Goal: Task Accomplishment & Management: Use online tool/utility

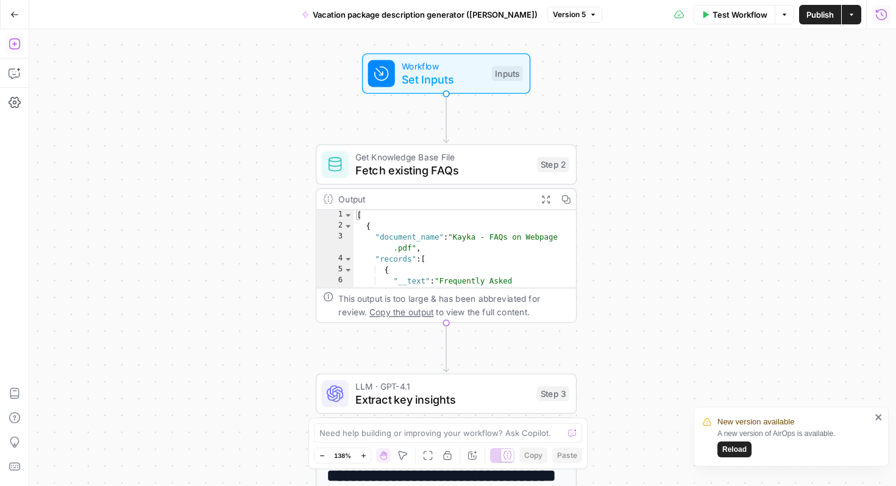
click at [6, 43] on button "Add Steps" at bounding box center [15, 44] width 20 height 20
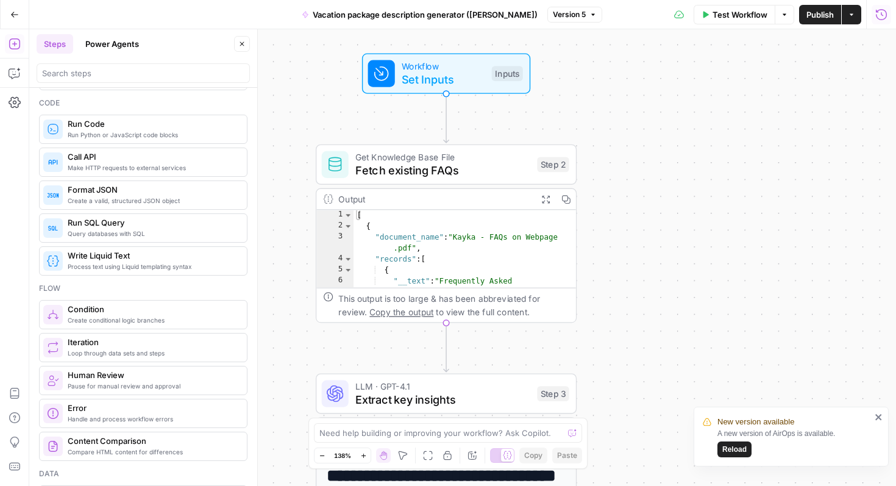
scroll to position [173, 0]
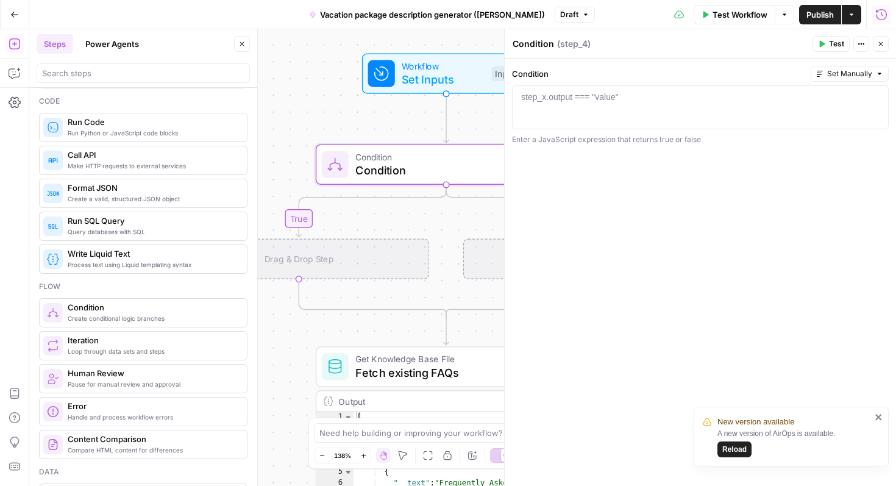
click at [316, 110] on div "true false Workflow Set Inputs Inputs Condition Condition Step 4 Drag & Drop St…" at bounding box center [462, 257] width 867 height 457
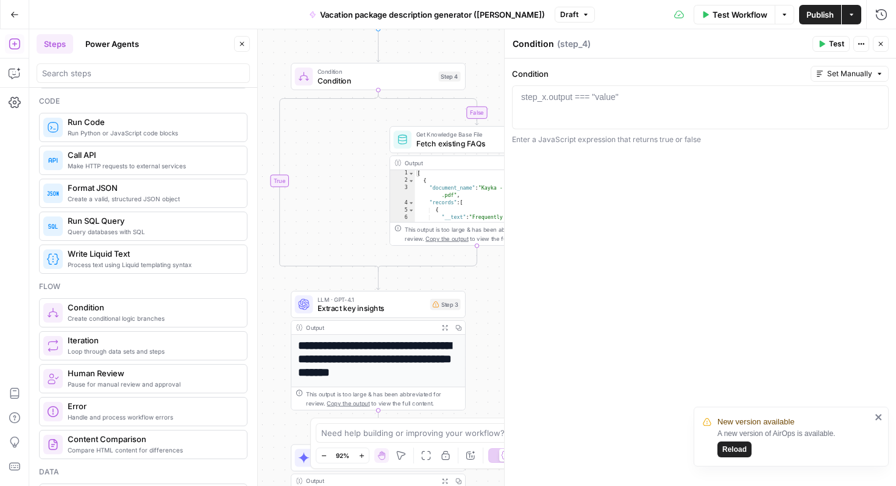
click at [882, 45] on icon "button" at bounding box center [880, 43] width 7 height 7
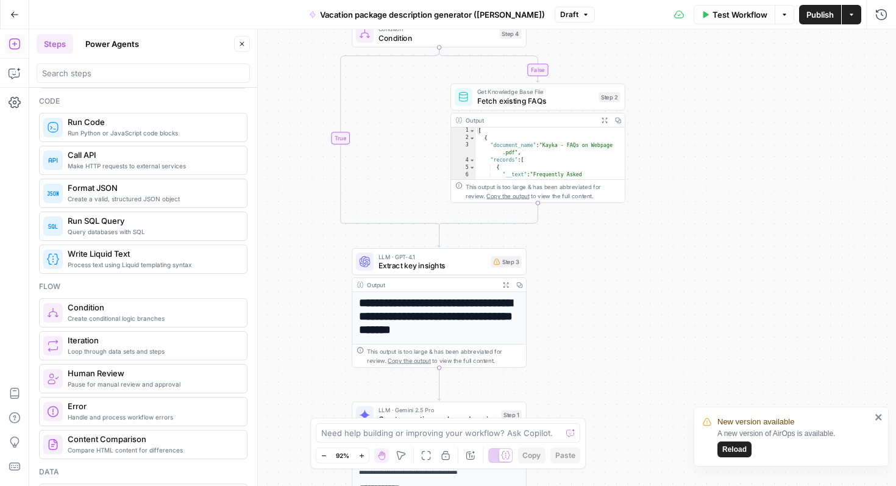
drag, startPoint x: 627, startPoint y: 262, endPoint x: 682, endPoint y: 217, distance: 70.7
click at [682, 217] on div "false true Workflow Set Inputs Inputs Condition Condition Step 4 Get Knowledge …" at bounding box center [462, 257] width 867 height 457
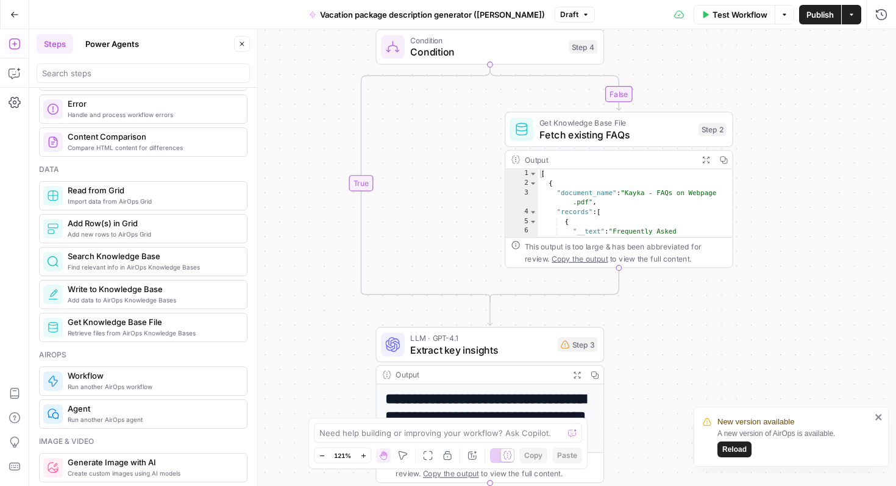
scroll to position [517, 0]
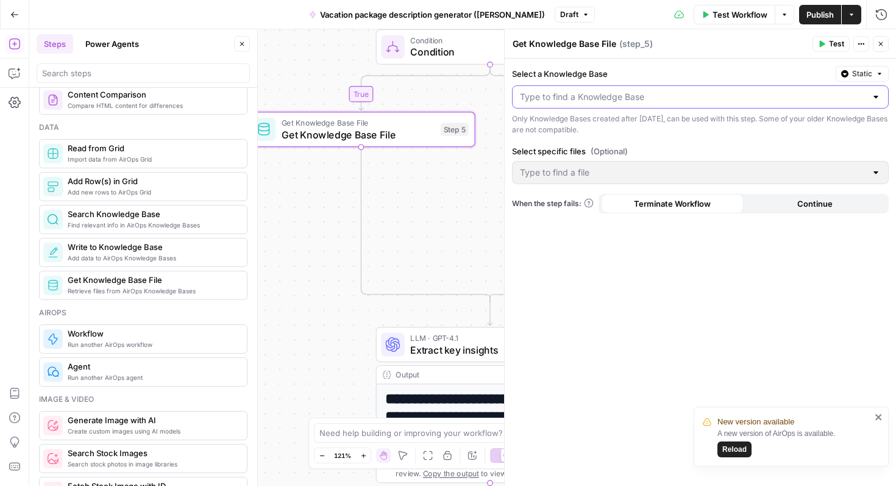
click at [614, 99] on input "Select a Knowledge Base" at bounding box center [693, 97] width 346 height 12
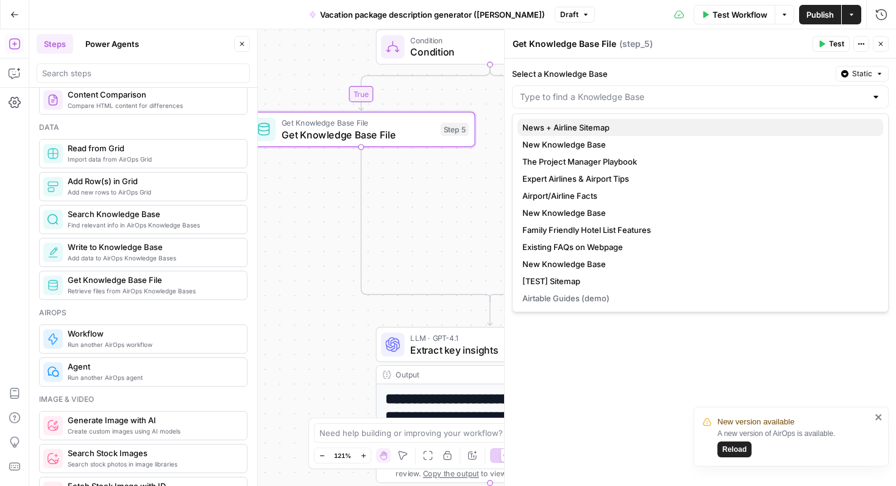
click at [607, 126] on span "News + Airline Sitemap" at bounding box center [698, 127] width 351 height 12
type input "News + Airline Sitemap"
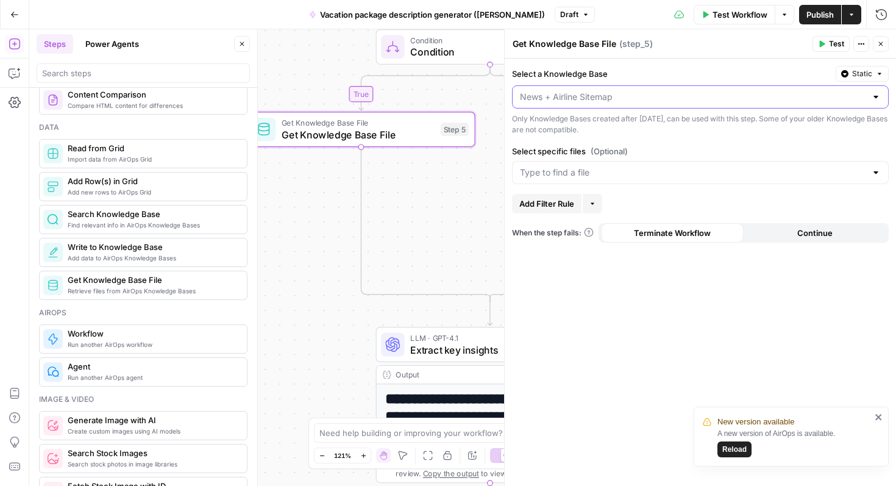
click at [572, 93] on input "Select a Knowledge Base" at bounding box center [693, 97] width 346 height 12
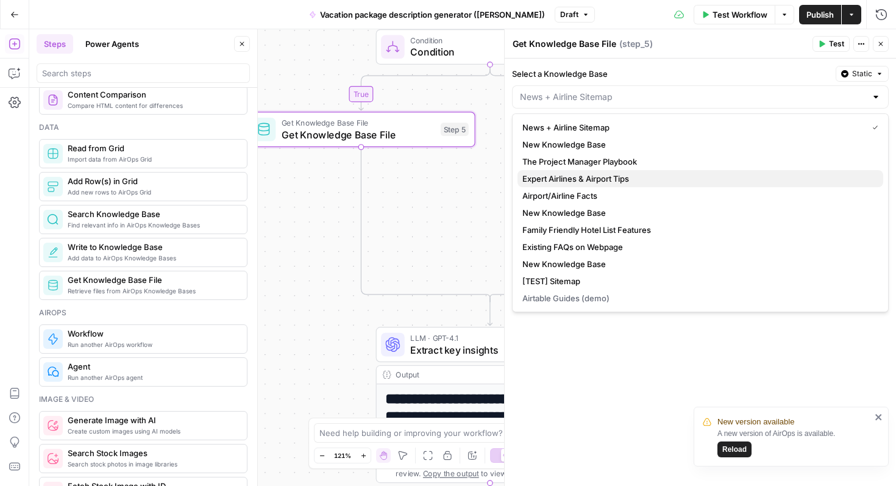
click at [582, 183] on span "Expert Airlines & Airport Tips" at bounding box center [698, 179] width 351 height 12
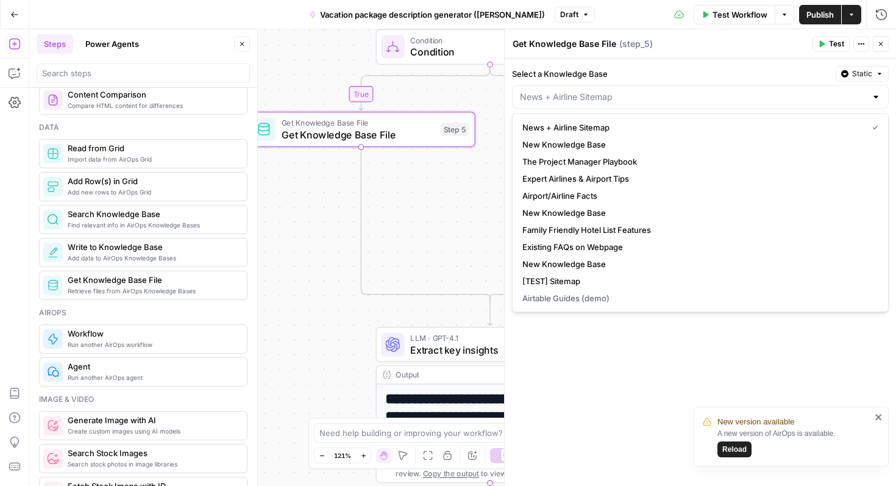
type input "Expert Airlines & Airport Tips"
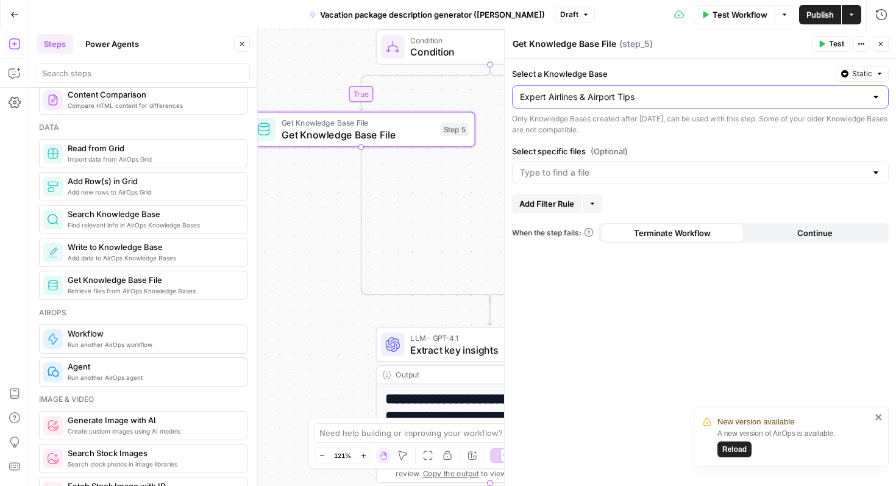
click at [608, 101] on input "Expert Airlines & Airport Tips" at bounding box center [693, 97] width 346 height 12
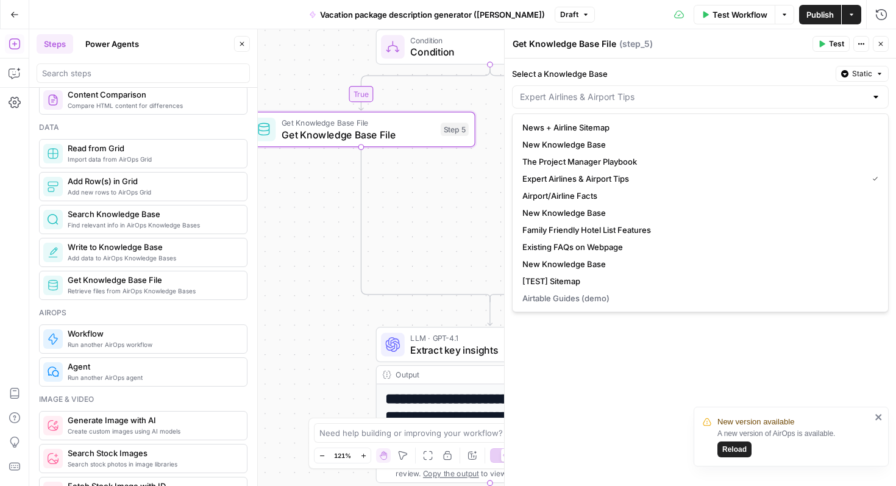
click at [654, 73] on label "Select a Knowledge Base" at bounding box center [671, 74] width 319 height 12
click at [654, 91] on input "Select a Knowledge Base" at bounding box center [693, 97] width 346 height 12
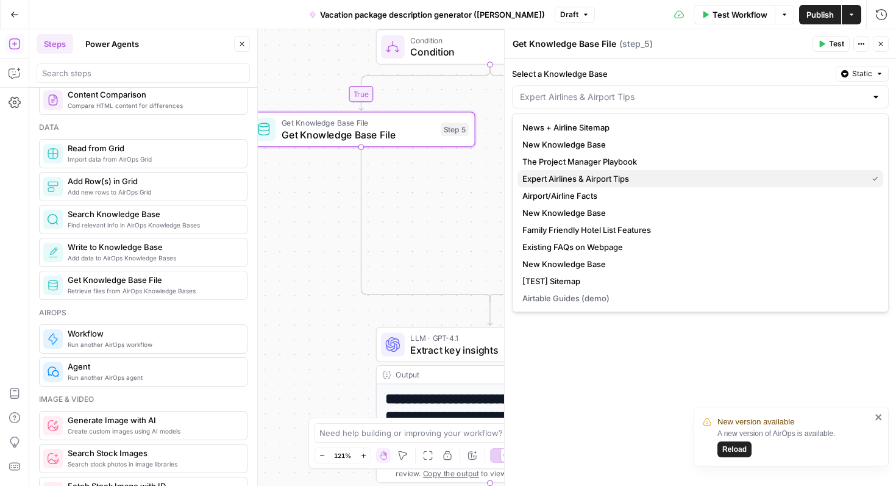
click at [619, 173] on span "Expert Airlines & Airport Tips" at bounding box center [693, 179] width 340 height 12
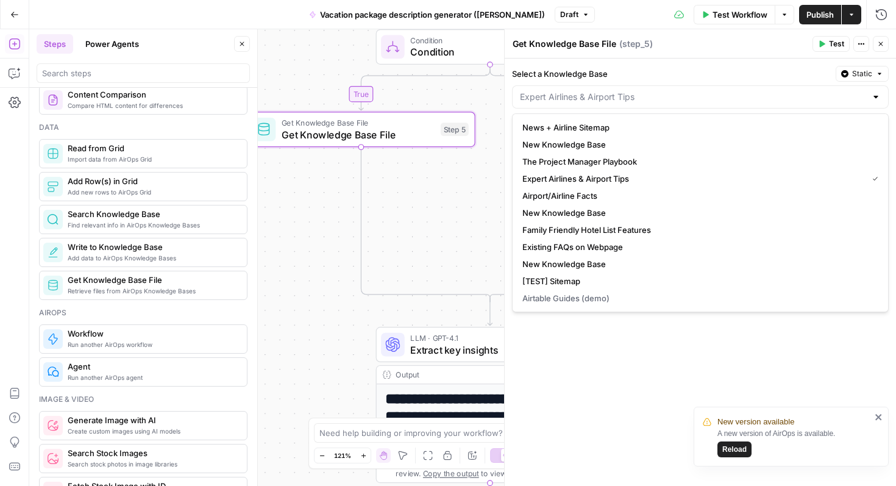
type input "Expert Airlines & Airport Tips"
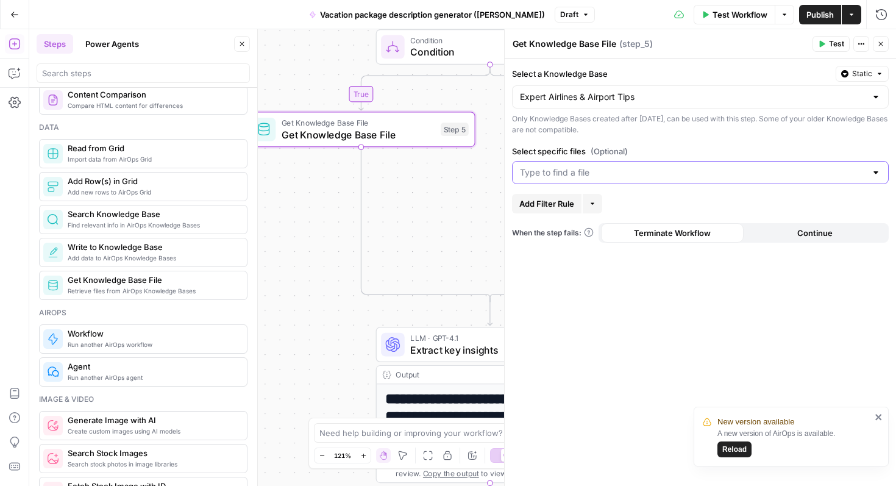
click at [584, 176] on input "Select specific files (Optional)" at bounding box center [693, 172] width 346 height 12
click at [636, 101] on input "Expert Airlines & Airport Tips" at bounding box center [693, 97] width 346 height 12
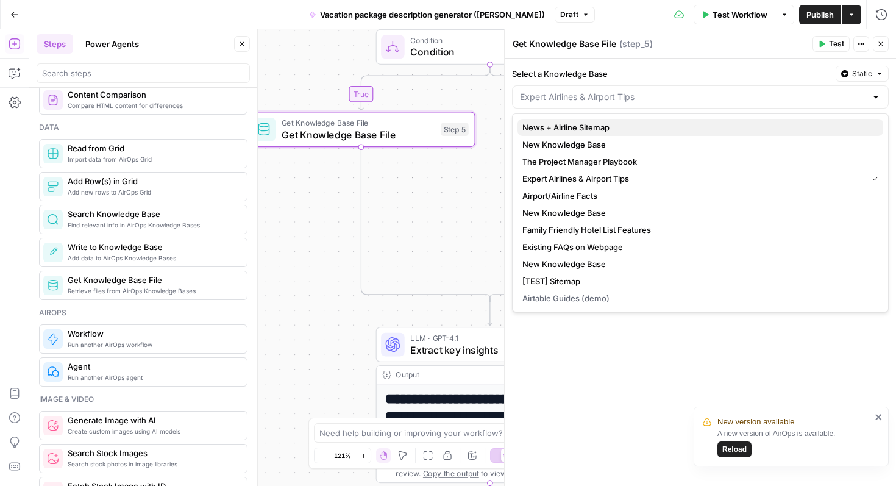
click at [610, 124] on span "News + Airline Sitemap" at bounding box center [698, 127] width 351 height 12
type input "News + Airline Sitemap"
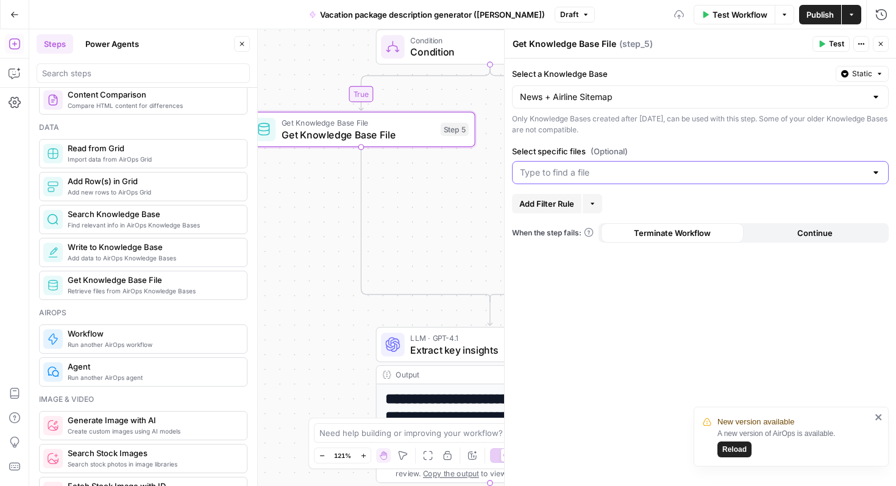
click at [607, 177] on input "Select specific files (Optional)" at bounding box center [693, 172] width 346 height 12
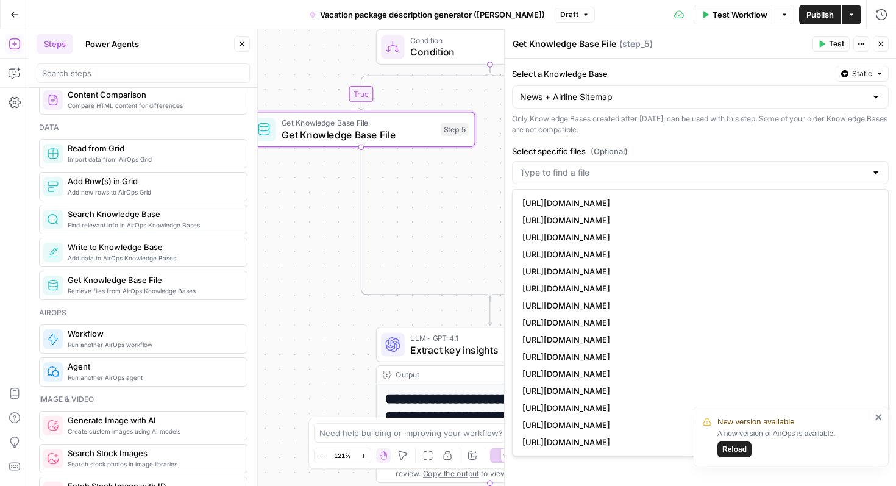
click at [670, 124] on div "Only Knowledge Bases created after June 1st, 2024, can be used with this step. …" at bounding box center [700, 124] width 377 height 22
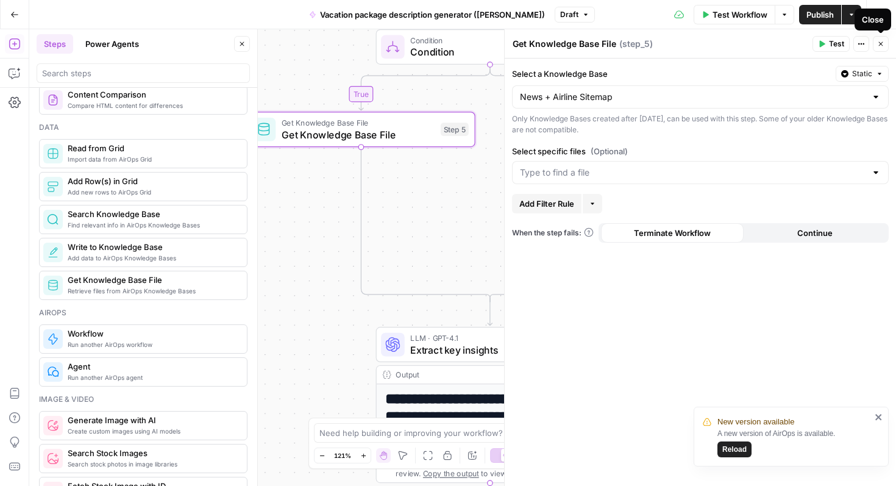
click at [882, 44] on icon "button" at bounding box center [880, 43] width 7 height 7
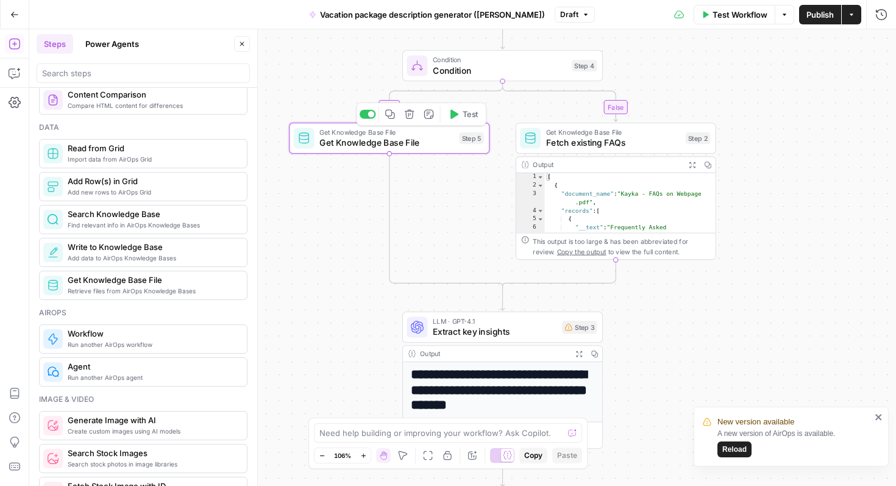
click at [400, 145] on span "Get Knowledge Base File" at bounding box center [387, 142] width 135 height 13
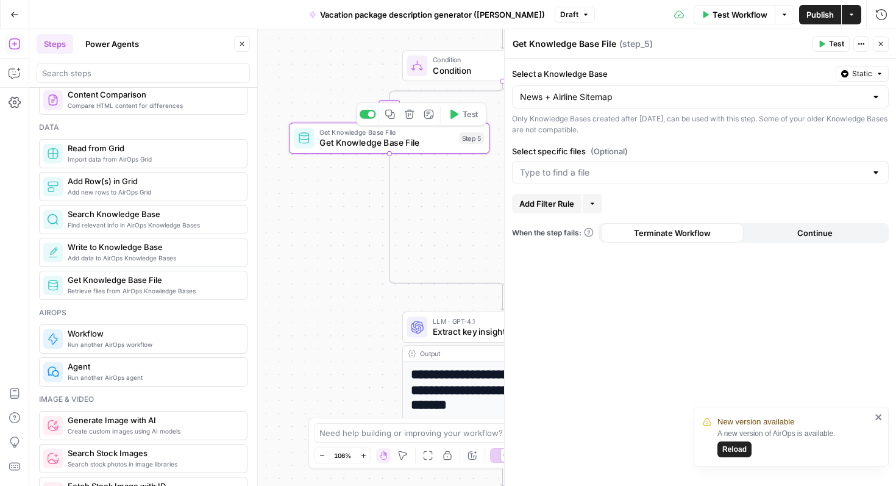
click at [424, 198] on div "false true Workflow Set Inputs Inputs Condition Condition Step 4 Get Knowledge …" at bounding box center [462, 257] width 867 height 457
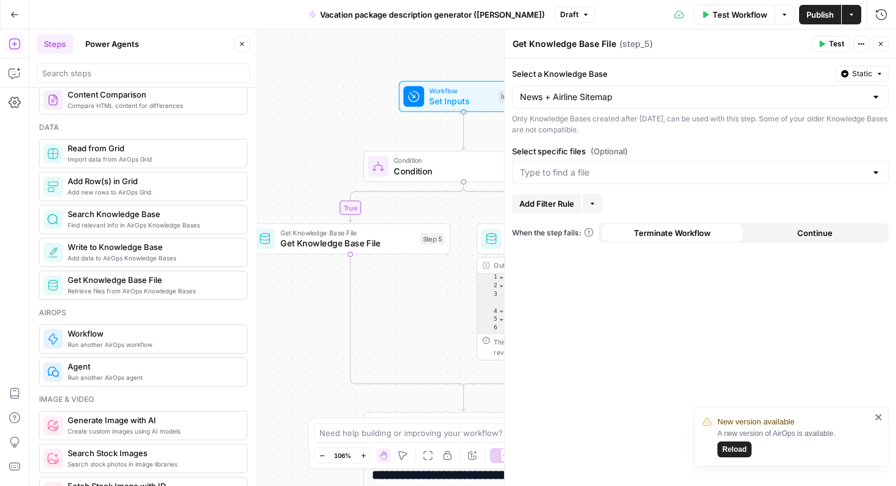
click at [443, 95] on span "Set Inputs" at bounding box center [461, 101] width 64 height 13
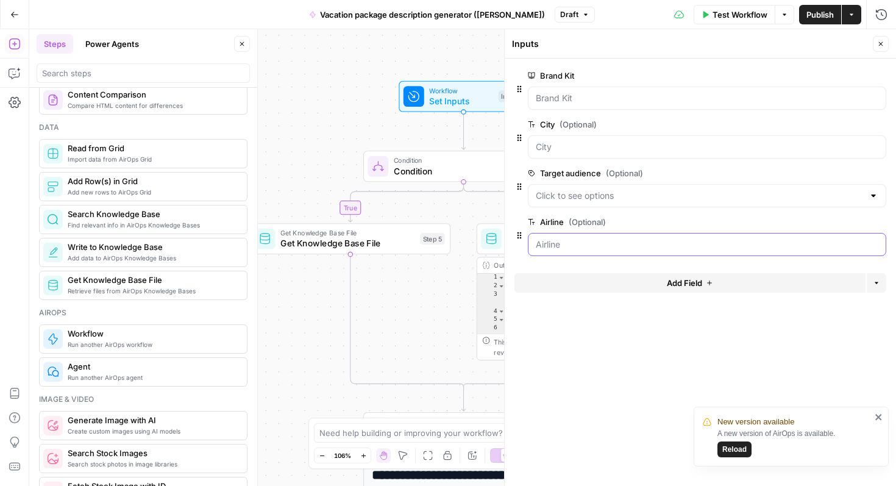
click at [576, 245] on input "Airline (Optional)" at bounding box center [707, 244] width 343 height 12
click at [727, 13] on span "Test Workflow" at bounding box center [740, 15] width 55 height 12
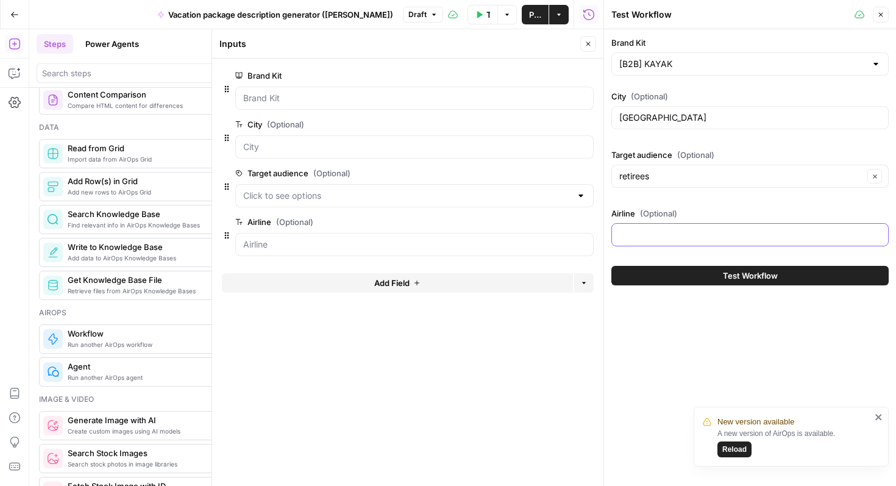
click at [658, 234] on input "Airline (Optional)" at bounding box center [750, 235] width 262 height 12
click at [633, 233] on input "Easyjet" at bounding box center [750, 235] width 262 height 12
type input "Easyjet"
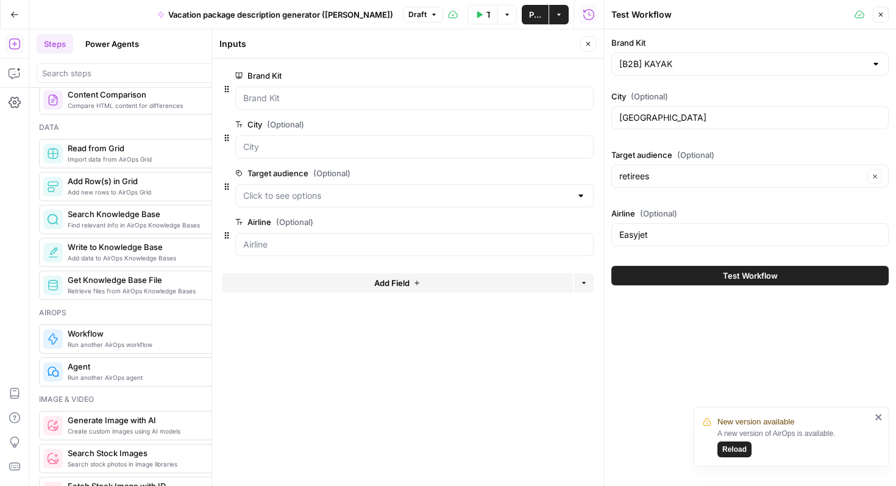
click at [881, 17] on icon "button" at bounding box center [880, 14] width 7 height 7
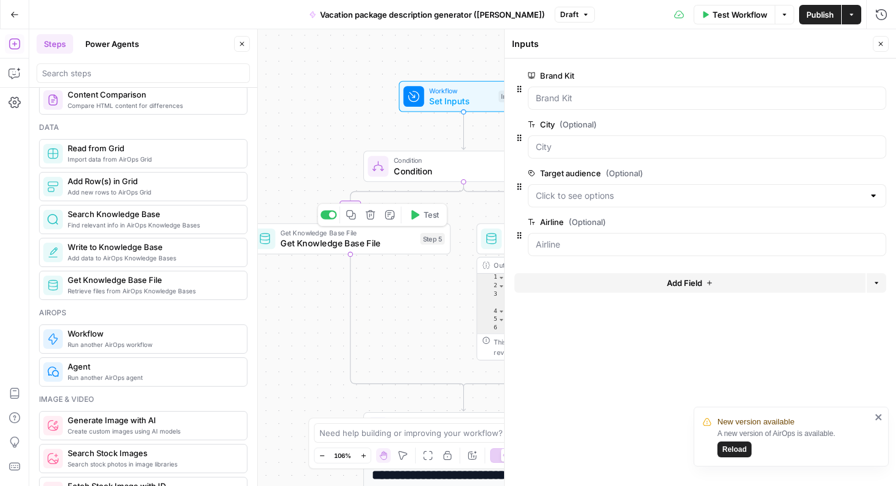
click at [383, 237] on span "Get Knowledge Base File" at bounding box center [347, 243] width 135 height 13
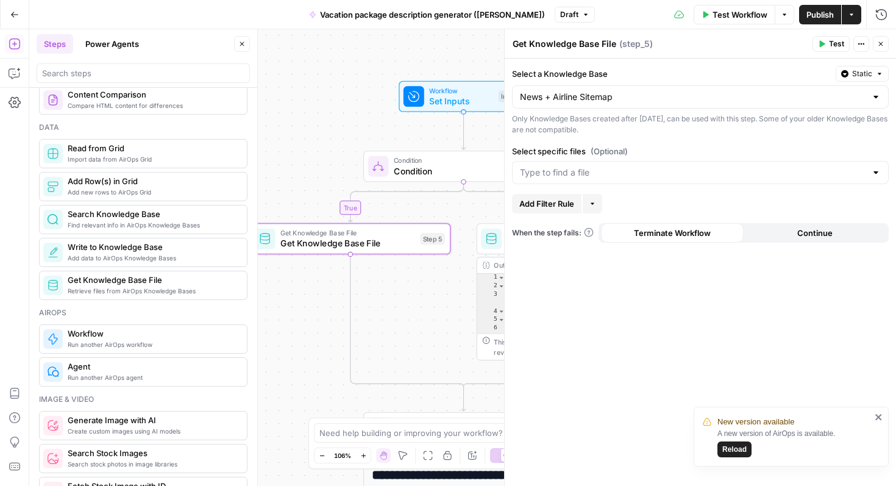
click at [834, 43] on span "Test" at bounding box center [836, 43] width 15 height 11
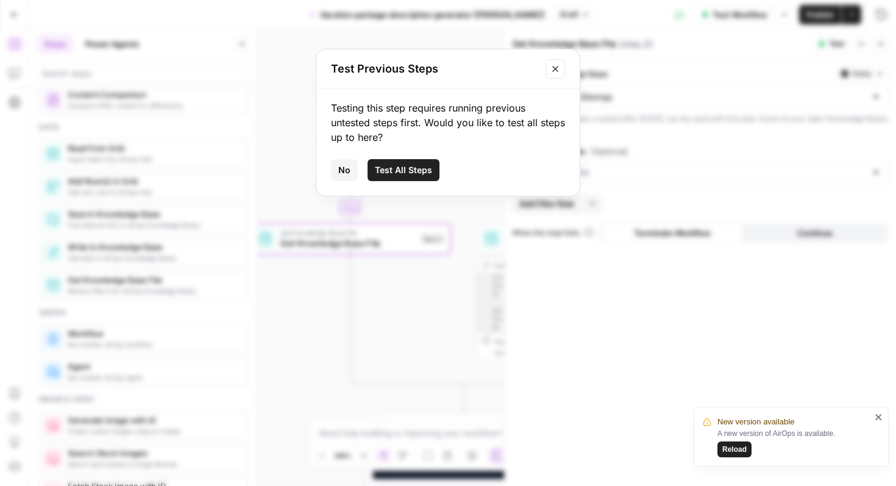
click at [402, 170] on span "Test All Steps" at bounding box center [403, 170] width 57 height 12
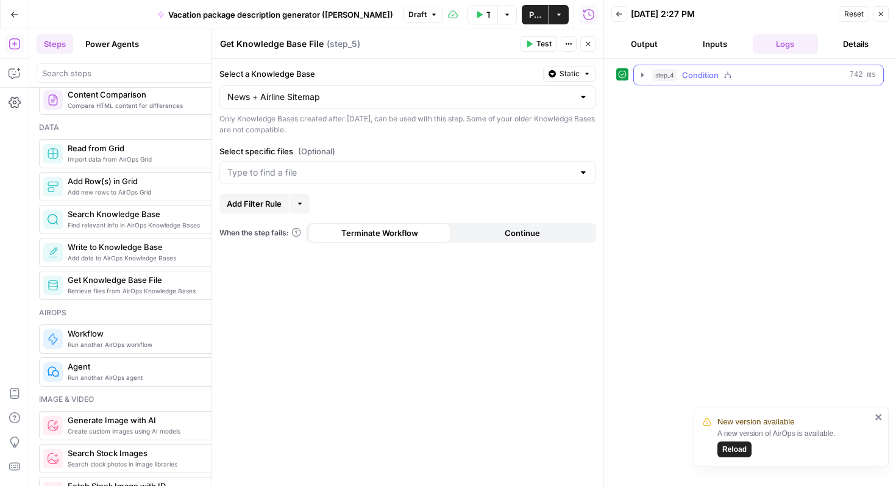
click at [646, 70] on icon "button" at bounding box center [643, 75] width 10 height 10
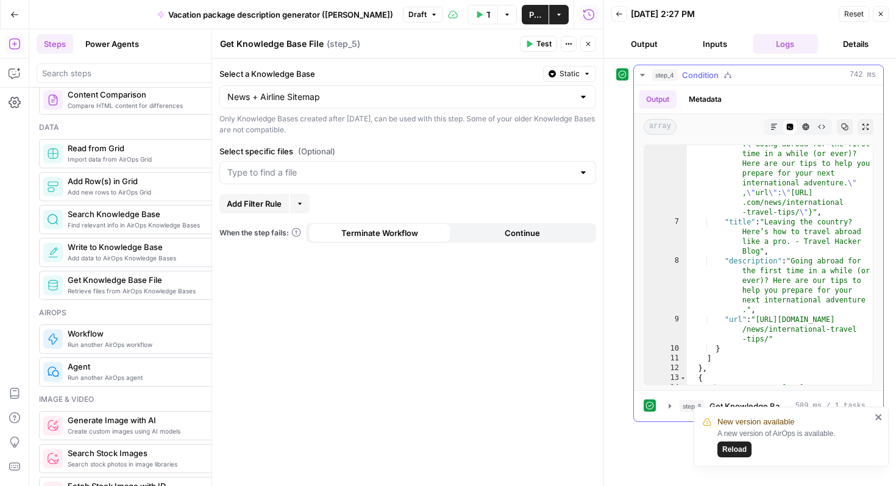
scroll to position [5, 0]
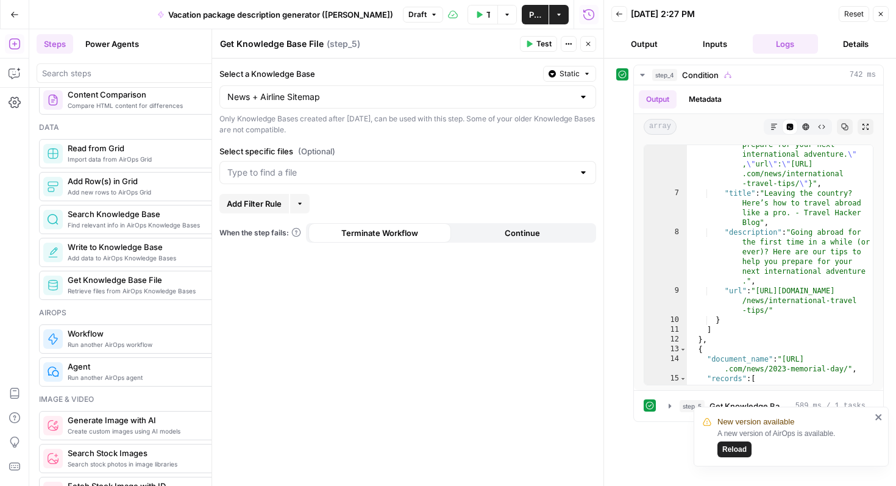
click at [879, 418] on icon "close" at bounding box center [879, 417] width 6 height 6
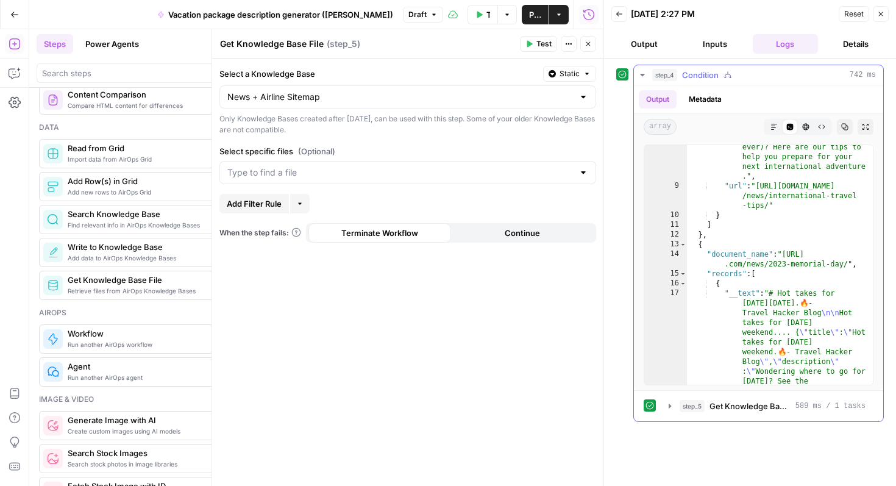
scroll to position [0, 0]
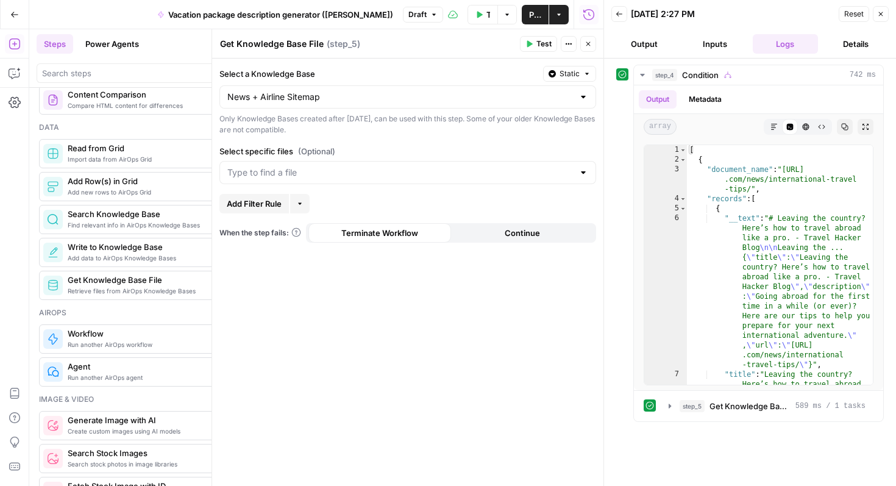
click at [592, 41] on button "Close" at bounding box center [588, 44] width 16 height 16
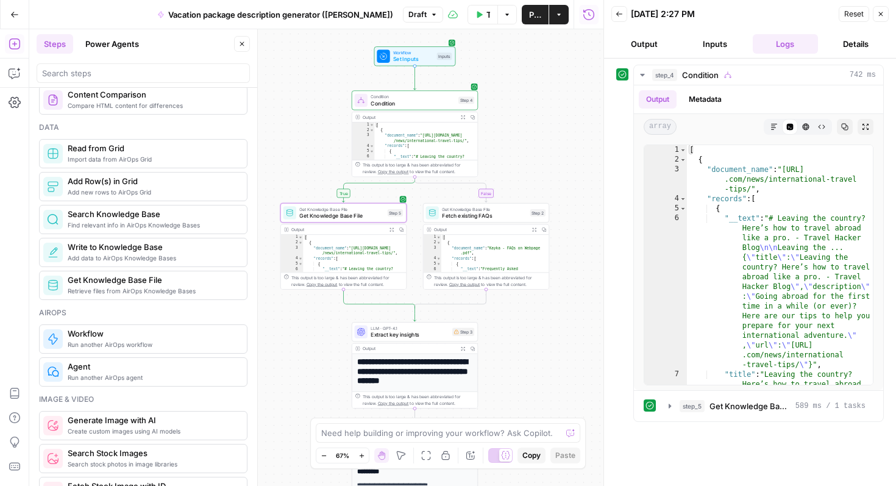
click at [884, 16] on icon "button" at bounding box center [880, 13] width 7 height 7
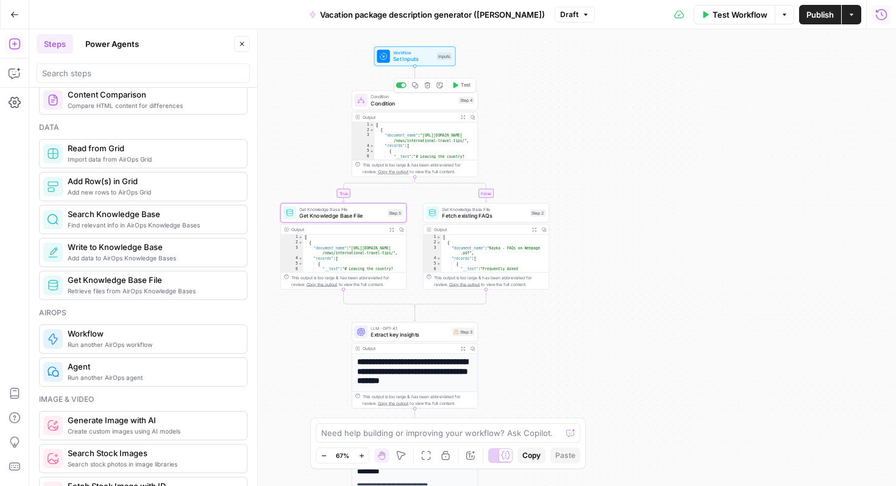
click at [408, 105] on span "Condition" at bounding box center [413, 103] width 84 height 8
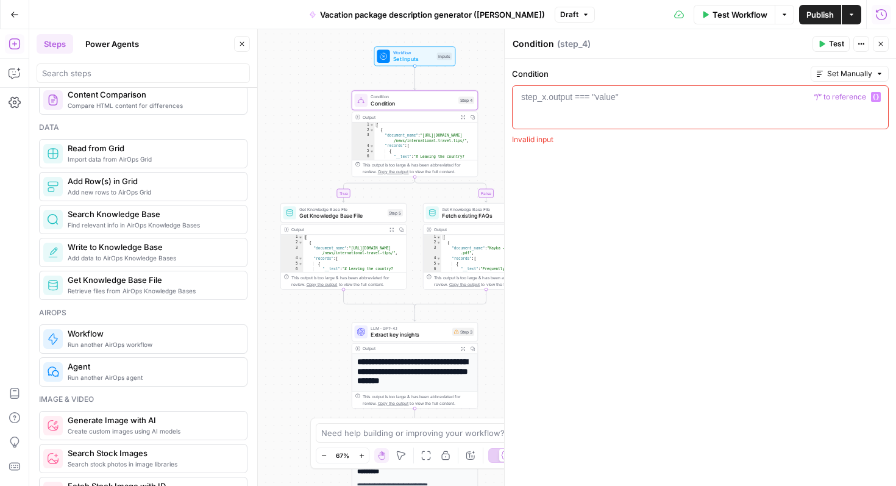
click at [618, 93] on div "step_x.output === "value"" at bounding box center [570, 97] width 98 height 12
click at [15, 15] on icon "button" at bounding box center [14, 14] width 7 height 5
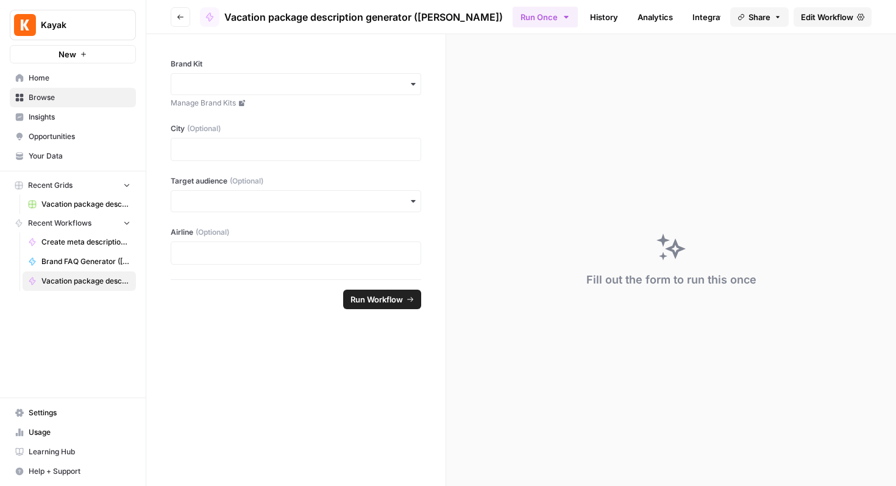
click at [48, 97] on span "Browse" at bounding box center [80, 97] width 102 height 11
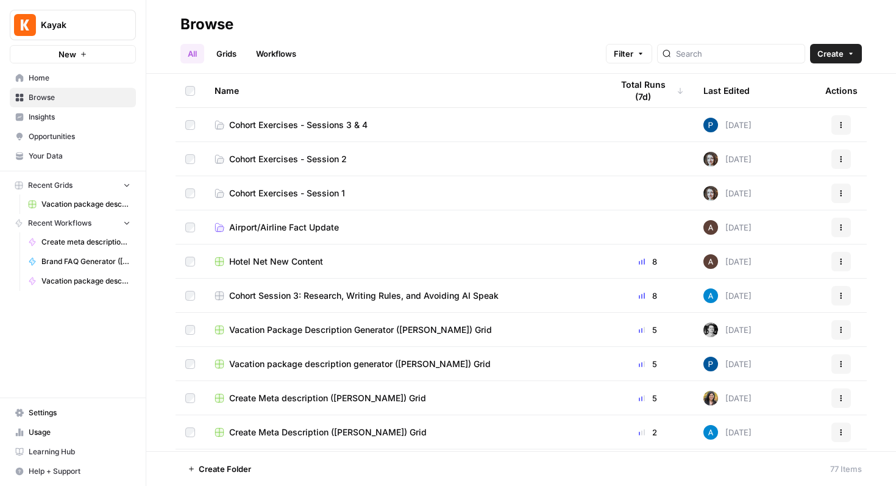
click at [295, 124] on span "Cohort Exercises - Sessions 3 & 4" at bounding box center [298, 125] width 138 height 12
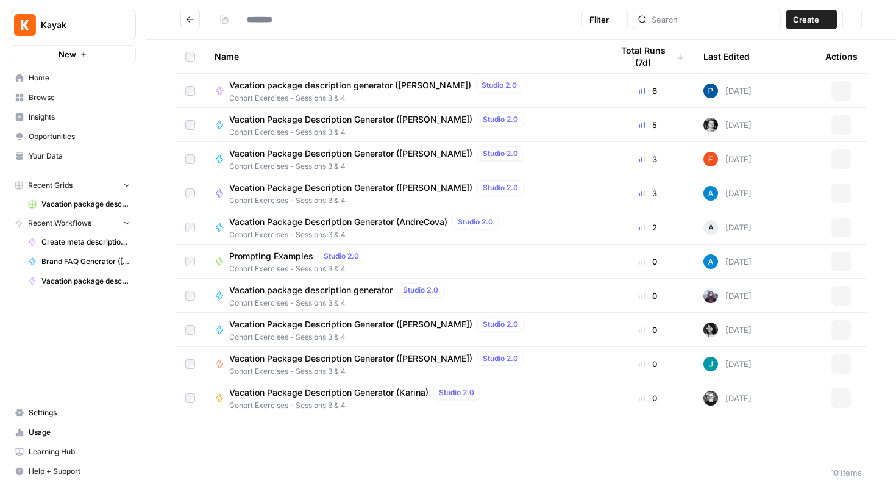
type input "**********"
click at [288, 188] on span "Vacation Package Description Generator (Andrea)" at bounding box center [350, 188] width 243 height 12
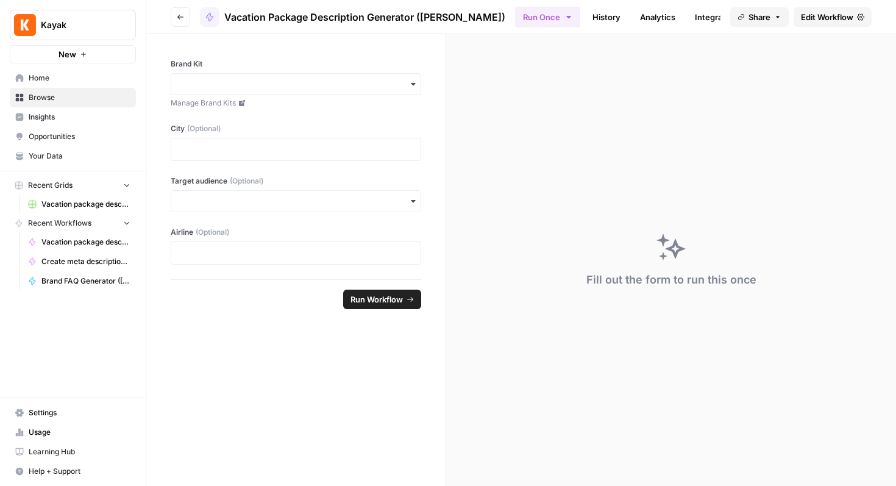
click at [812, 12] on span "Edit Workflow" at bounding box center [827, 17] width 52 height 12
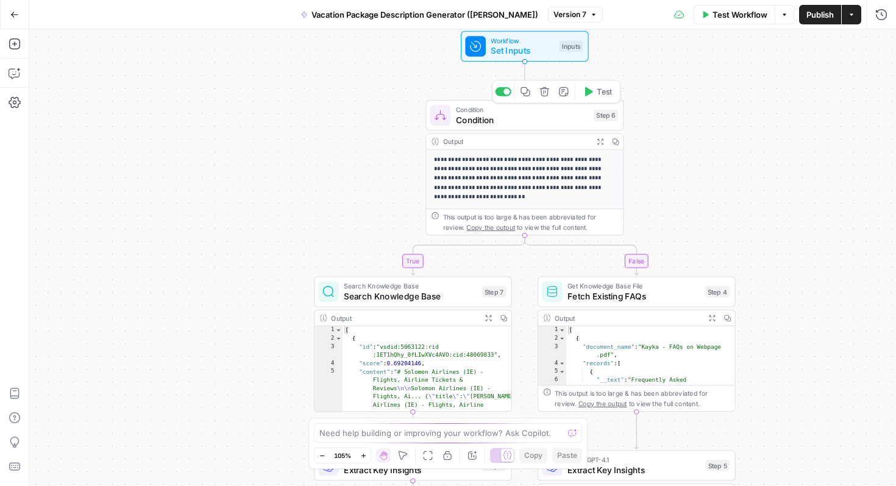
click at [546, 116] on span "Condition" at bounding box center [522, 119] width 133 height 13
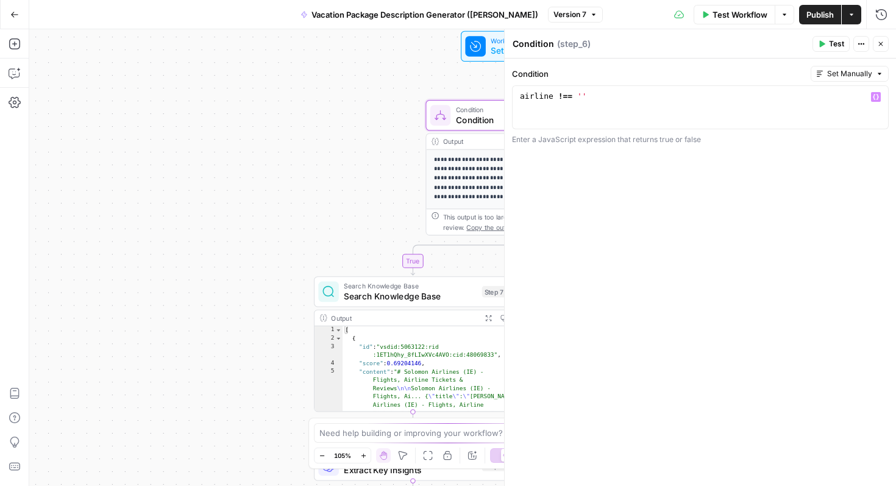
type textarea "**********"
click at [607, 92] on div "airline !== ''" at bounding box center [701, 118] width 366 height 55
click at [881, 41] on icon "button" at bounding box center [880, 43] width 7 height 7
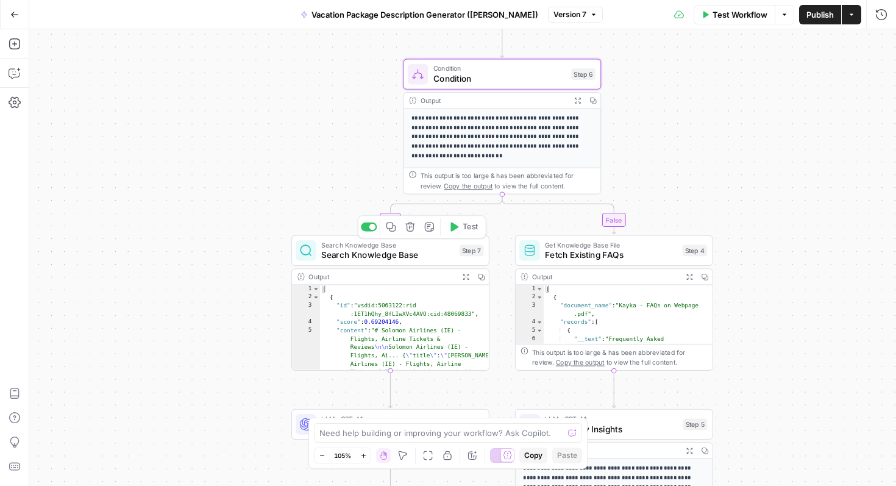
click at [421, 262] on div "Search Knowledge Base Search Knowledge Base Step 7 Copy step Delete step Add No…" at bounding box center [390, 250] width 198 height 30
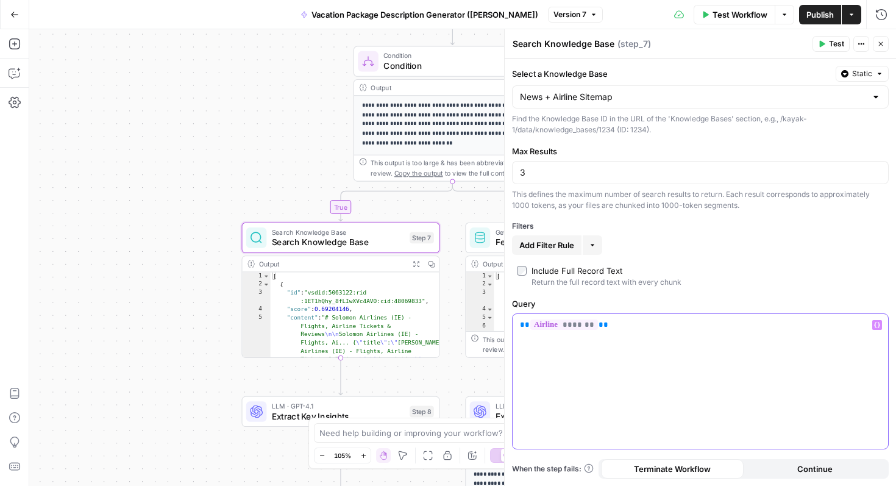
click at [623, 327] on p "** ******* **" at bounding box center [700, 325] width 361 height 12
copy p "** ******* **"
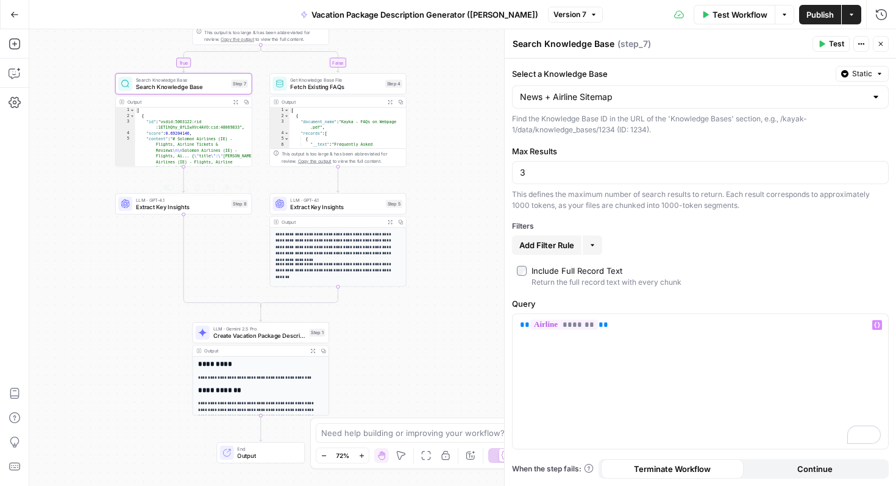
click at [177, 203] on span "Extract Key Insights" at bounding box center [182, 206] width 92 height 9
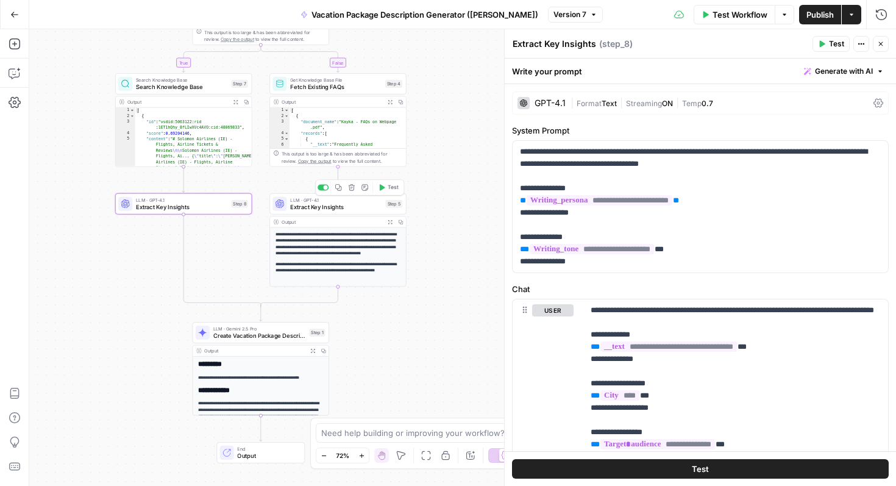
click at [344, 204] on span "Extract Key Insights" at bounding box center [336, 206] width 92 height 9
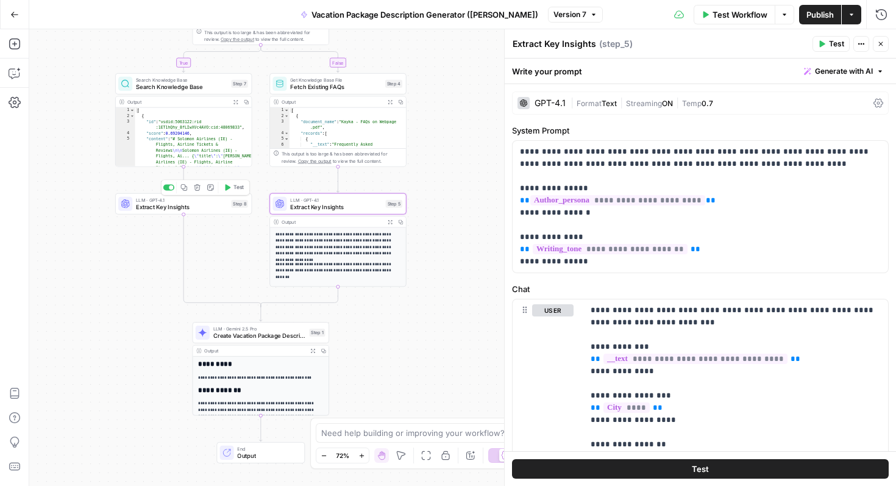
click at [187, 201] on span "LLM · GPT-4.1" at bounding box center [182, 199] width 92 height 7
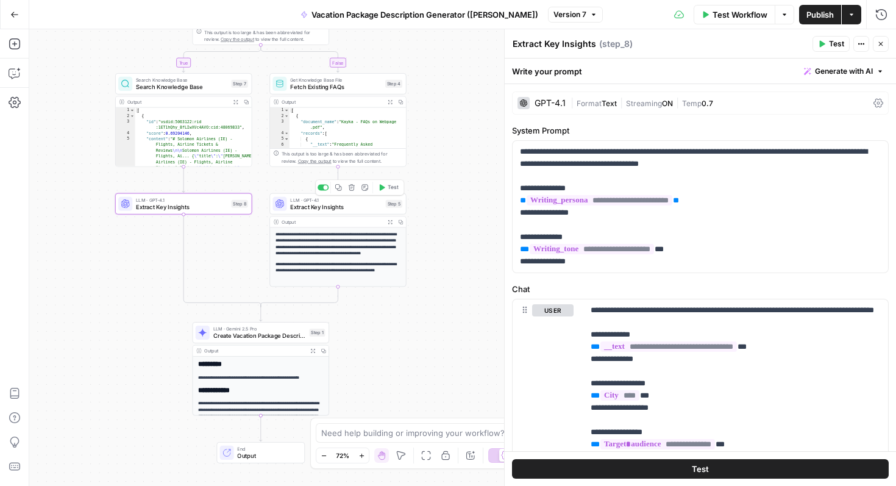
click at [357, 205] on span "Extract Key Insights" at bounding box center [336, 206] width 92 height 9
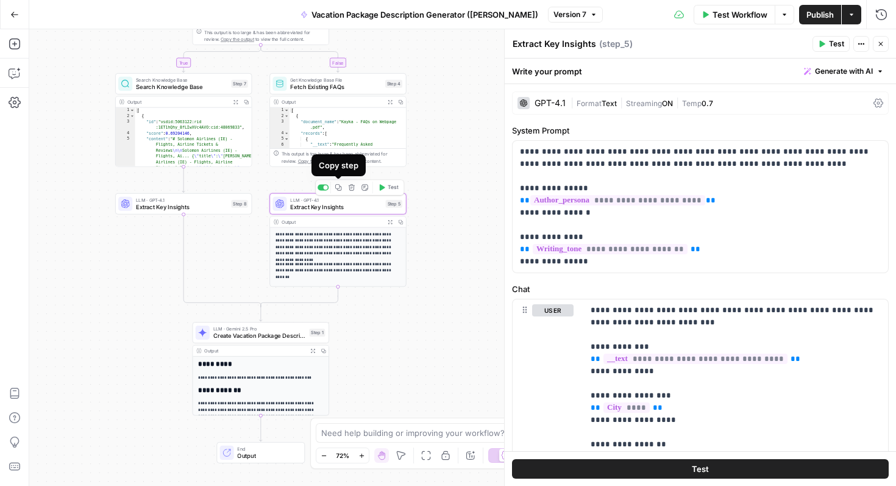
click at [337, 187] on icon "button" at bounding box center [338, 187] width 7 height 7
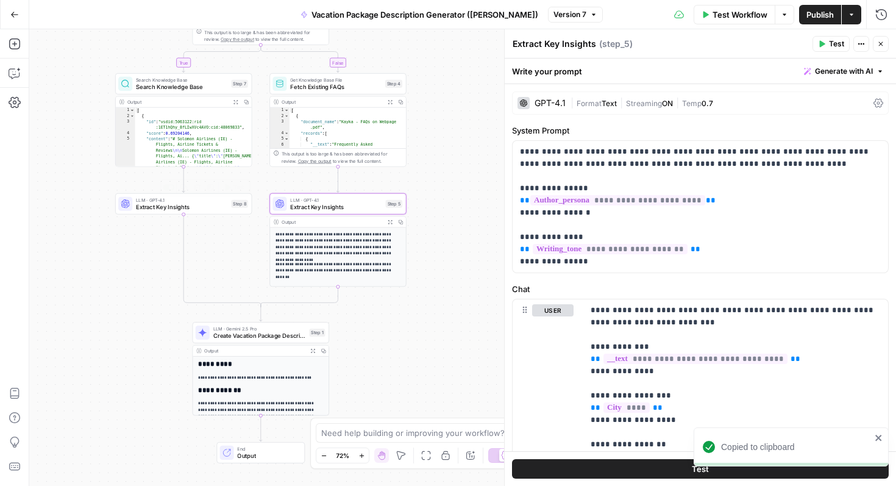
click at [181, 207] on span "Extract Key Insights" at bounding box center [182, 206] width 92 height 9
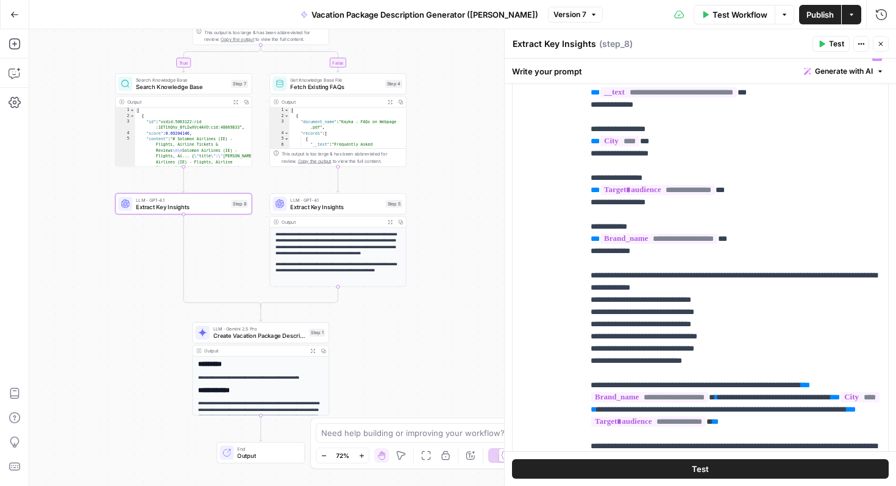
scroll to position [255, 0]
click at [316, 212] on div "LLM · GPT-4.1 Extract Key Insights Step 5 Copy step Delete step Add Note Test" at bounding box center [338, 203] width 137 height 21
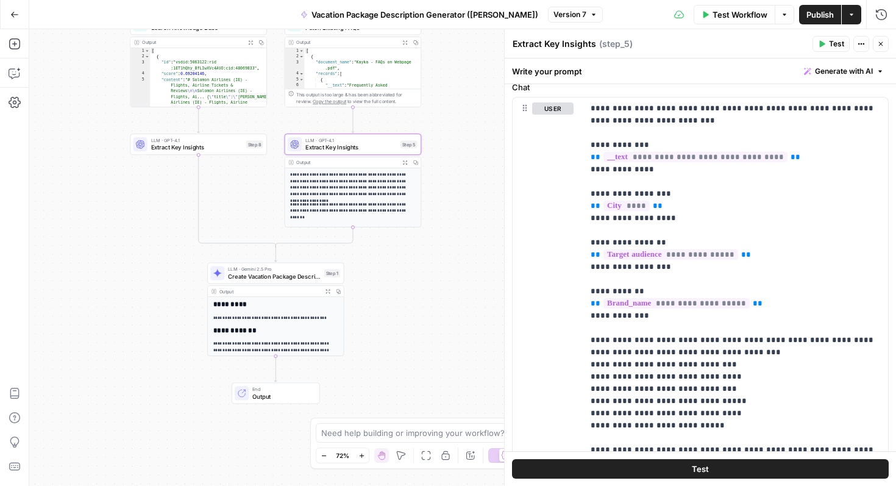
scroll to position [374, 0]
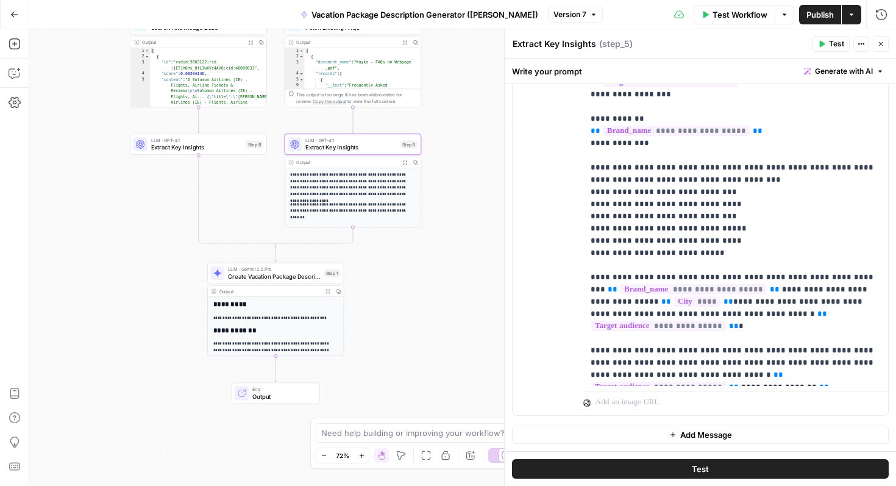
click at [357, 181] on p "**********" at bounding box center [353, 185] width 126 height 26
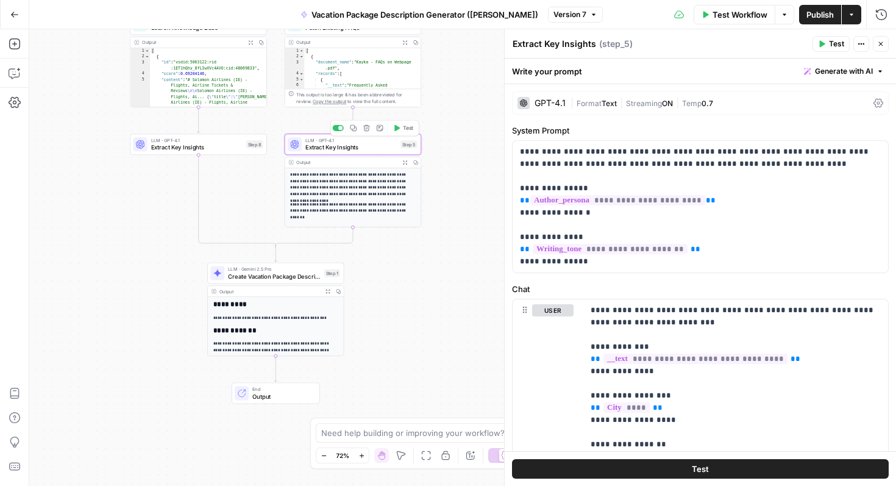
click at [339, 147] on span "Extract Key Insights" at bounding box center [351, 147] width 92 height 9
click at [370, 186] on p "**********" at bounding box center [353, 185] width 126 height 26
click at [858, 41] on icon "button" at bounding box center [861, 43] width 7 height 7
click at [664, 46] on div "Extract Key Insights Extract Key Insights ( step_5 )" at bounding box center [660, 43] width 297 height 13
click at [342, 145] on span "Extract Key Insights" at bounding box center [351, 147] width 92 height 9
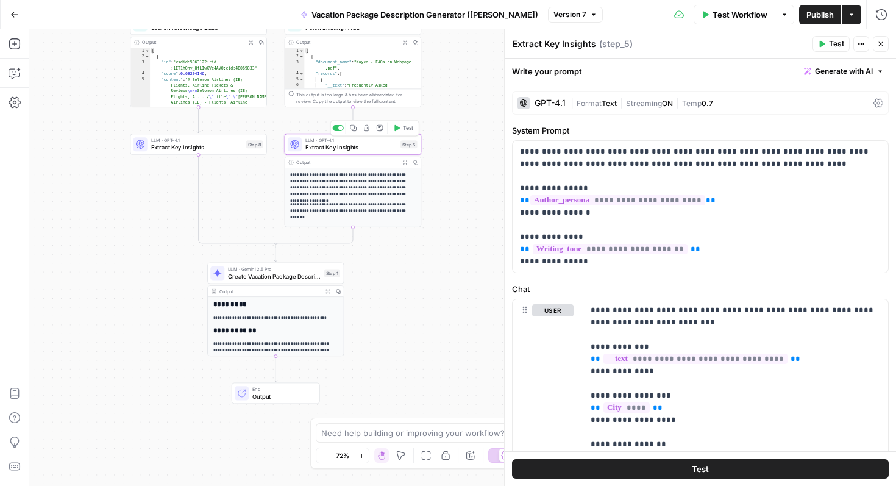
click at [362, 179] on p "**********" at bounding box center [353, 185] width 126 height 26
click at [410, 146] on div "Step 5" at bounding box center [409, 144] width 16 height 8
click at [451, 159] on div "**********" at bounding box center [462, 257] width 867 height 457
click at [314, 195] on p "**********" at bounding box center [353, 185] width 126 height 26
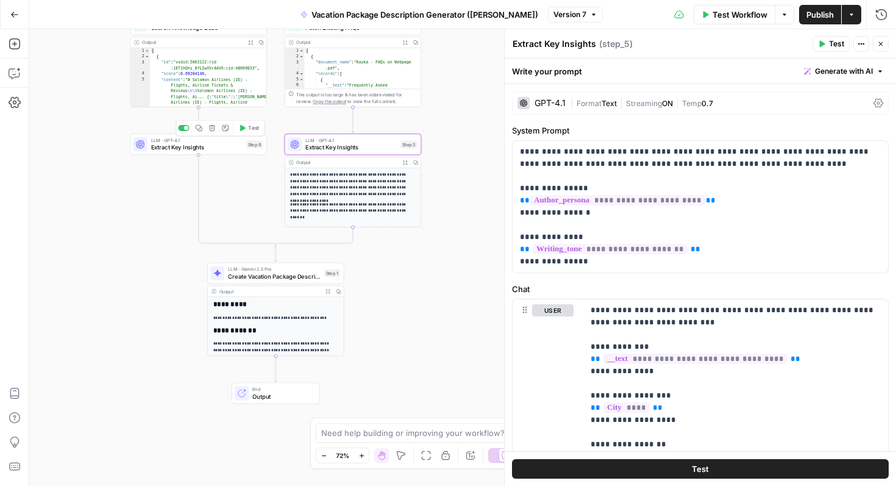
click at [185, 145] on span "Extract Key Insights" at bounding box center [197, 147] width 92 height 9
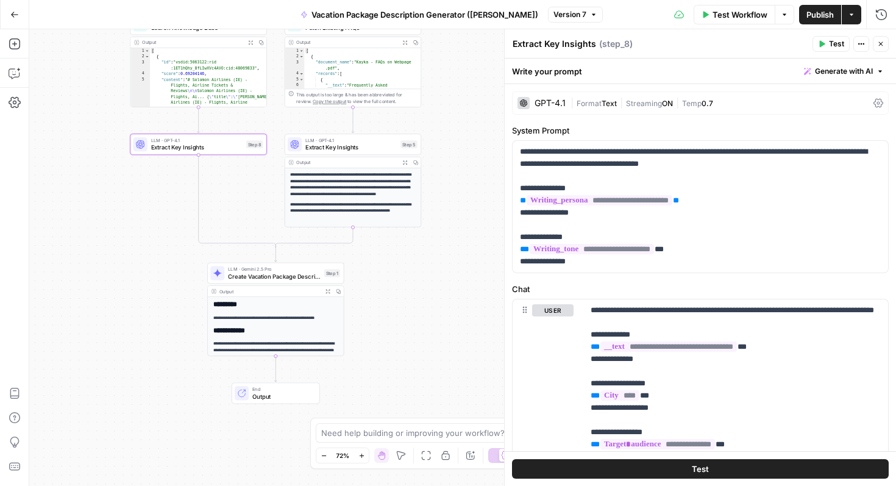
click at [348, 173] on p "**********" at bounding box center [353, 185] width 126 height 26
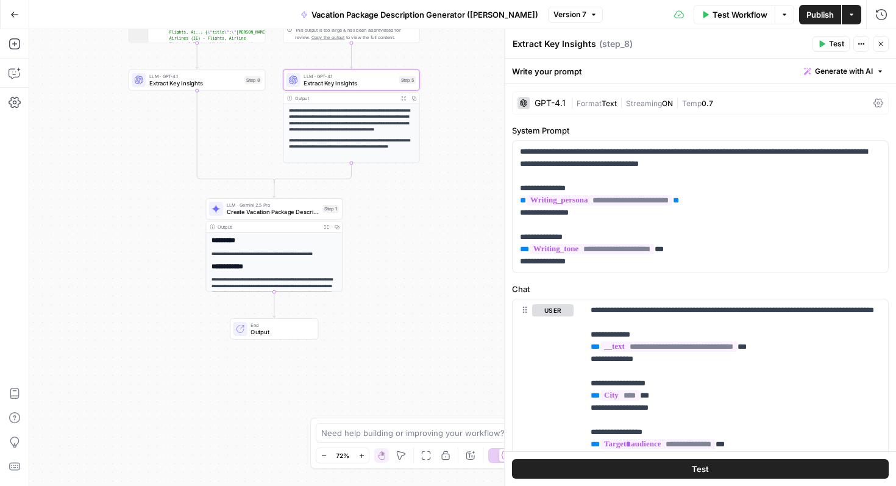
click at [262, 206] on span "LLM · Gemini 2.5 Pro" at bounding box center [273, 204] width 93 height 7
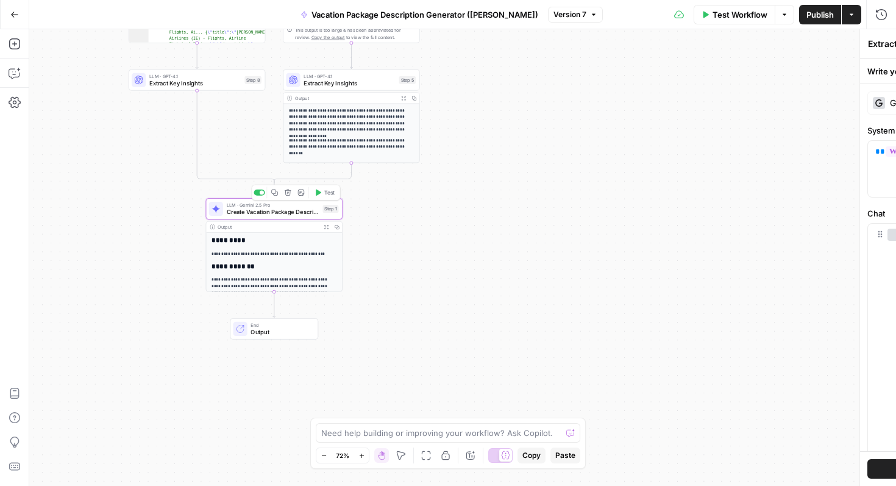
type textarea "Create Vacation Package Description"
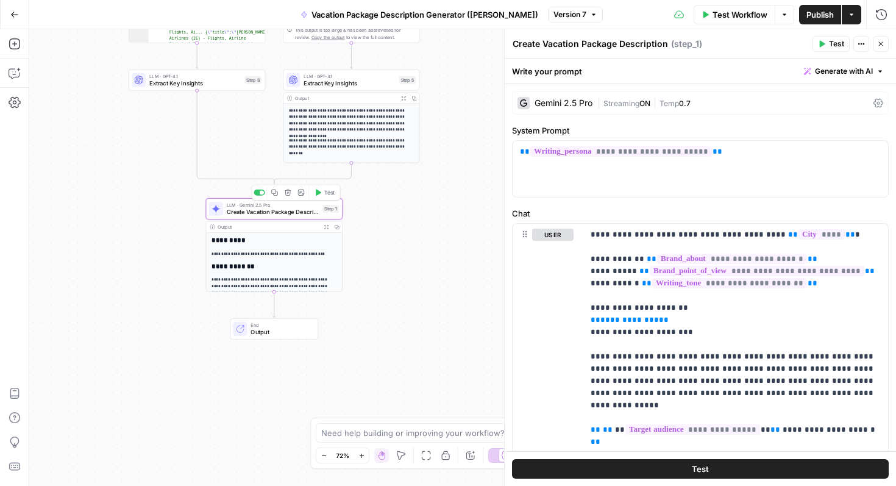
click at [276, 192] on icon "button" at bounding box center [274, 193] width 7 height 7
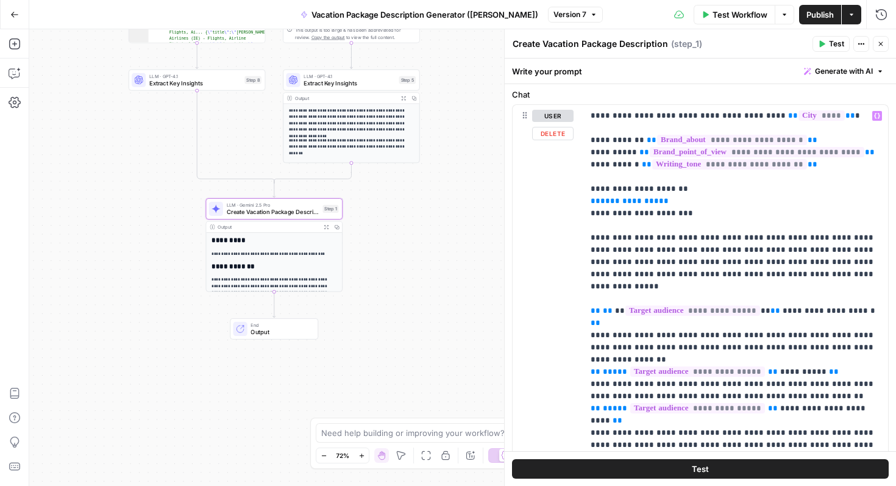
scroll to position [118, 0]
click at [288, 266] on h2 "**********" at bounding box center [275, 266] width 126 height 8
click at [419, 249] on div "**********" at bounding box center [462, 257] width 867 height 457
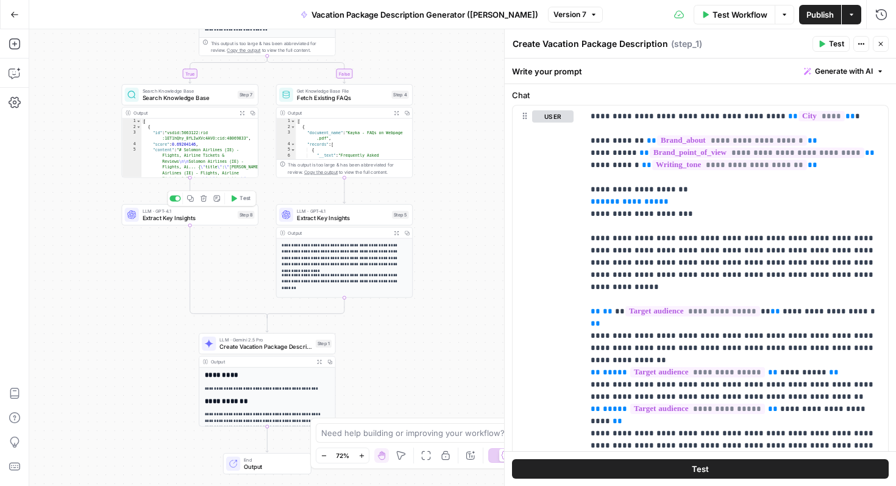
click at [173, 215] on span "Extract Key Insights" at bounding box center [189, 217] width 92 height 9
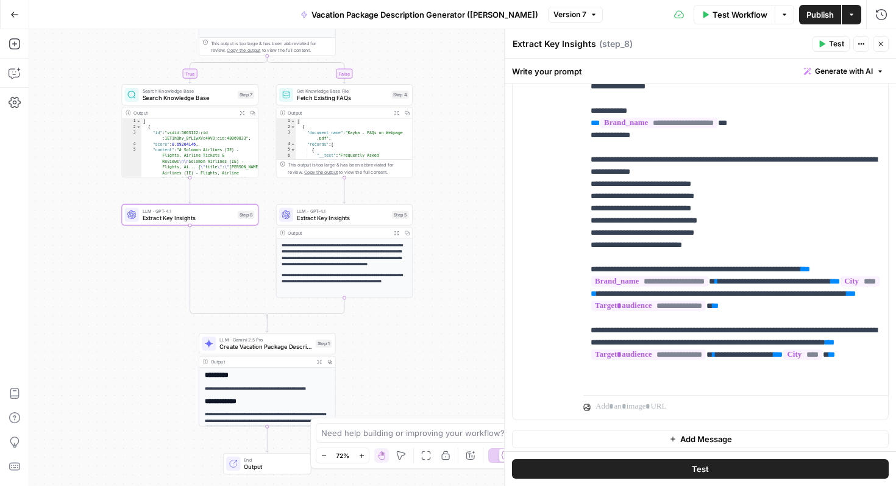
scroll to position [374, 0]
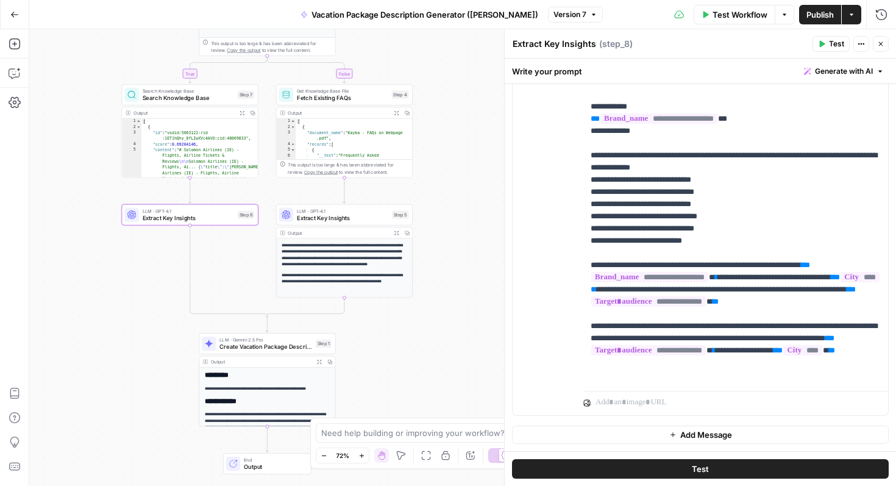
click at [346, 215] on span "Extract Key Insights" at bounding box center [343, 217] width 92 height 9
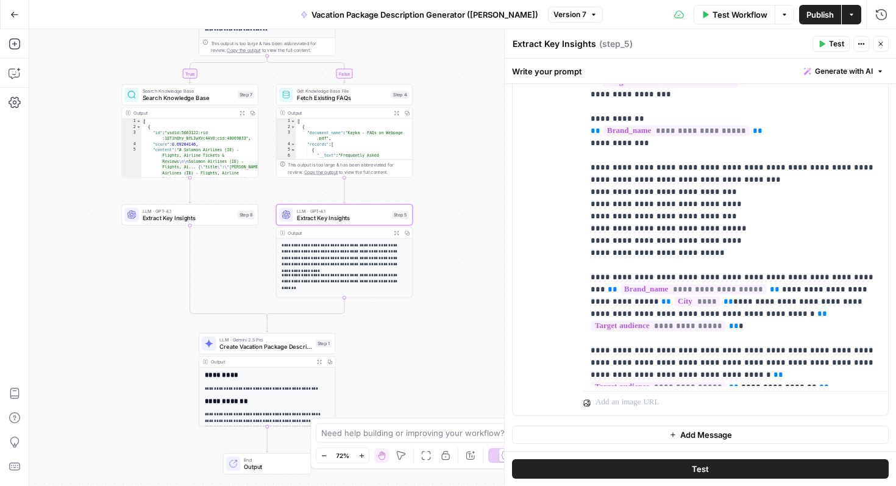
click at [468, 218] on div "**********" at bounding box center [462, 257] width 867 height 457
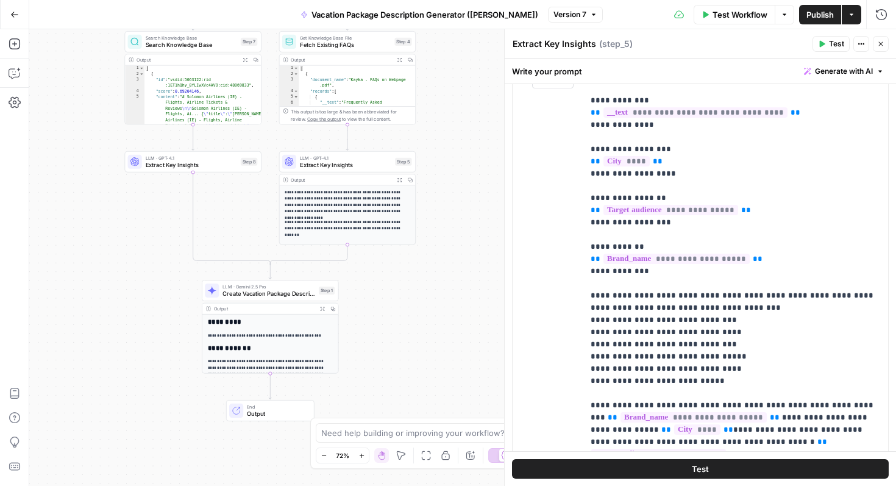
scroll to position [228, 0]
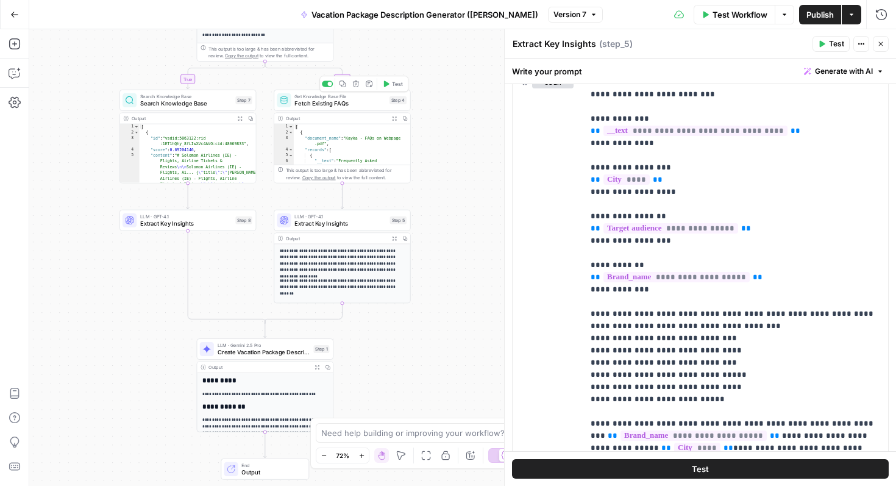
click at [343, 102] on span "Fetch Existing FAQs" at bounding box center [340, 103] width 91 height 9
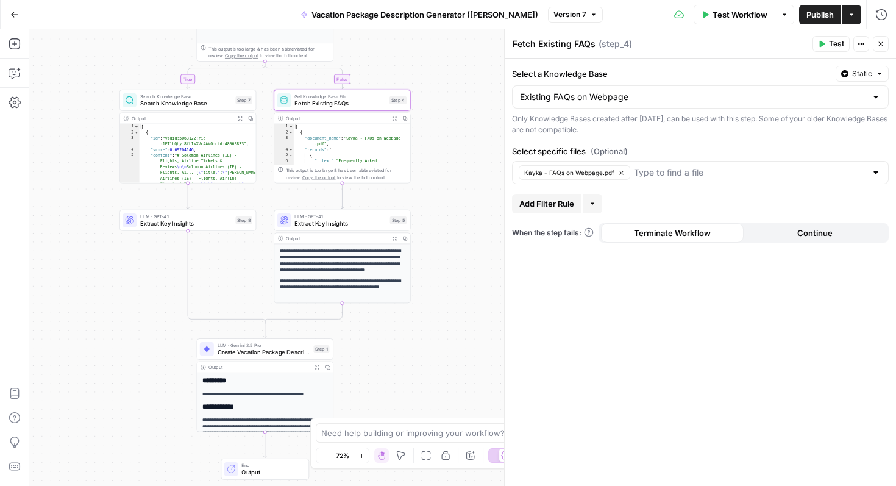
click at [184, 98] on span "Search Knowledge Base" at bounding box center [186, 96] width 92 height 7
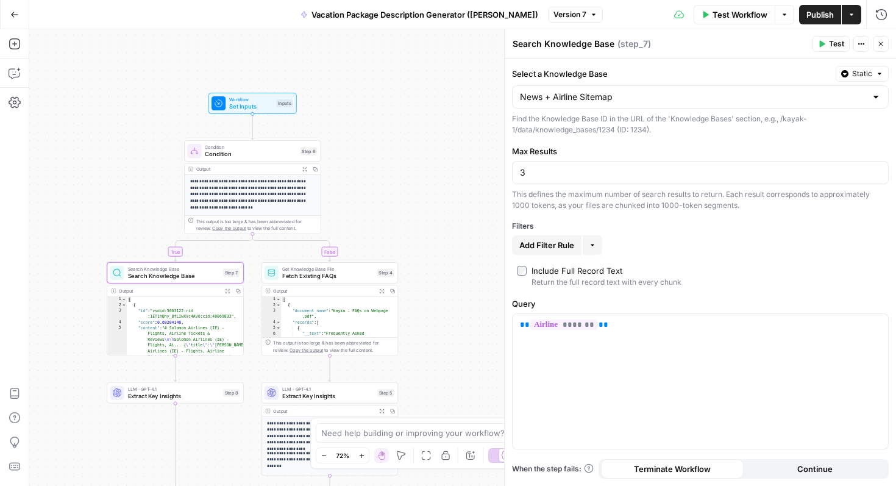
click at [259, 189] on p "**********" at bounding box center [253, 195] width 126 height 32
click at [286, 210] on div "**********" at bounding box center [253, 271] width 136 height 193
click at [883, 41] on icon "button" at bounding box center [880, 43] width 7 height 7
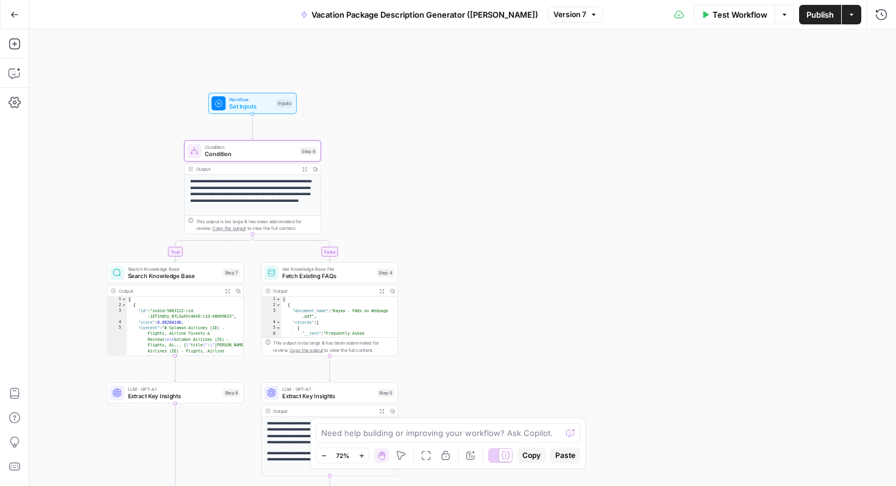
click at [248, 161] on div "Condition Condition Step 6 Copy step Delete step Add Note Test" at bounding box center [252, 150] width 137 height 21
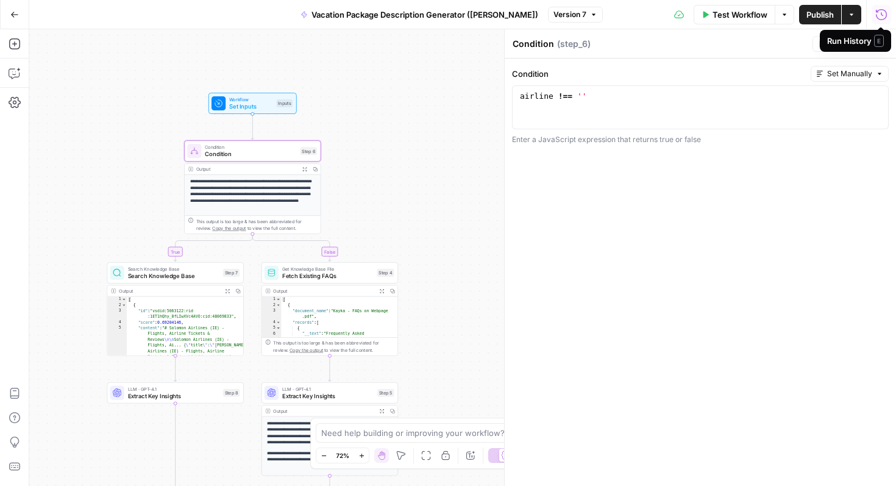
click at [887, 15] on icon "button" at bounding box center [881, 14] width 11 height 11
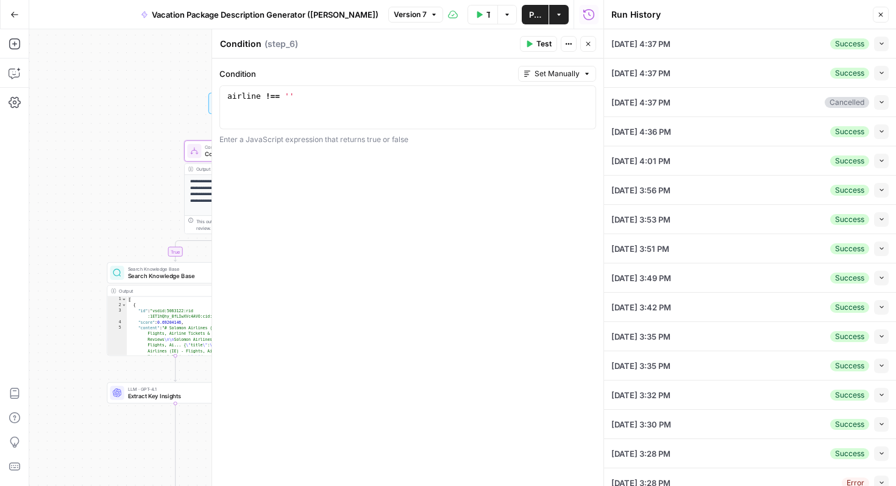
click at [883, 14] on icon "button" at bounding box center [880, 14] width 7 height 7
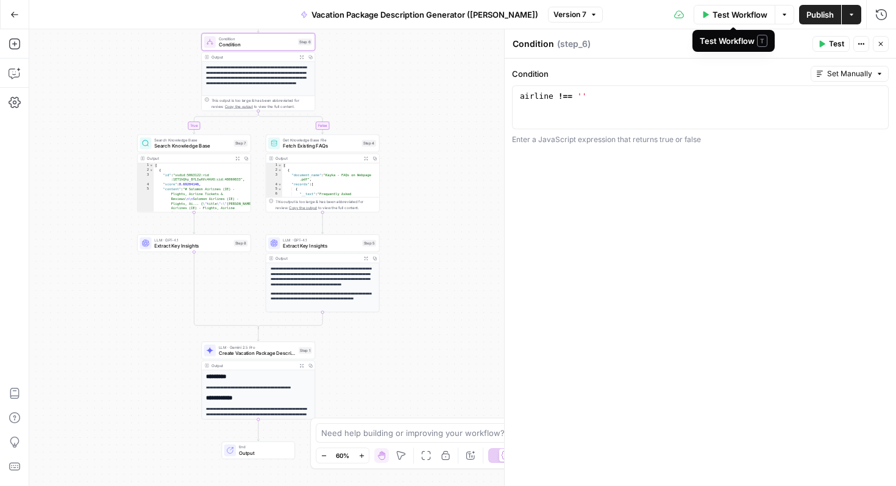
click at [737, 14] on span "Test Workflow" at bounding box center [740, 15] width 55 height 12
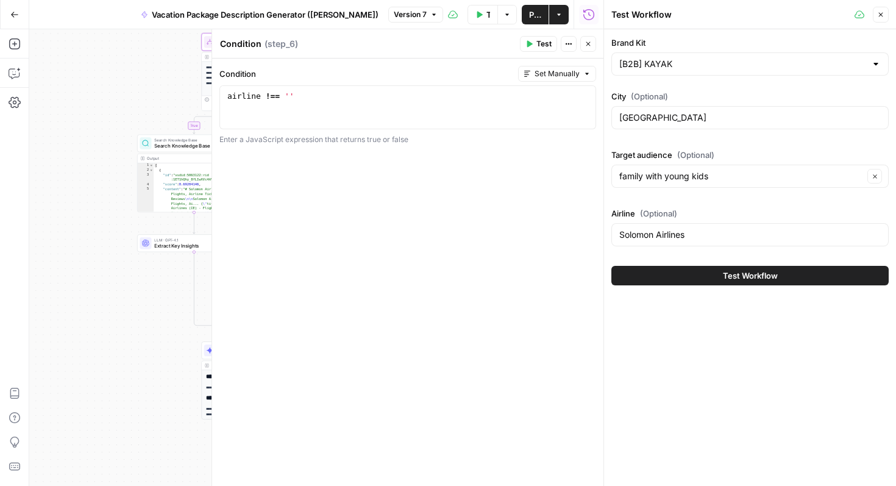
click at [723, 274] on span "Test Workflow" at bounding box center [750, 276] width 55 height 12
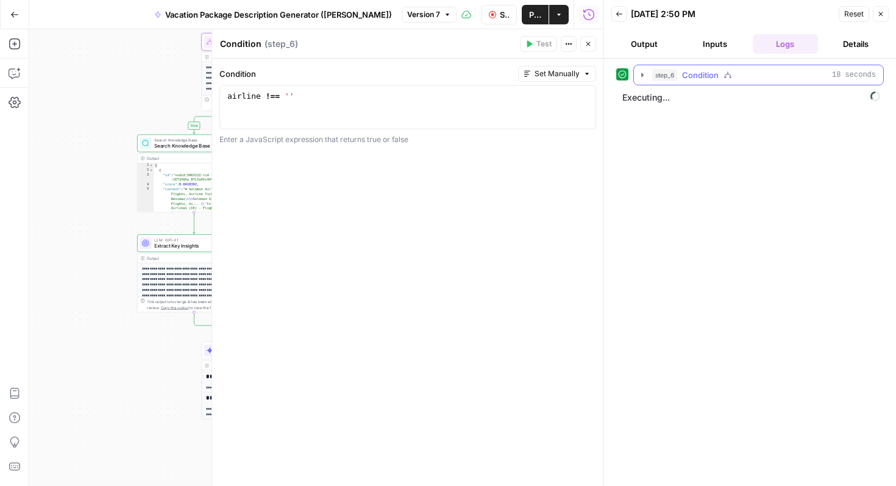
click at [642, 75] on icon "button" at bounding box center [642, 75] width 2 height 4
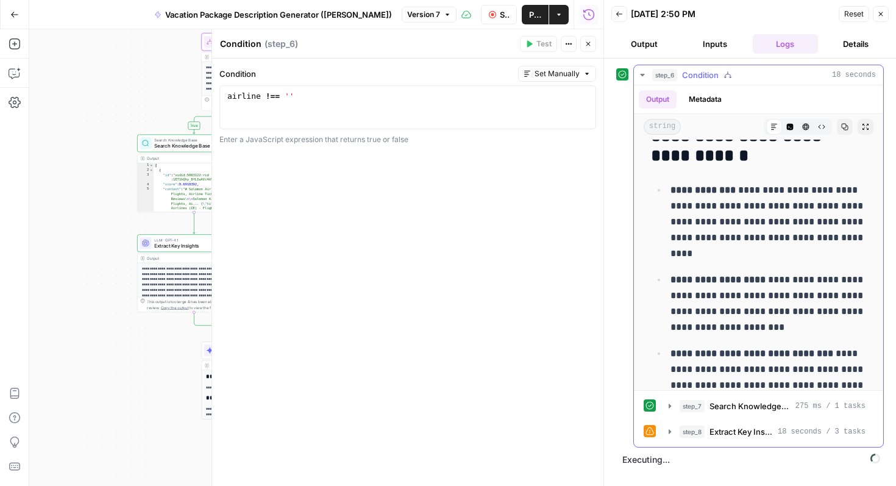
scroll to position [2230, 0]
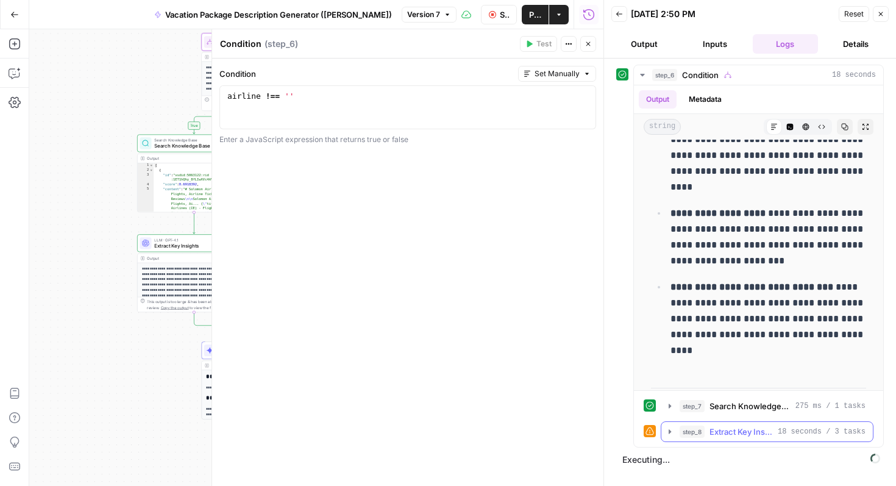
click at [667, 430] on icon "button" at bounding box center [670, 432] width 10 height 10
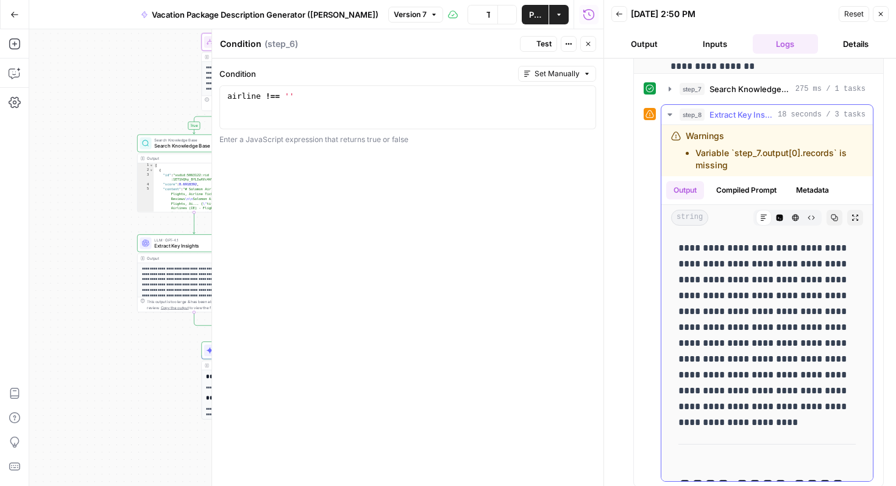
scroll to position [346, 0]
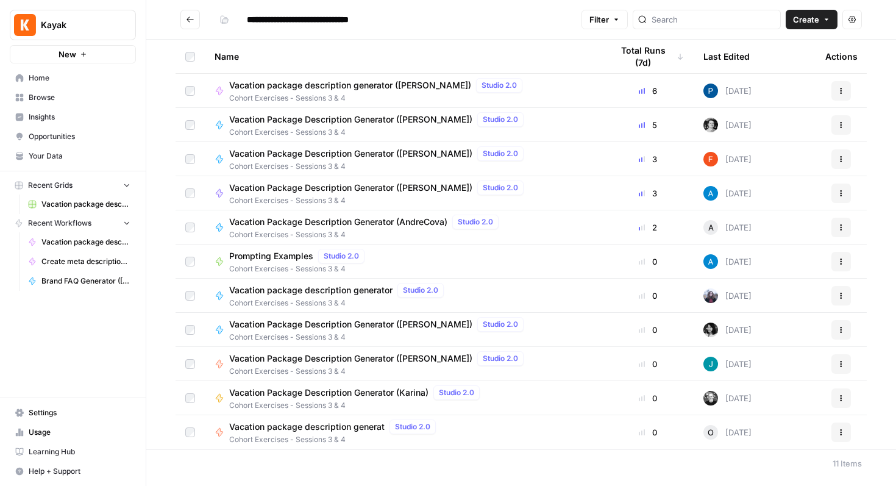
click at [323, 82] on span "Vacation package description generator ([PERSON_NAME])" at bounding box center [350, 85] width 242 height 12
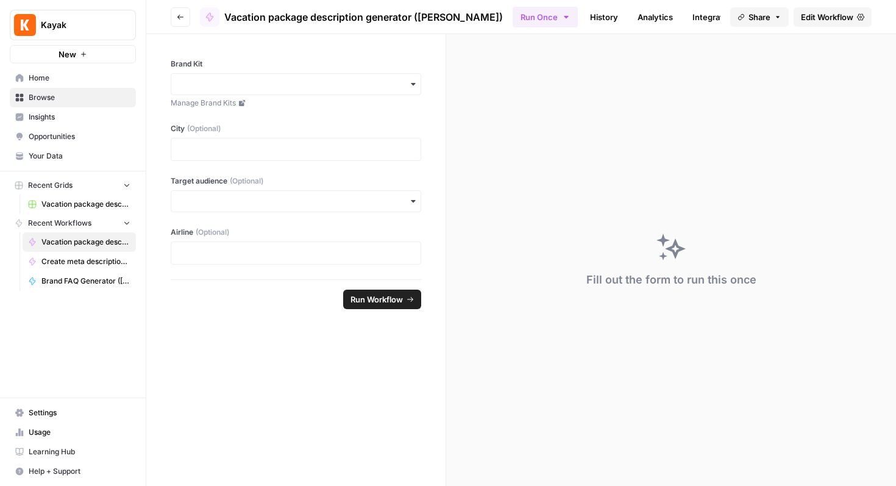
click at [817, 16] on span "Edit Workflow" at bounding box center [827, 17] width 52 height 12
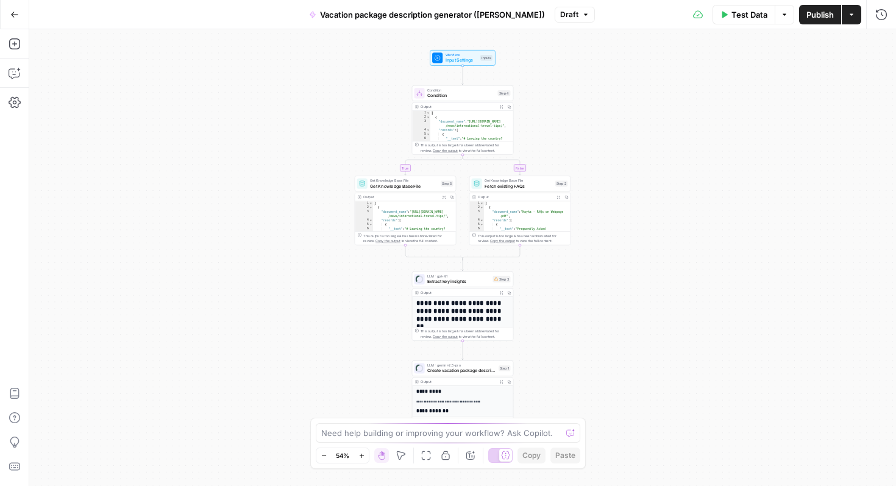
click at [461, 89] on span "Condition" at bounding box center [461, 90] width 68 height 5
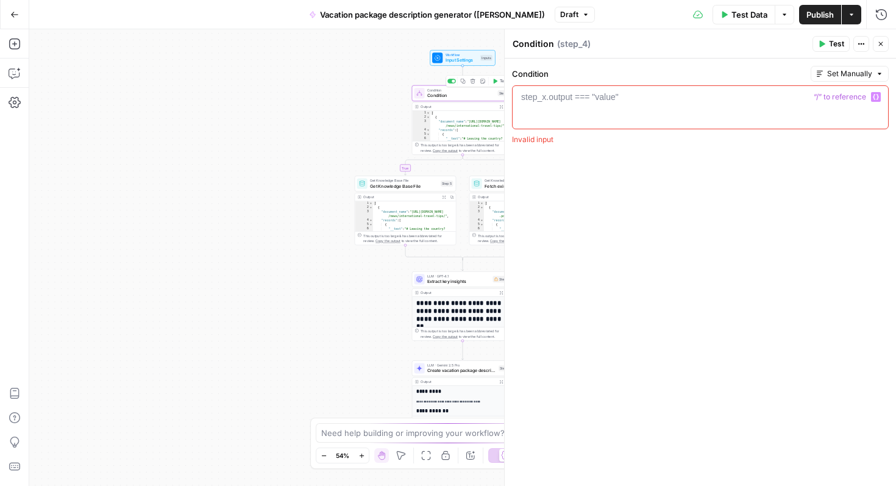
click at [625, 93] on div at bounding box center [701, 118] width 366 height 55
paste textarea "**********"
type textarea "**********"
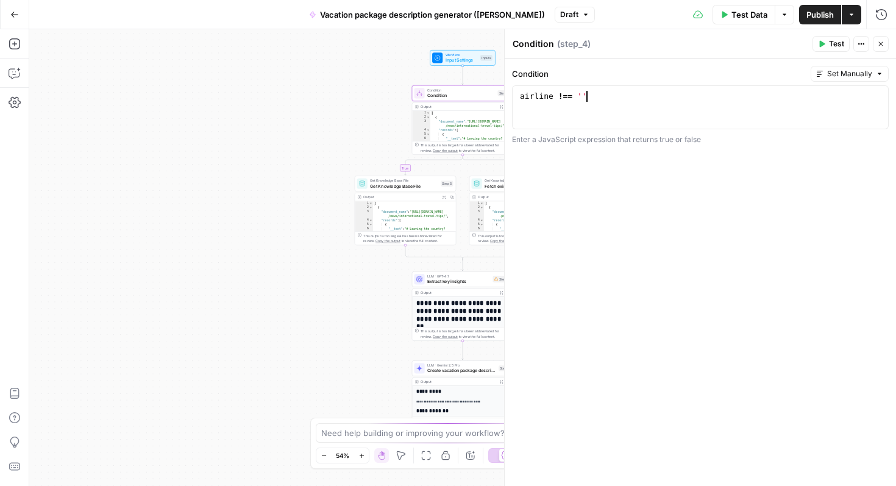
click at [830, 43] on span "Test" at bounding box center [836, 43] width 15 height 11
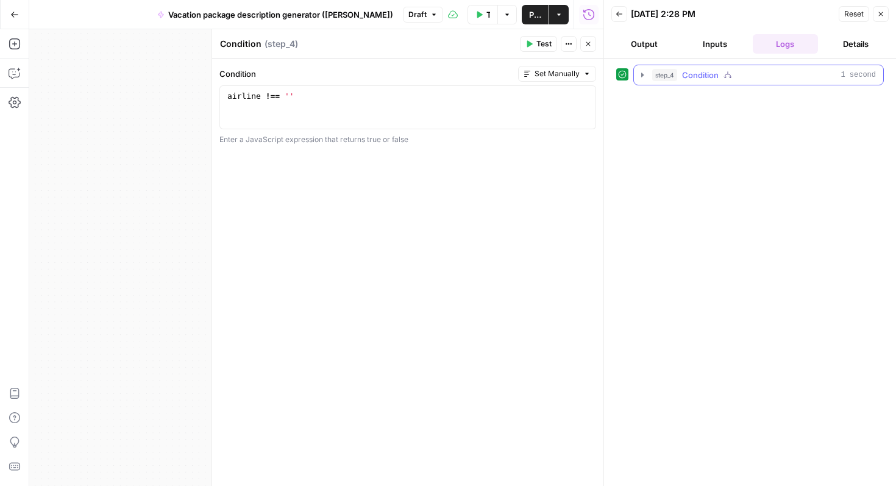
click at [639, 75] on icon "button" at bounding box center [643, 75] width 10 height 10
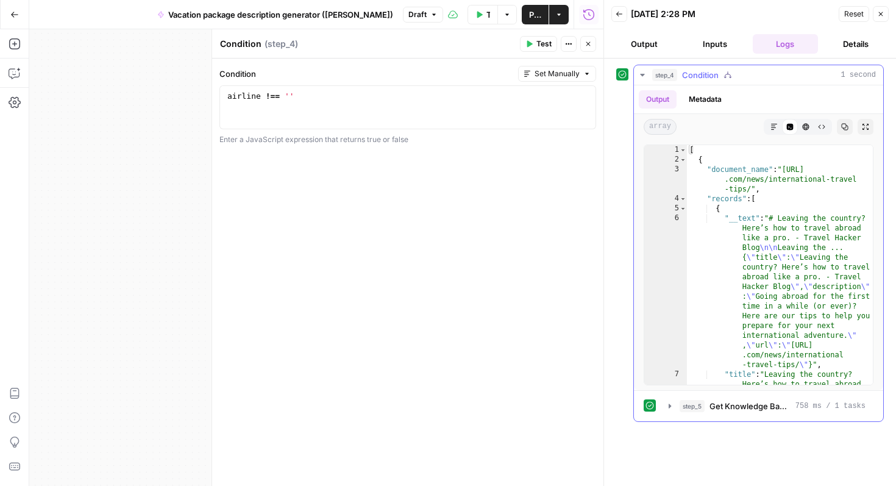
click at [639, 75] on icon "button" at bounding box center [643, 75] width 10 height 10
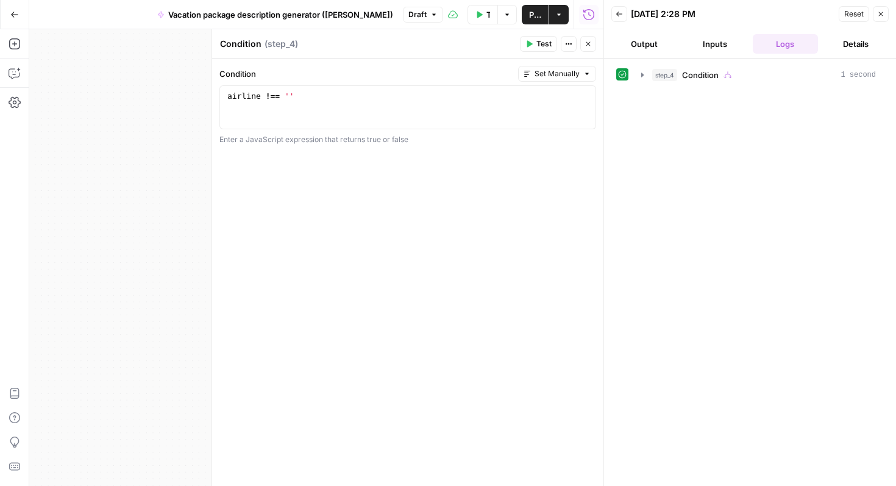
click at [882, 15] on icon "button" at bounding box center [880, 13] width 7 height 7
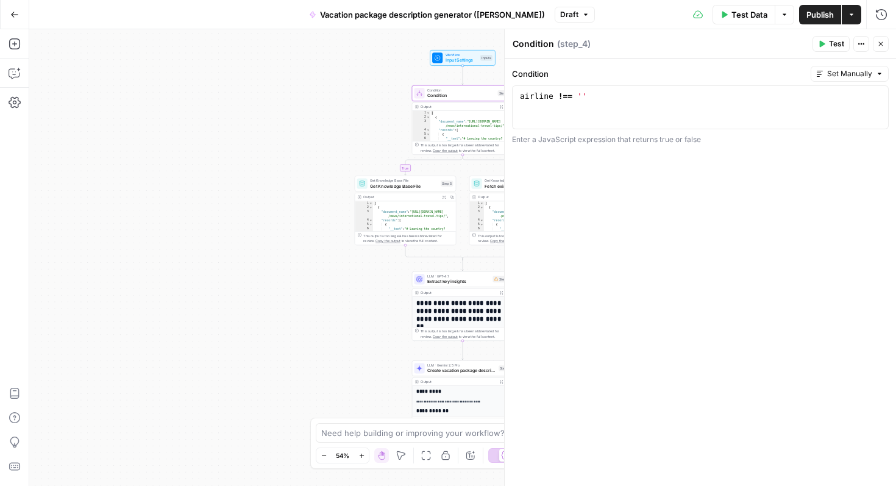
click at [879, 41] on icon "button" at bounding box center [880, 43] width 7 height 7
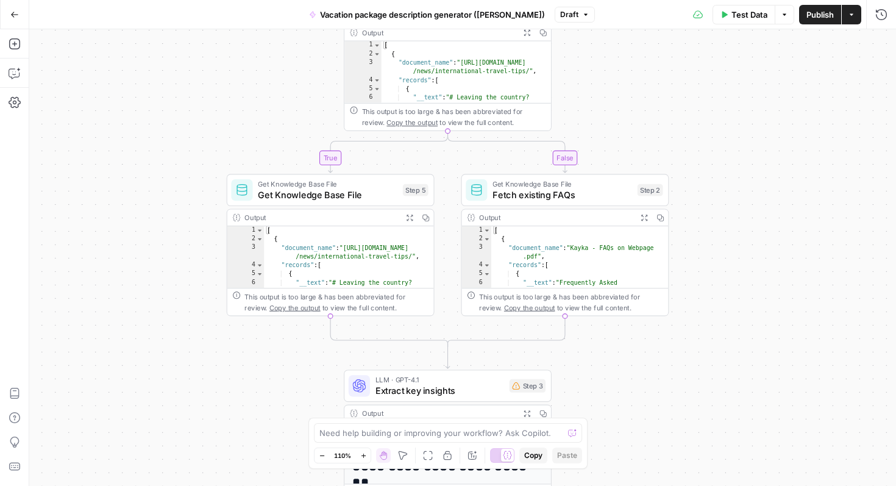
click at [348, 195] on span "Get Knowledge Base File" at bounding box center [328, 194] width 140 height 13
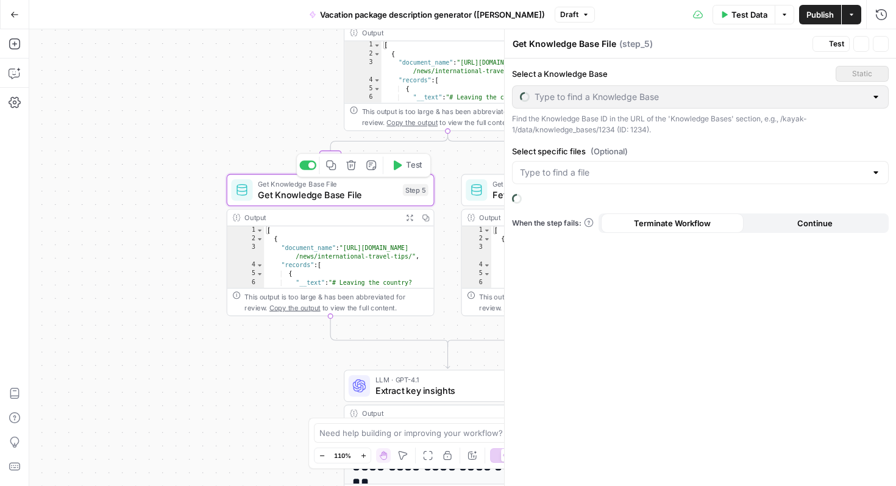
type input "News + Airline Sitemap"
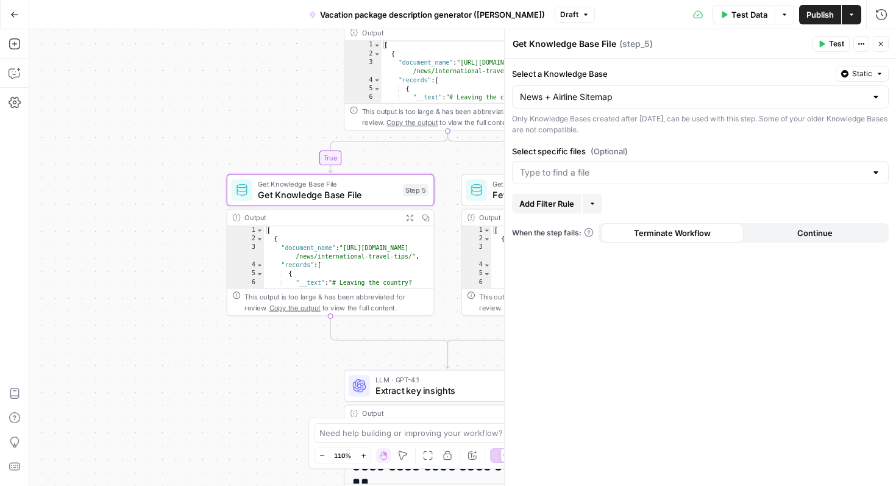
click at [367, 182] on span "Get Knowledge Base File" at bounding box center [328, 184] width 140 height 11
click at [879, 43] on icon "button" at bounding box center [880, 43] width 7 height 7
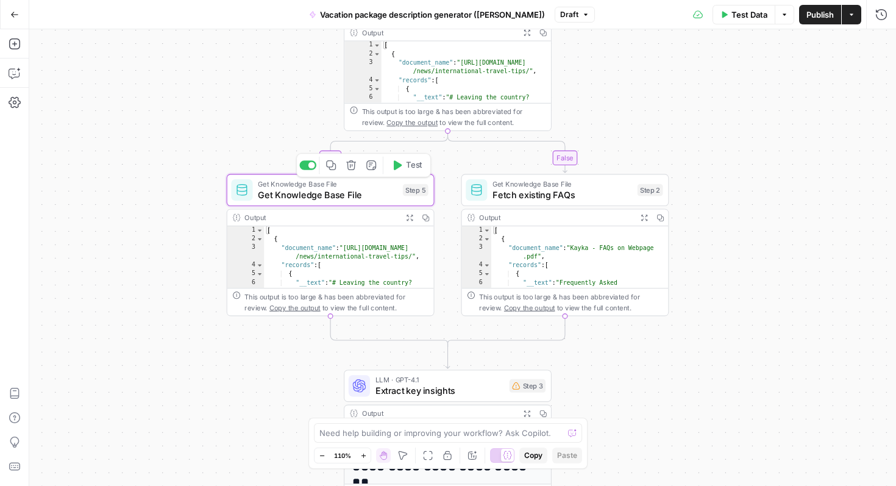
click at [354, 167] on icon "button" at bounding box center [351, 165] width 10 height 10
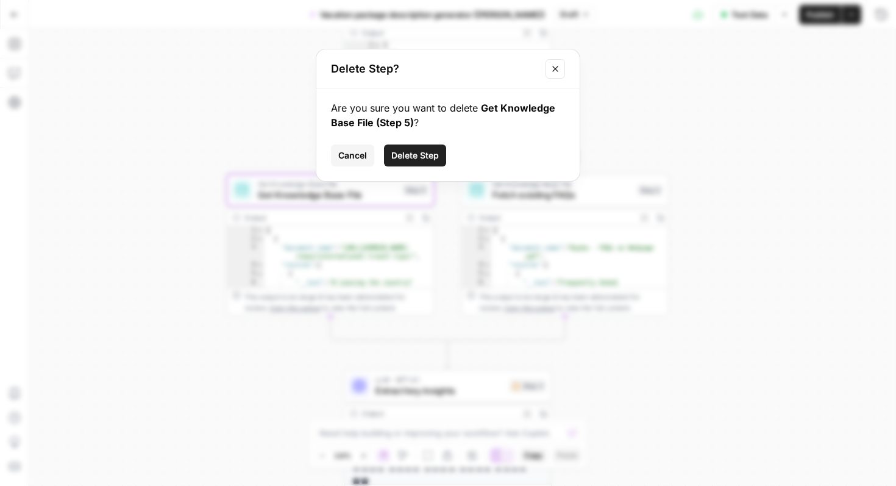
click at [404, 158] on span "Delete Step" at bounding box center [415, 155] width 48 height 12
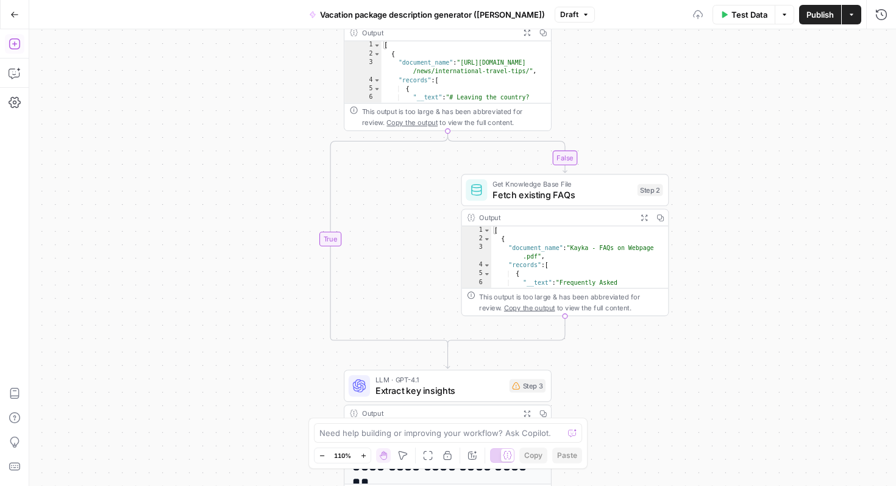
click at [16, 45] on icon "button" at bounding box center [15, 44] width 12 height 12
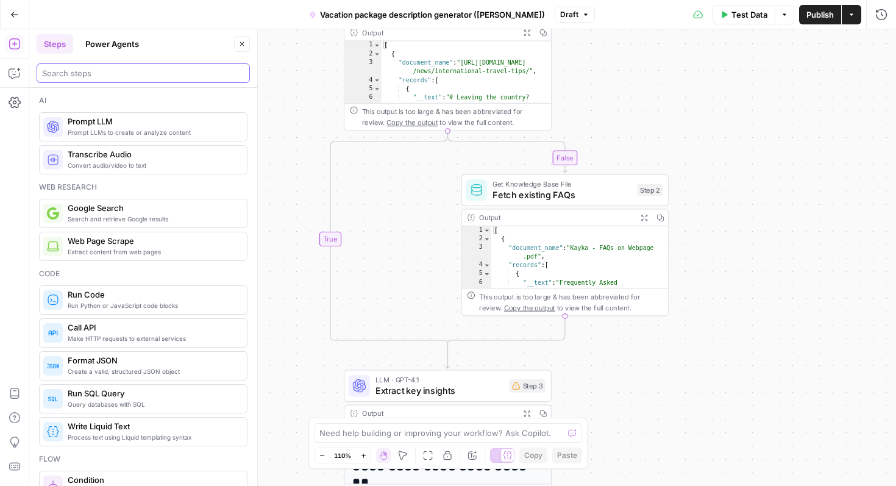
click at [121, 77] on input "search" at bounding box center [143, 73] width 202 height 12
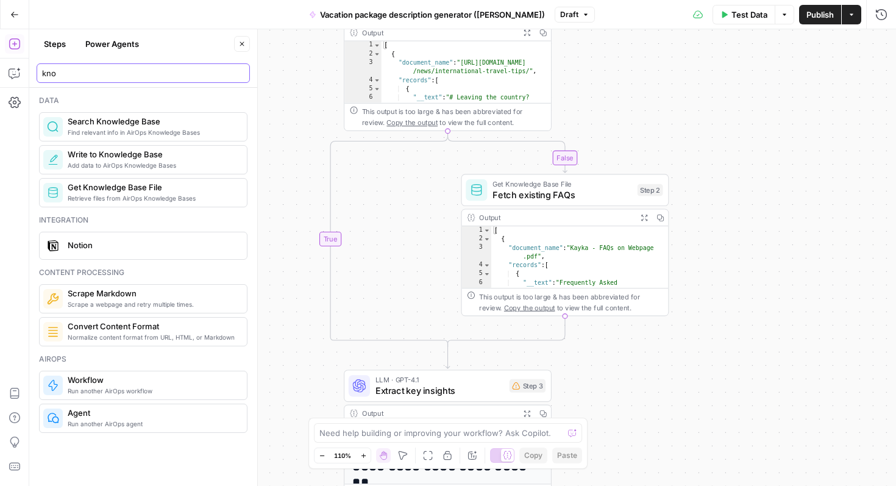
type input "kno"
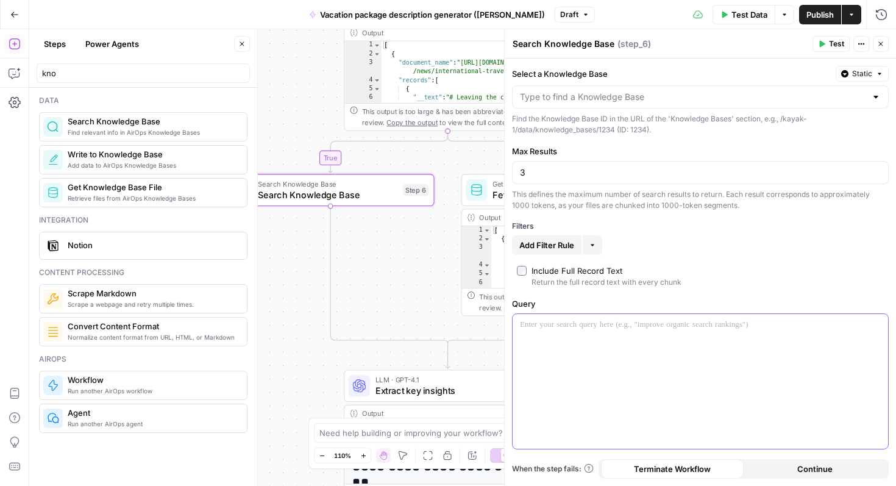
click at [546, 334] on div at bounding box center [701, 381] width 376 height 135
click at [587, 92] on input "Select a Knowledge Base" at bounding box center [693, 97] width 346 height 12
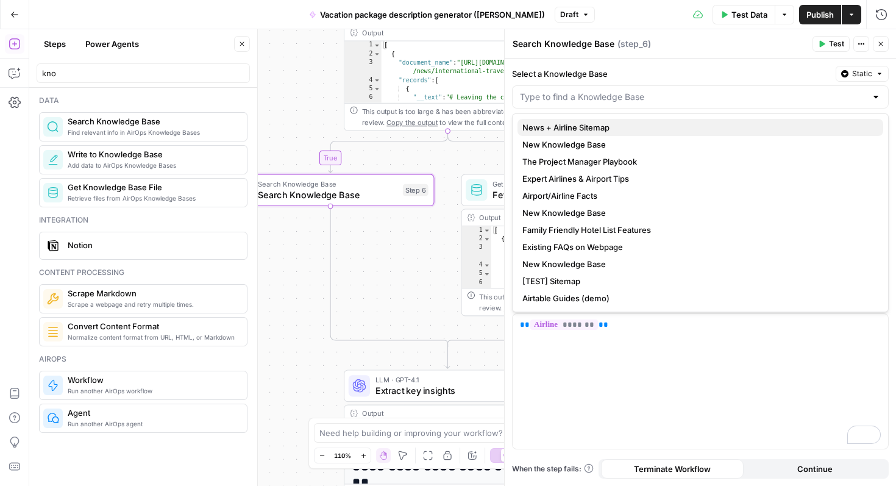
click at [588, 123] on span "News + Airline Sitemap" at bounding box center [698, 127] width 351 height 12
type input "News + Airline Sitemap"
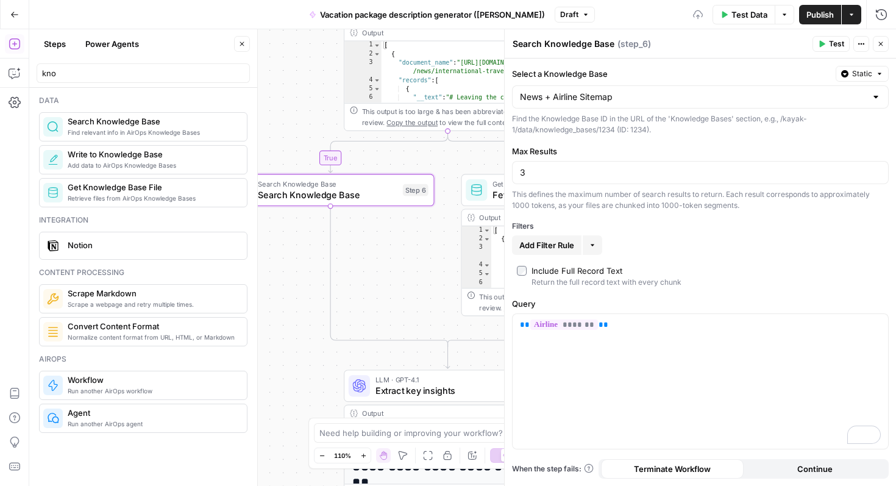
click at [583, 102] on div "News + Airline Sitemap" at bounding box center [700, 96] width 377 height 23
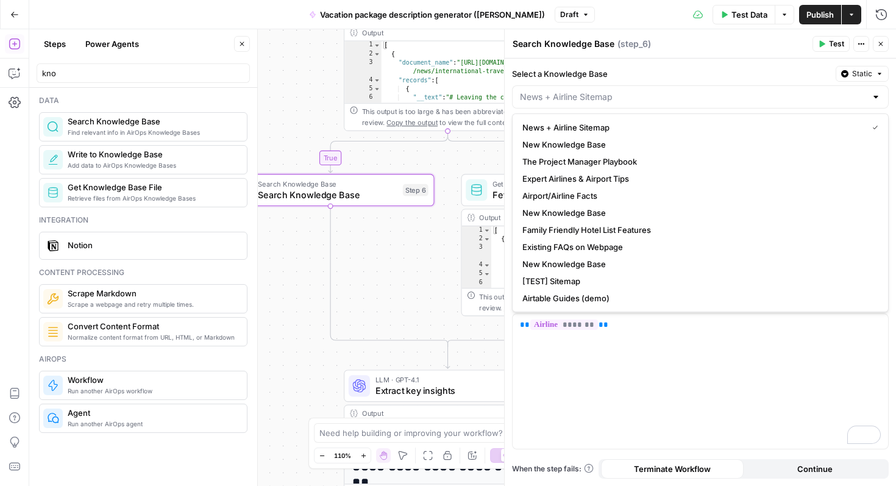
click at [833, 42] on span "Test" at bounding box center [836, 43] width 15 height 11
type input "News + Airline Sitemap"
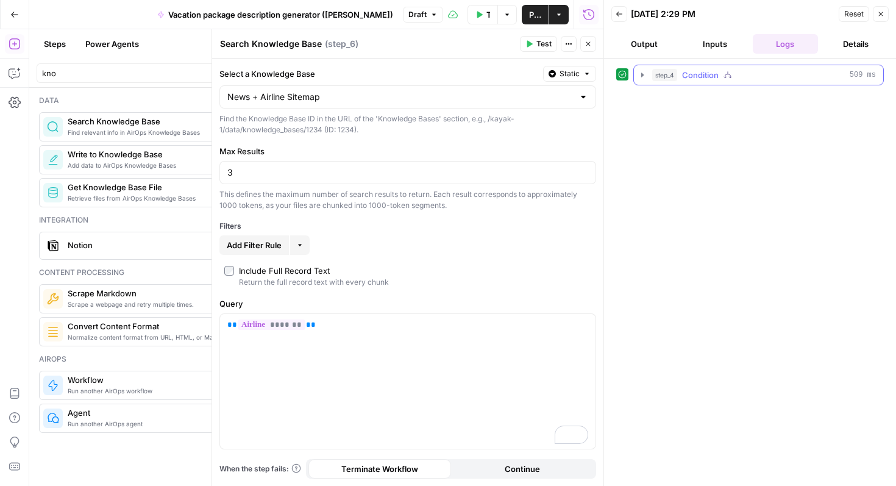
click at [640, 71] on icon "button" at bounding box center [643, 75] width 10 height 10
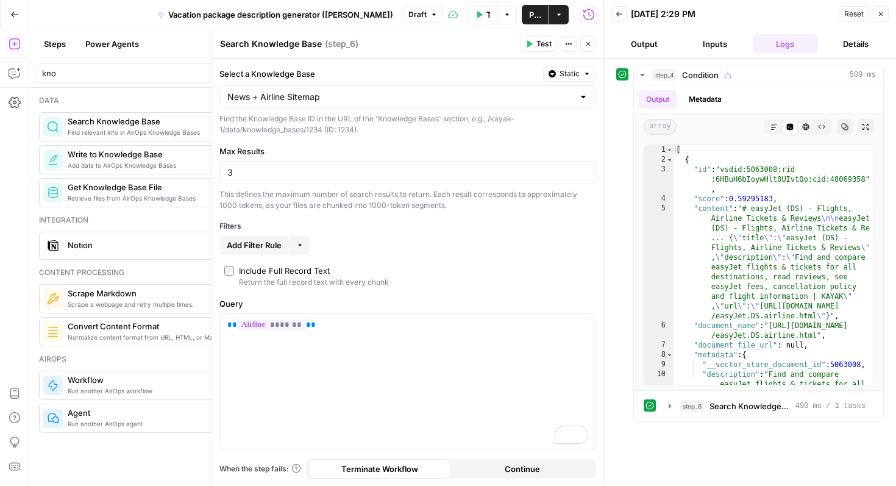
click at [588, 40] on icon "button" at bounding box center [588, 43] width 7 height 7
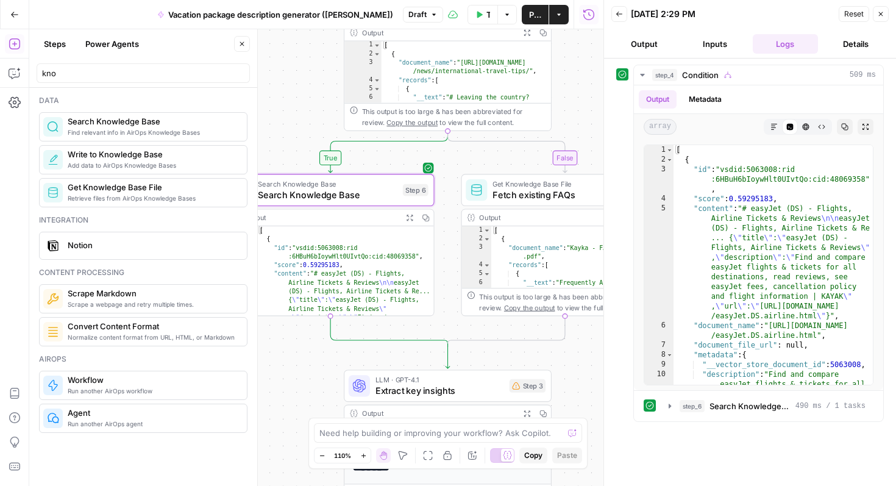
click at [881, 12] on icon "button" at bounding box center [880, 13] width 7 height 7
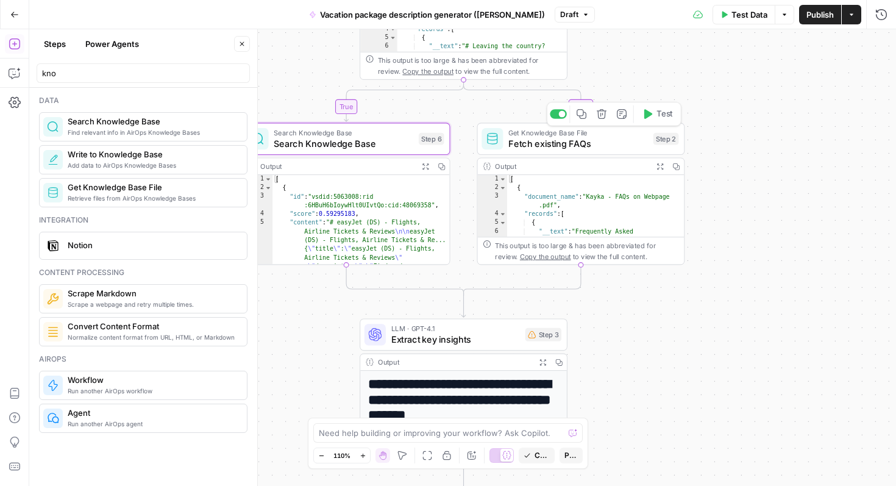
click at [624, 137] on span "Fetch existing FAQs" at bounding box center [579, 143] width 140 height 13
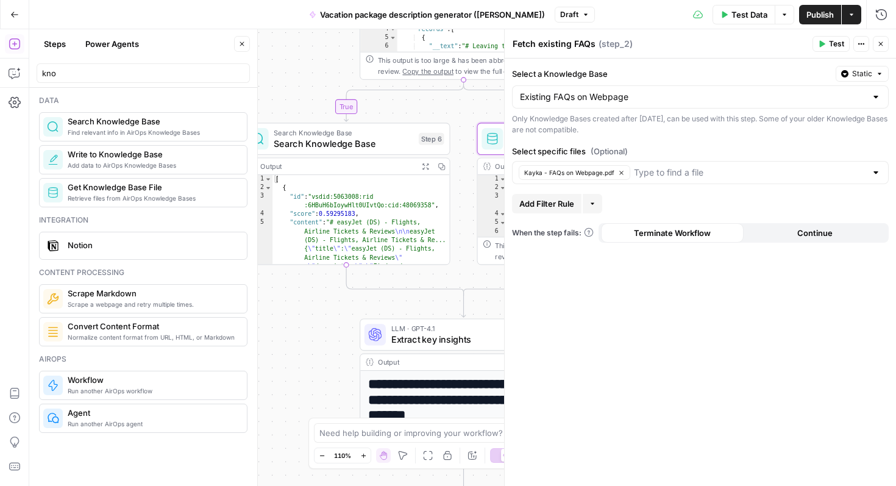
click at [879, 40] on icon "button" at bounding box center [880, 43] width 7 height 7
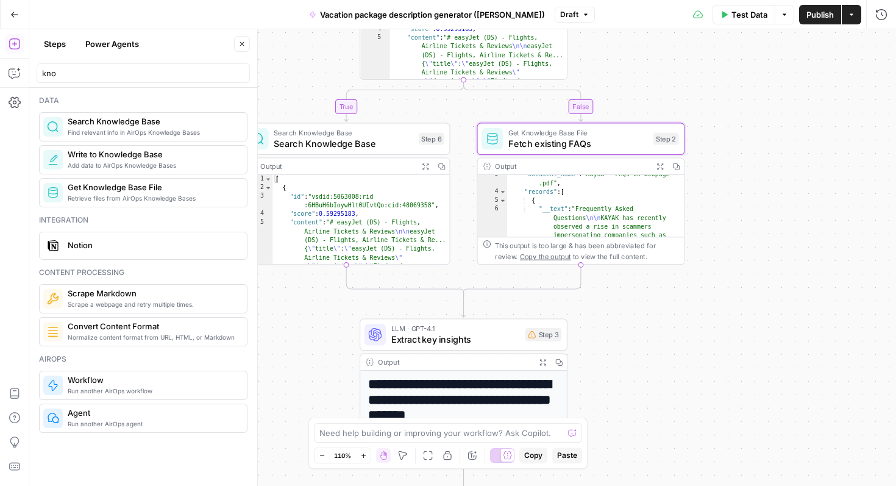
scroll to position [37, 0]
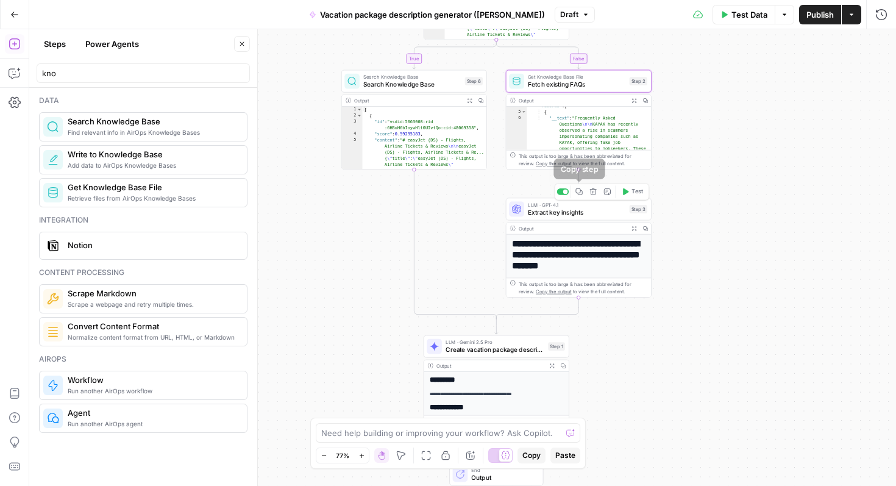
click at [581, 195] on icon "button" at bounding box center [579, 191] width 7 height 7
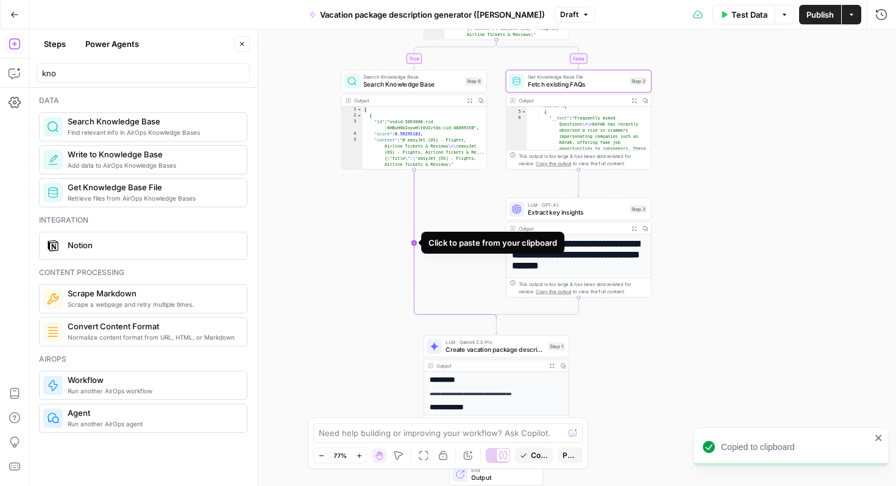
click at [414, 240] on icon "Edge from step_6 to step_4-conditional-end" at bounding box center [455, 244] width 82 height 149
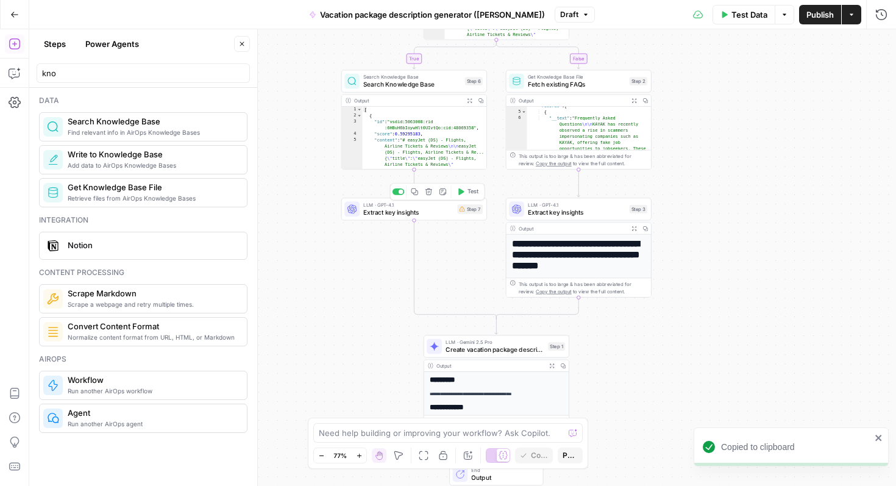
click at [412, 216] on span "Extract key insights" at bounding box center [408, 212] width 90 height 9
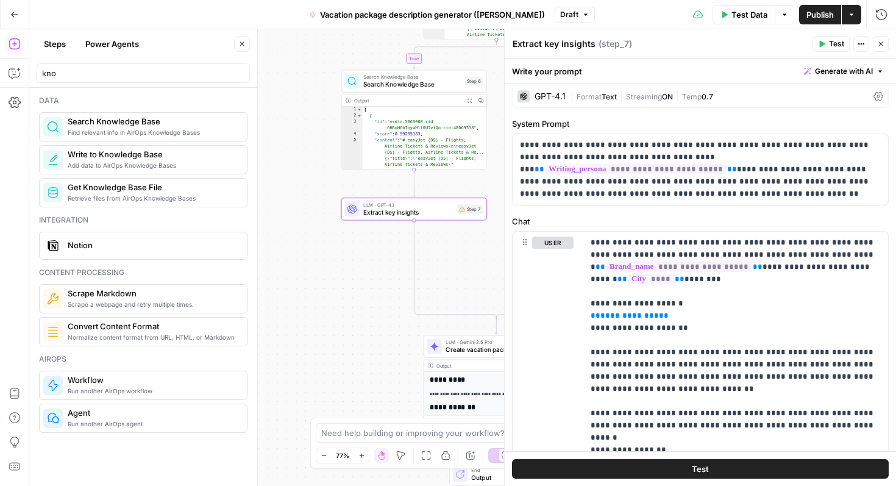
scroll to position [0, 0]
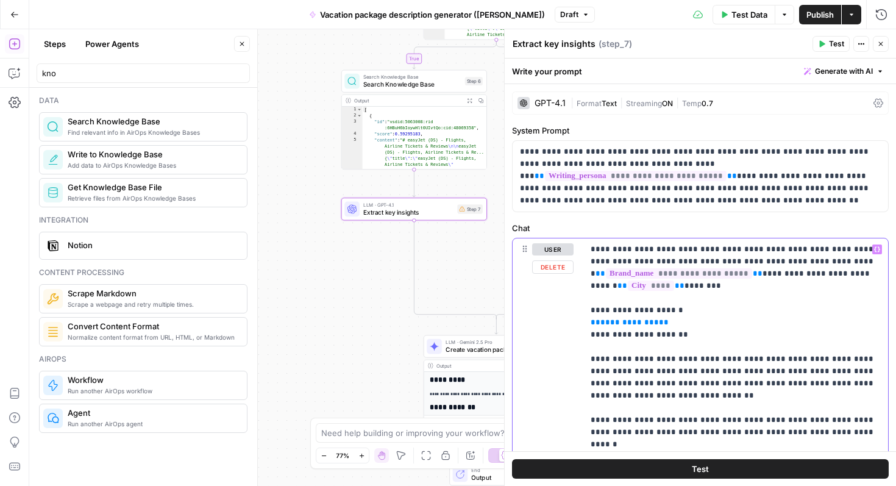
click at [624, 323] on span "**********" at bounding box center [630, 322] width 59 height 8
click at [633, 321] on span "**********" at bounding box center [630, 322] width 59 height 8
click at [622, 321] on span "**********" at bounding box center [630, 322] width 59 height 8
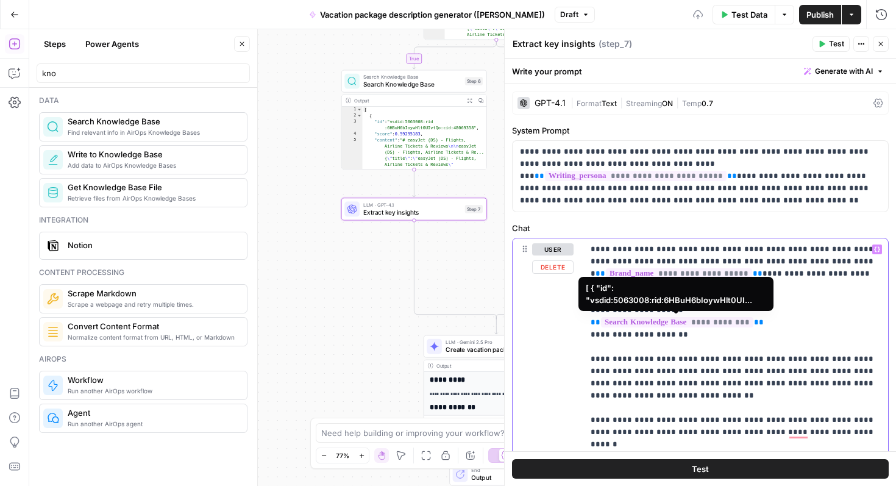
click at [723, 332] on p "**********" at bounding box center [736, 407] width 290 height 329
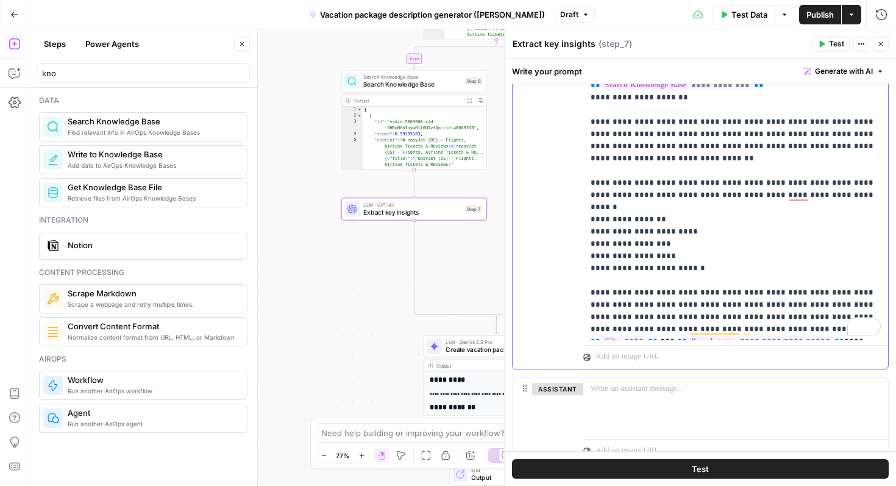
scroll to position [240, 0]
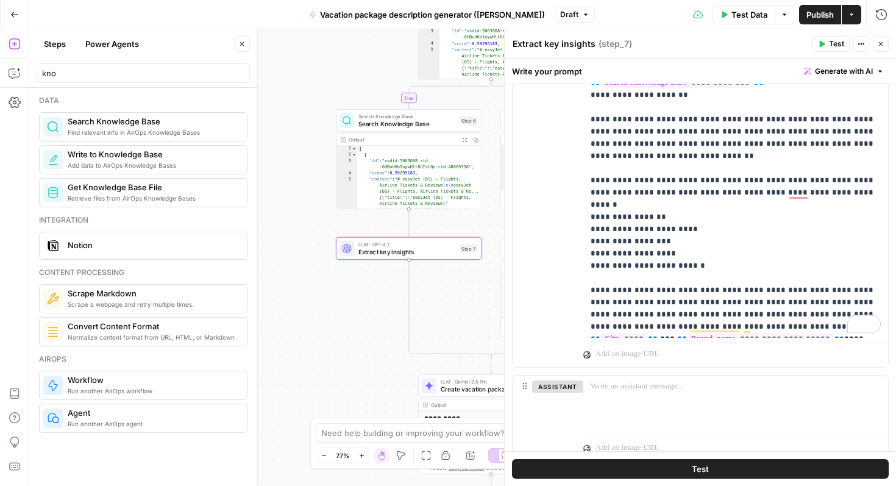
click at [881, 41] on icon "button" at bounding box center [880, 43] width 7 height 7
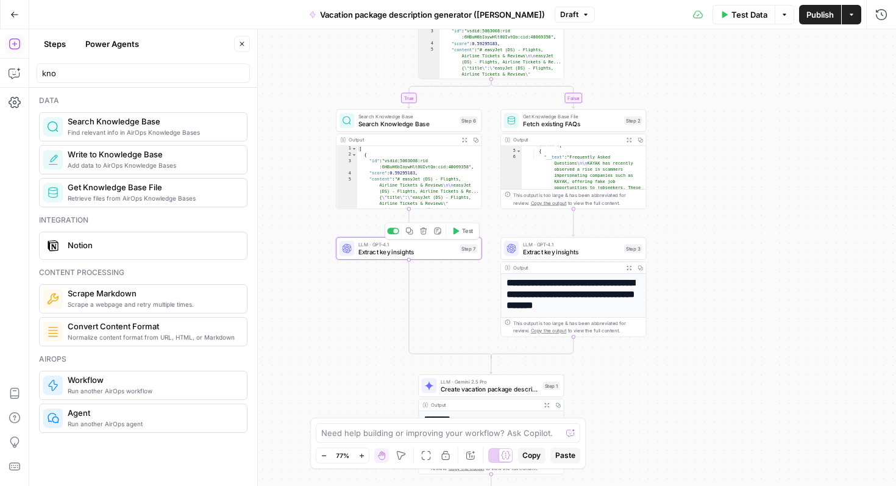
click at [426, 247] on span "Extract key insights" at bounding box center [408, 251] width 98 height 9
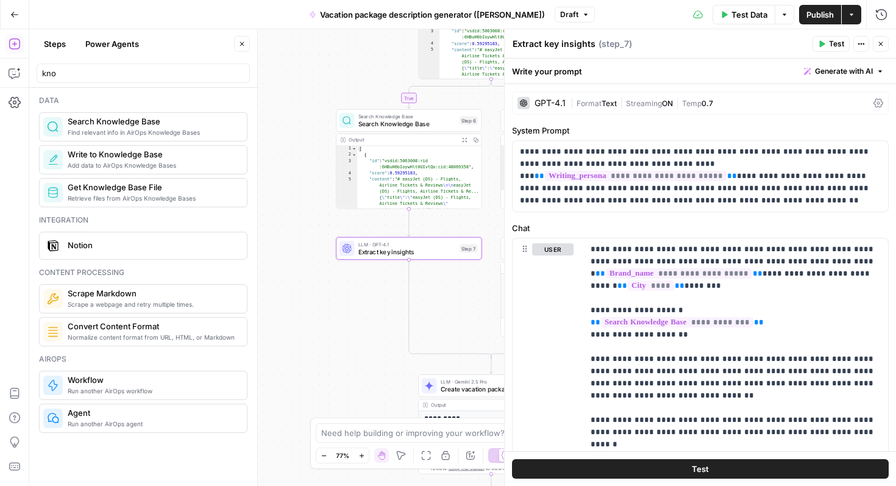
click at [824, 46] on icon "button" at bounding box center [821, 43] width 7 height 7
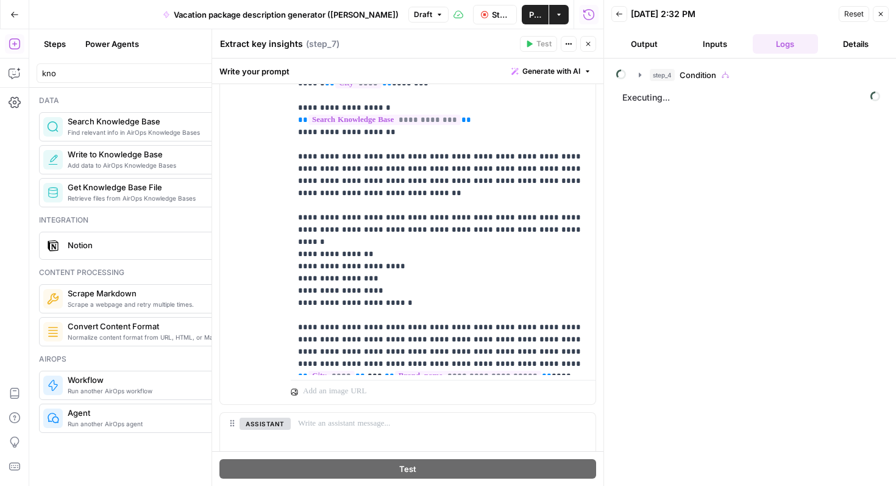
scroll to position [203, 0]
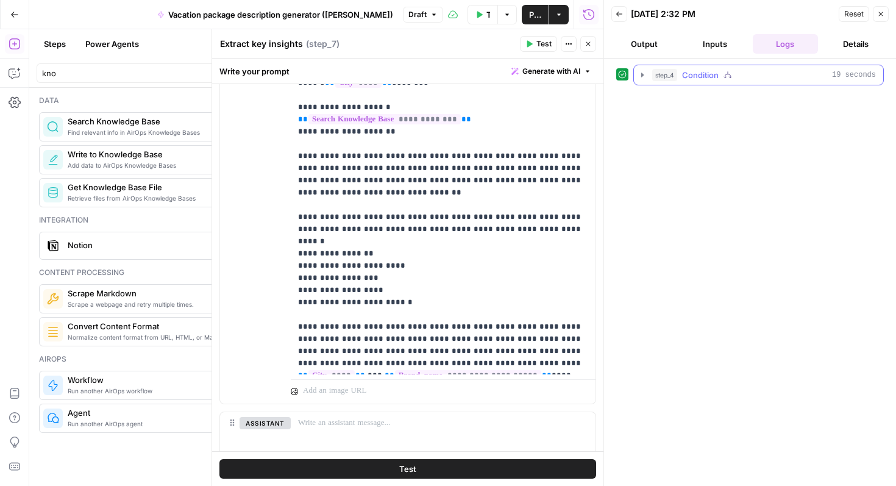
click at [641, 71] on icon "button" at bounding box center [643, 75] width 10 height 10
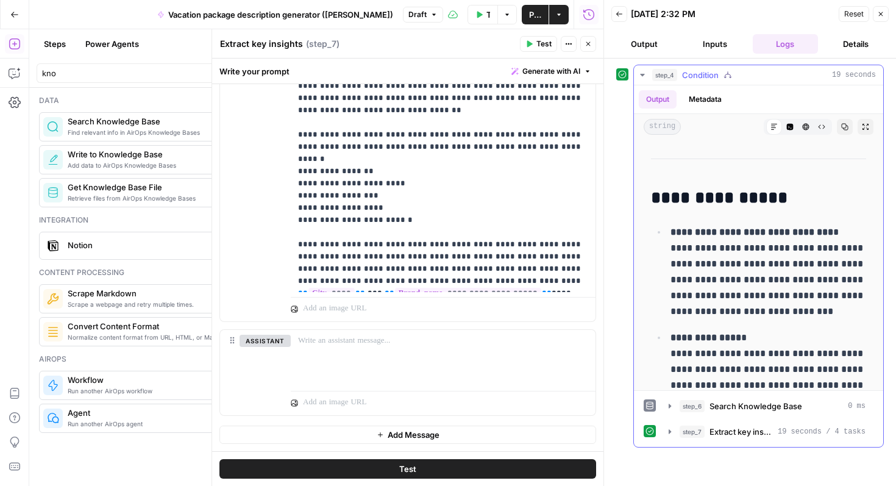
scroll to position [454, 0]
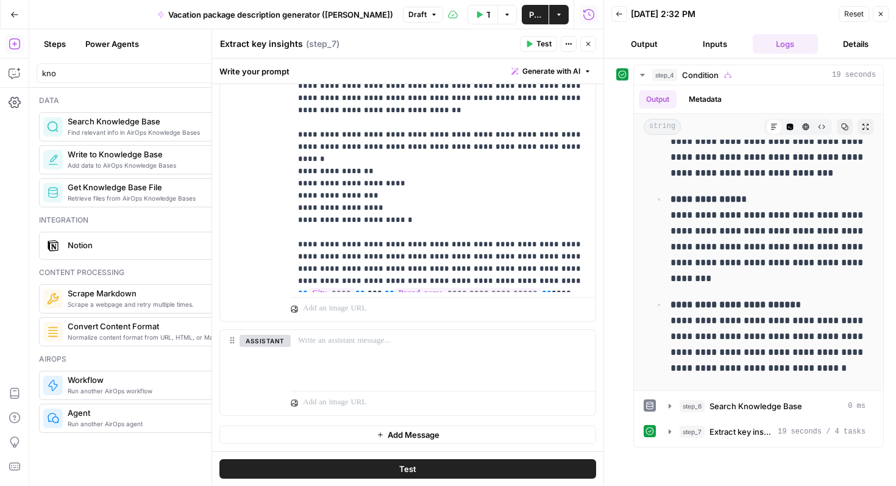
click at [882, 15] on icon "button" at bounding box center [880, 13] width 7 height 7
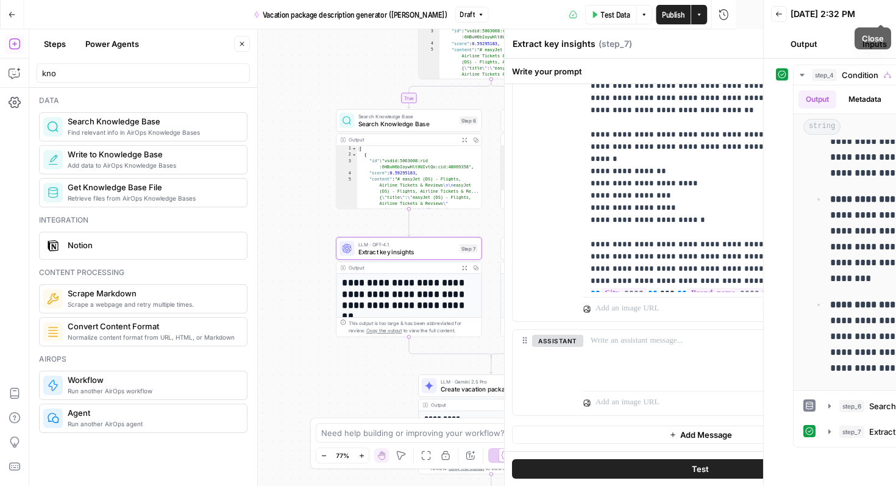
scroll to position [273, 0]
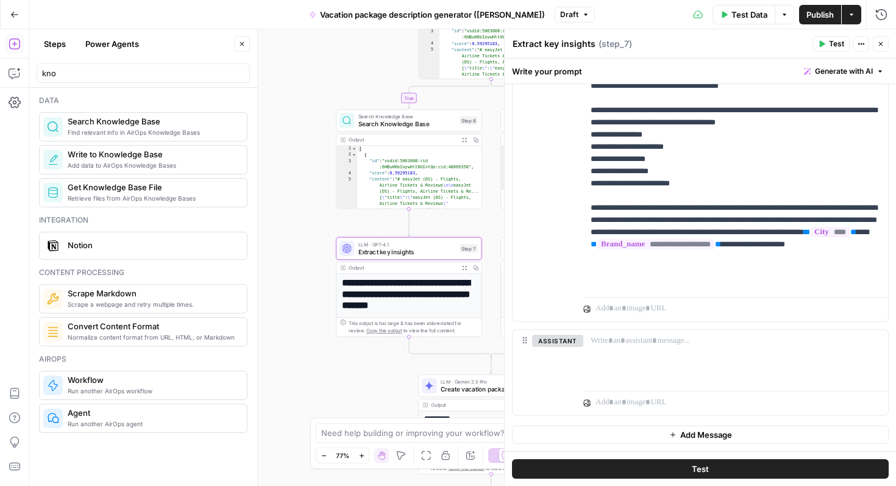
click at [880, 41] on icon "button" at bounding box center [880, 43] width 7 height 7
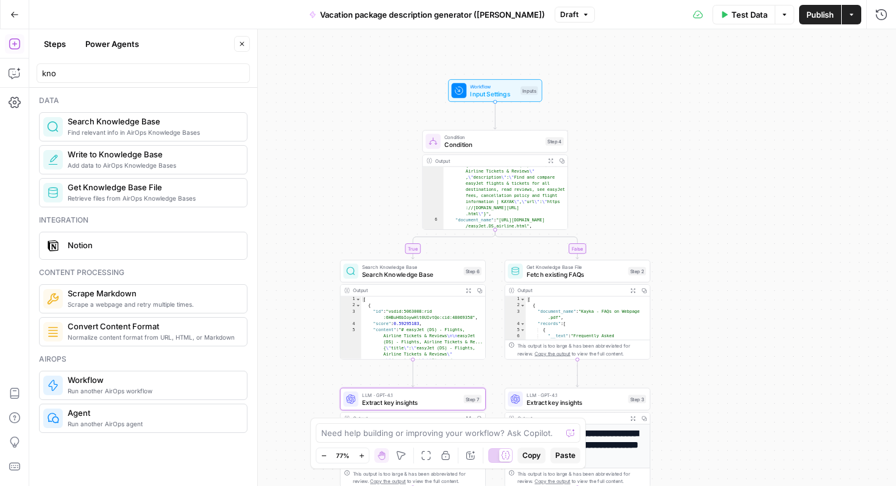
scroll to position [0, 0]
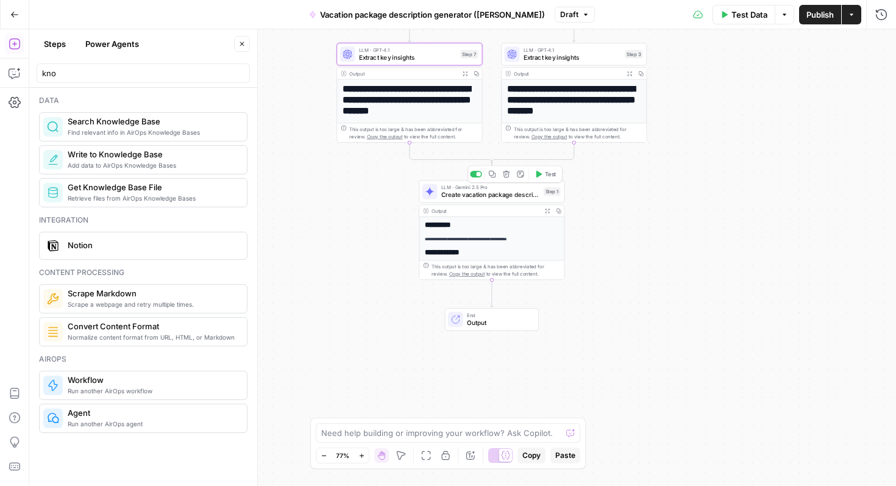
click at [483, 196] on span "Create vacation package description" at bounding box center [490, 194] width 99 height 9
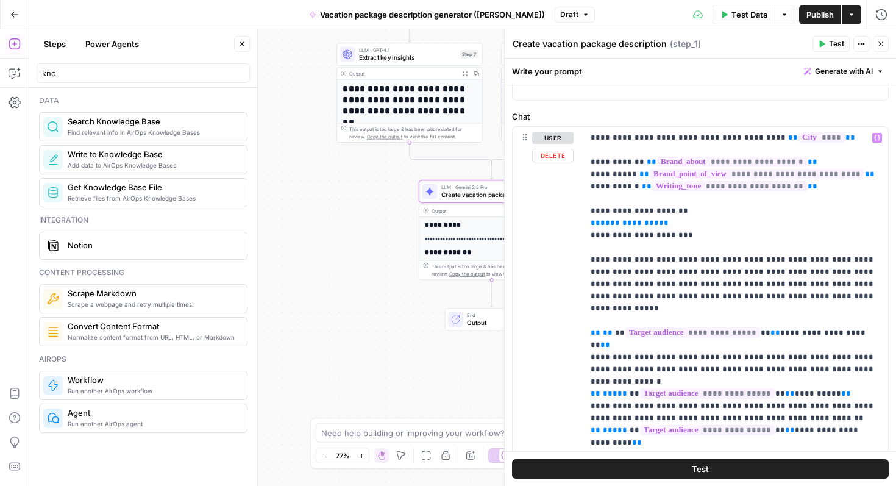
scroll to position [105, 0]
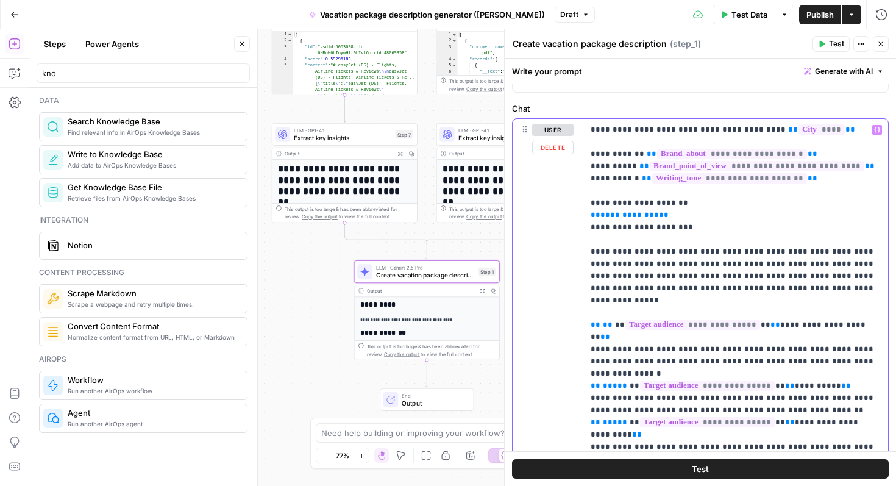
click at [621, 213] on span "**********" at bounding box center [630, 215] width 59 height 8
click at [662, 216] on p "**********" at bounding box center [736, 349] width 290 height 451
click at [621, 212] on span "**********" at bounding box center [630, 215] width 59 height 8
click at [638, 212] on span "**********" at bounding box center [630, 215] width 59 height 8
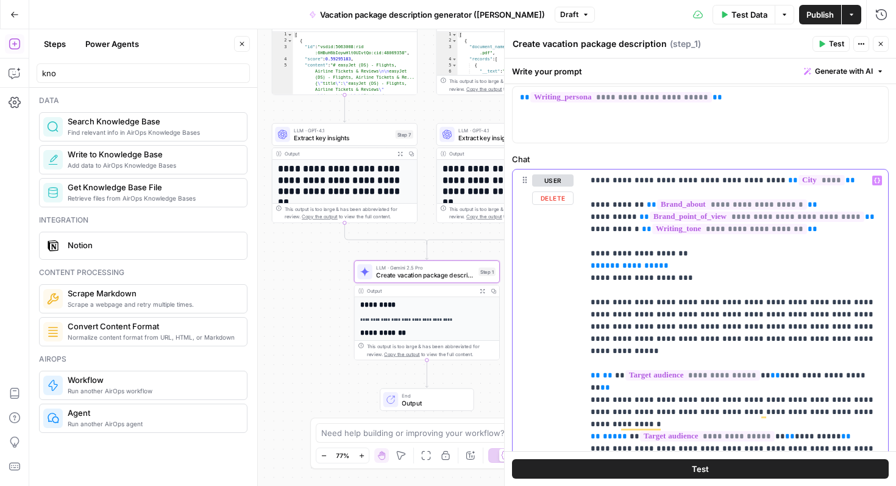
scroll to position [52, 0]
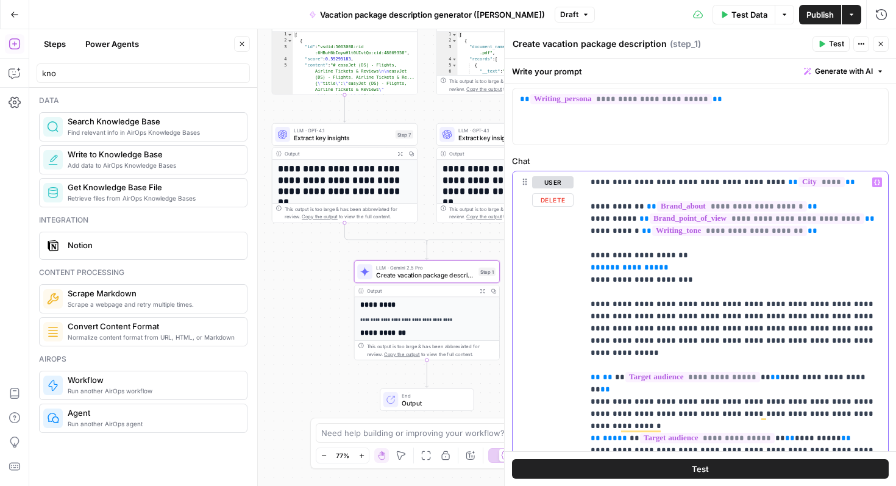
click at [638, 265] on span "**********" at bounding box center [630, 267] width 59 height 8
click at [662, 265] on p "**********" at bounding box center [736, 401] width 290 height 451
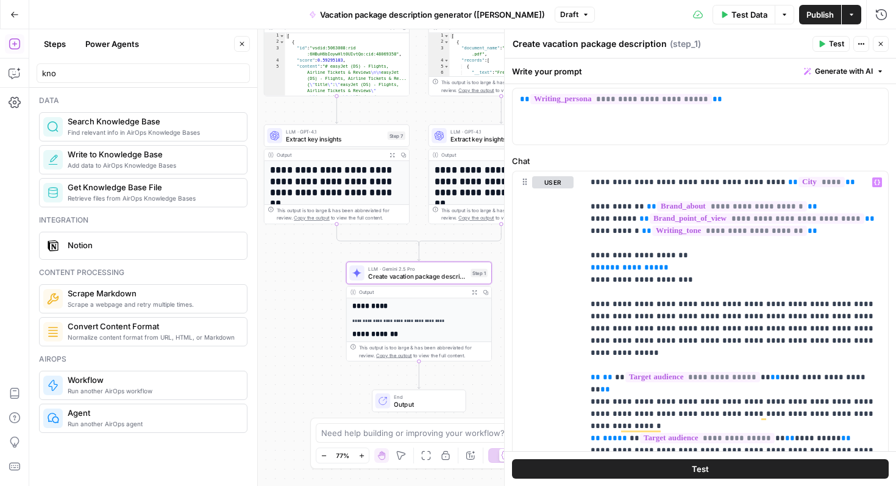
click at [240, 41] on icon "button" at bounding box center [241, 43] width 7 height 7
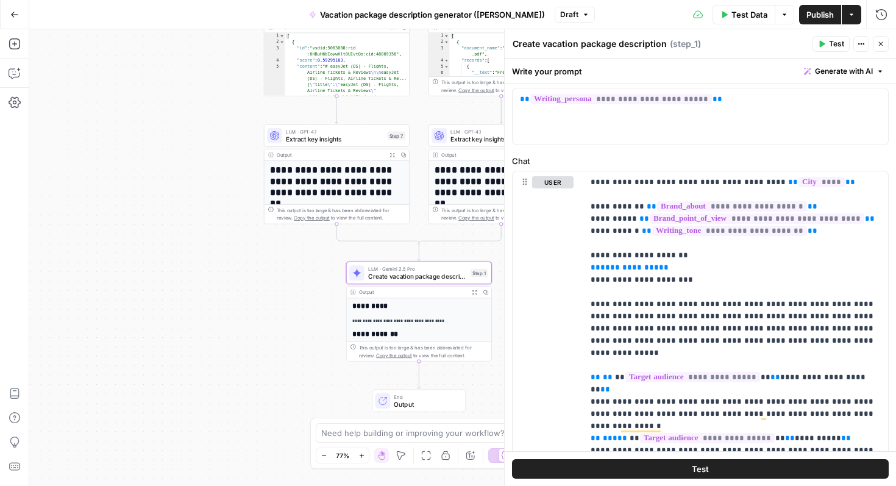
click at [286, 303] on div "**********" at bounding box center [462, 257] width 867 height 457
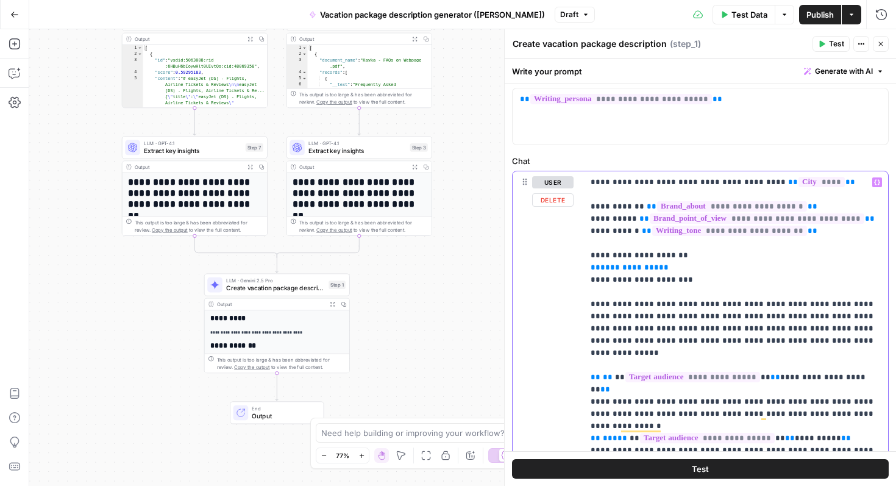
click at [621, 267] on span "**********" at bounding box center [630, 267] width 59 height 8
click at [659, 269] on span "**" at bounding box center [664, 267] width 10 height 8
click at [186, 154] on span "Extract key insights" at bounding box center [193, 150] width 98 height 9
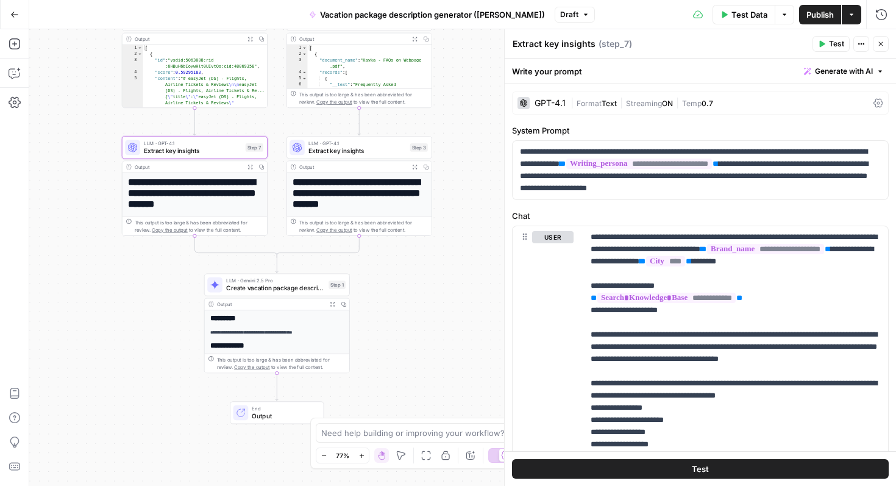
click at [588, 41] on textarea "Extract key insights" at bounding box center [554, 44] width 83 height 12
click at [561, 44] on textarea "Extract key insights" at bounding box center [554, 44] width 83 height 12
click at [553, 43] on textarea "Extract key insights" at bounding box center [554, 44] width 83 height 12
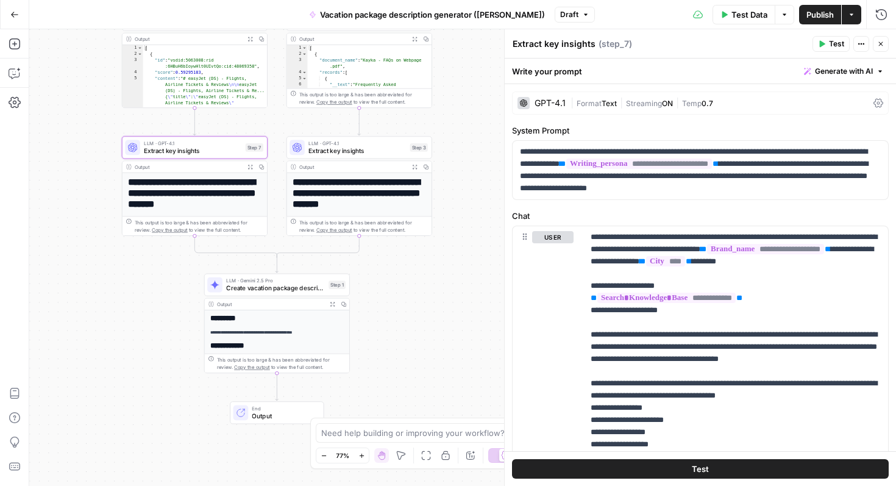
click at [535, 43] on textarea "Extract key insights" at bounding box center [554, 44] width 83 height 12
click at [571, 46] on textarea "Extract key insights" at bounding box center [554, 44] width 83 height 12
drag, startPoint x: 544, startPoint y: 41, endPoint x: 594, endPoint y: 42, distance: 50.6
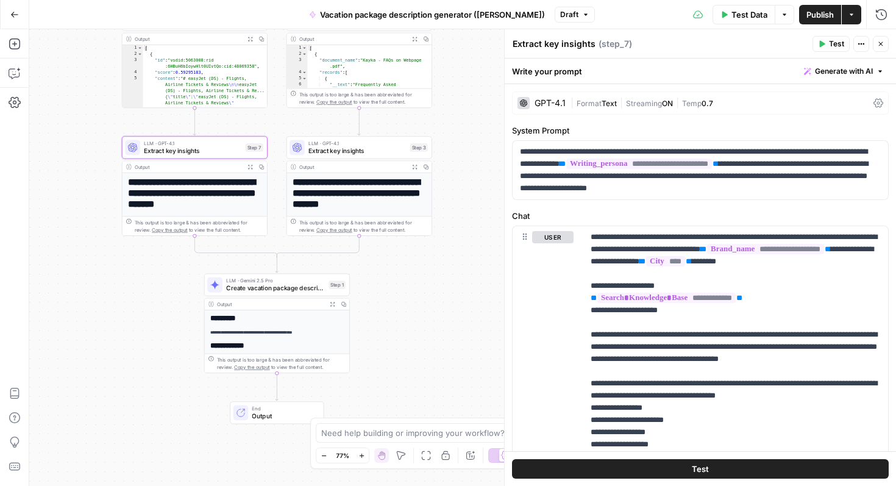
click at [594, 42] on div "Extract key insights Extract key insights" at bounding box center [554, 44] width 89 height 15
click at [556, 40] on textarea "Extract easyjet insights" at bounding box center [562, 44] width 98 height 12
type textarea "Extract airline insights"
click at [349, 152] on span "Extract key insights" at bounding box center [358, 150] width 98 height 9
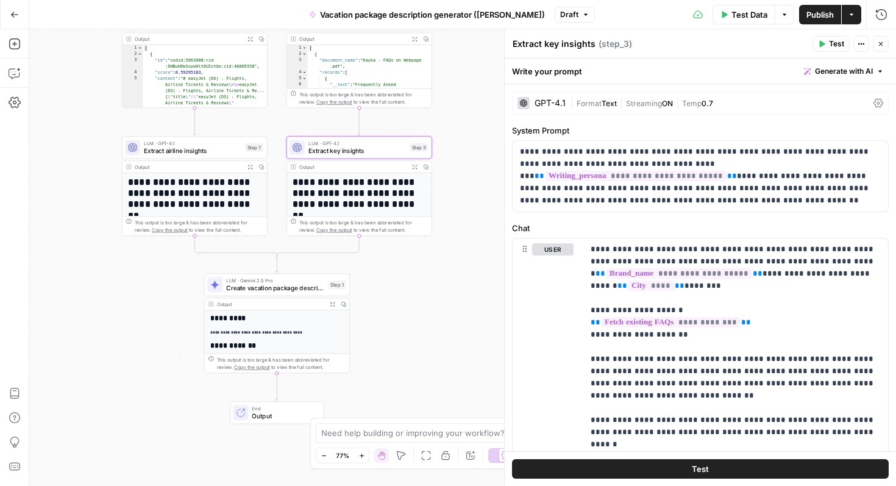
click at [565, 43] on textarea "Extract key insights" at bounding box center [554, 44] width 83 height 12
drag, startPoint x: 545, startPoint y: 42, endPoint x: 598, endPoint y: 41, distance: 53.1
click at [598, 41] on div "Extract key insights Extract key insights ( step_3 )" at bounding box center [660, 43] width 297 height 13
type textarea "Extract FAQ insights"
click at [424, 299] on div "**********" at bounding box center [462, 257] width 867 height 457
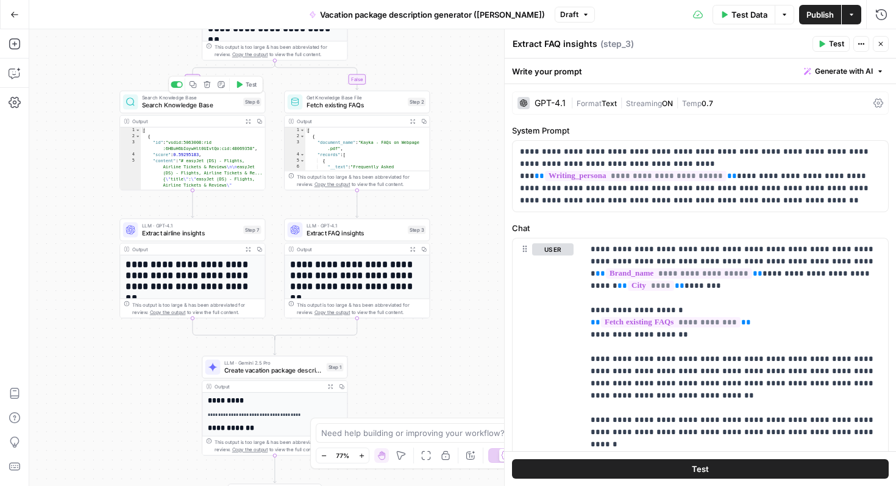
click at [201, 105] on span "Search Knowledge Base" at bounding box center [191, 105] width 98 height 9
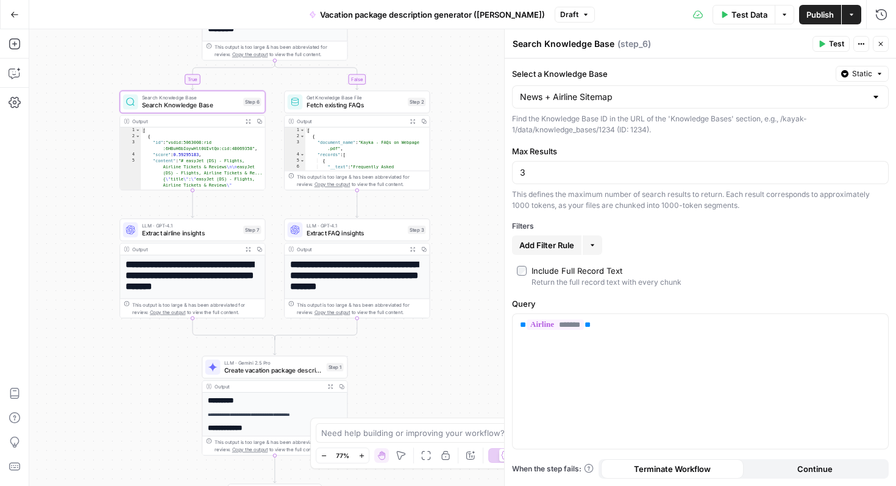
click at [572, 46] on textarea "Search Knowledge Base" at bounding box center [564, 44] width 102 height 12
click at [604, 40] on textarea "Search Knowledge Base" at bounding box center [564, 44] width 102 height 12
click at [612, 41] on textarea "Search Knowledge Base" at bounding box center [564, 44] width 102 height 12
type textarea "Search Knowledge Base for airline"
click at [338, 108] on span "Fetch existing FAQs" at bounding box center [356, 105] width 98 height 9
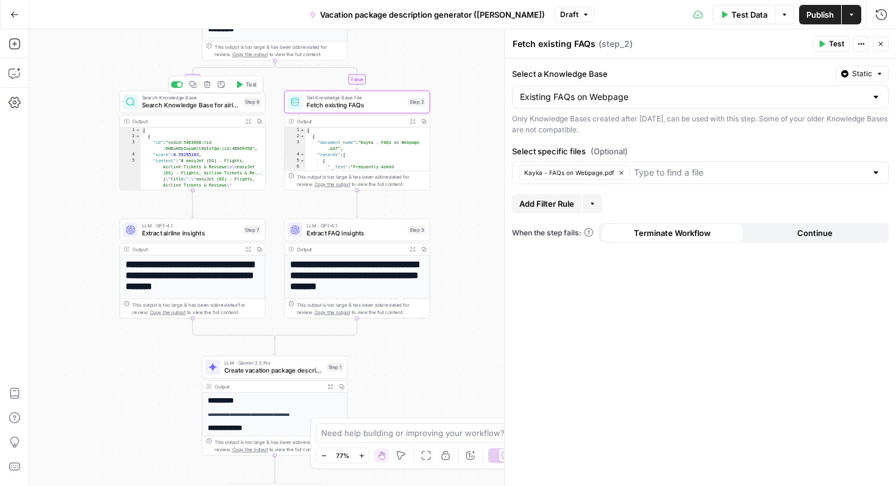
click at [219, 105] on span "Search Knowledge Base for airline" at bounding box center [191, 105] width 98 height 9
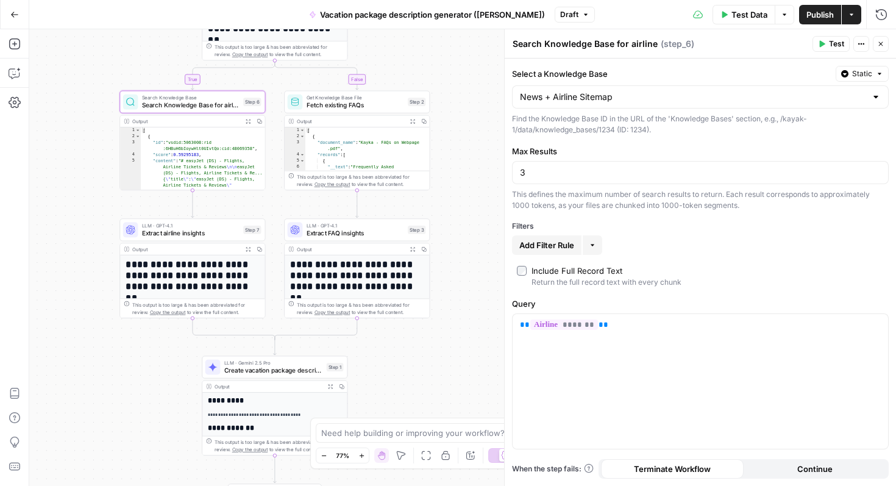
click at [596, 40] on textarea "Search Knowledge Base for airline" at bounding box center [585, 44] width 145 height 12
drag, startPoint x: 633, startPoint y: 42, endPoint x: 544, endPoint y: 43, distance: 89.0
click at [544, 43] on textarea "Search Knowledge Base for airline" at bounding box center [585, 44] width 145 height 12
click at [568, 44] on textarea "Search Airline" at bounding box center [542, 44] width 59 height 12
type textarea "Search Airline in KB"
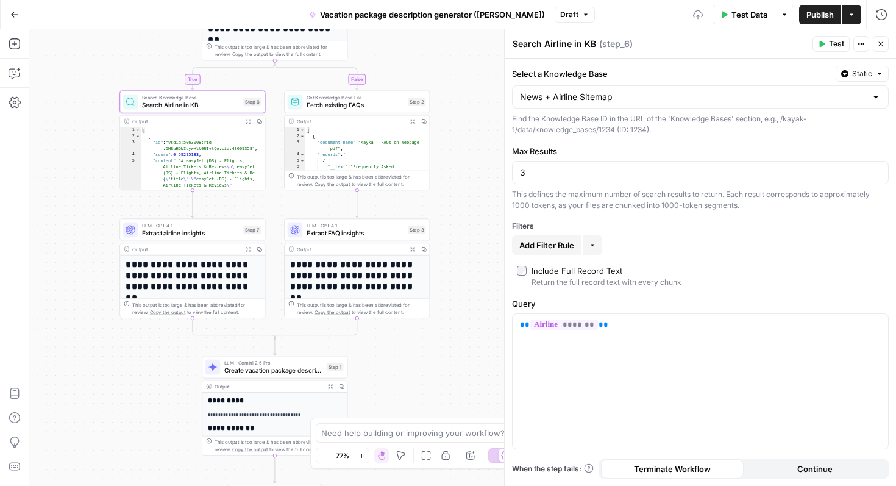
click at [457, 73] on div "**********" at bounding box center [462, 257] width 867 height 457
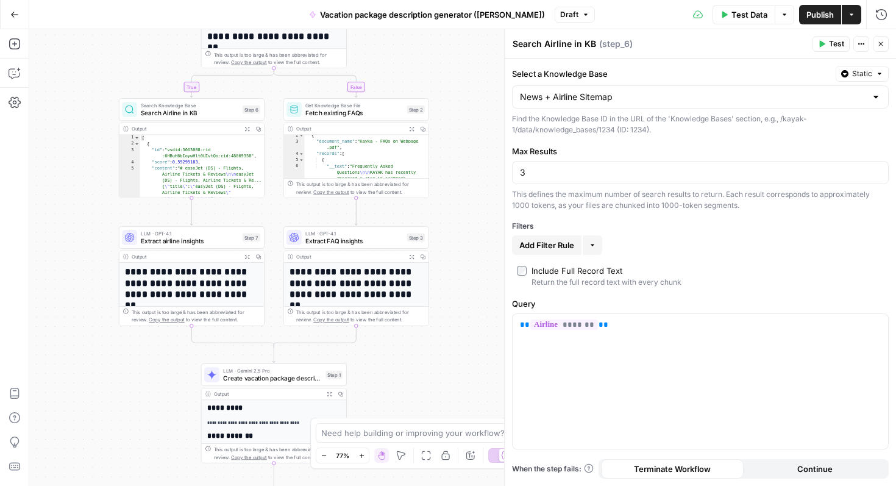
scroll to position [11, 0]
click at [445, 132] on div "**********" at bounding box center [462, 257] width 867 height 457
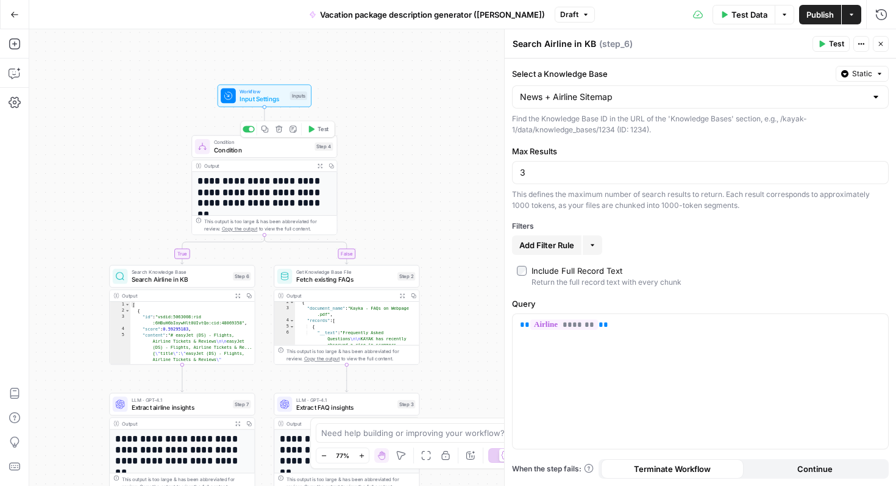
click at [263, 143] on span "Condition" at bounding box center [263, 141] width 98 height 7
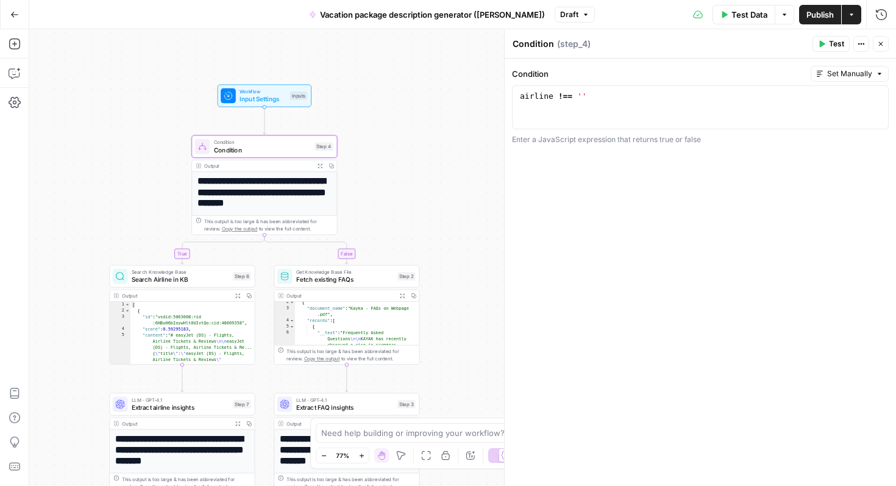
click at [535, 41] on textarea "Condition" at bounding box center [533, 44] width 41 height 12
click at [526, 43] on textarea "Condition" at bounding box center [533, 44] width 41 height 12
type textarea "I"
type textarea "Airline condition"
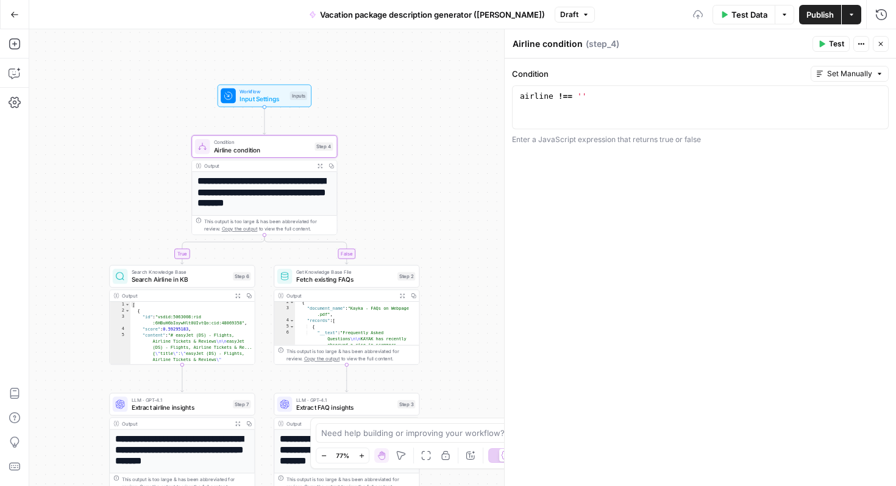
click at [451, 140] on div "**********" at bounding box center [462, 257] width 867 height 457
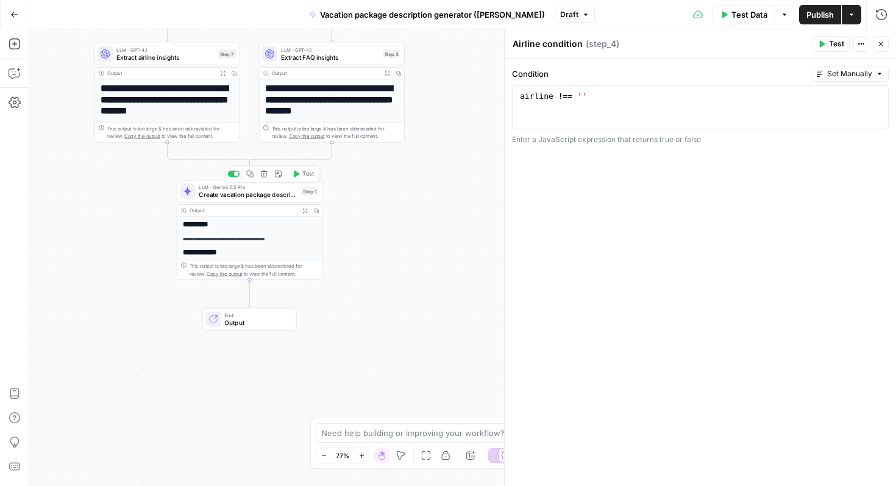
click at [243, 193] on span "Create vacation package description" at bounding box center [248, 194] width 99 height 9
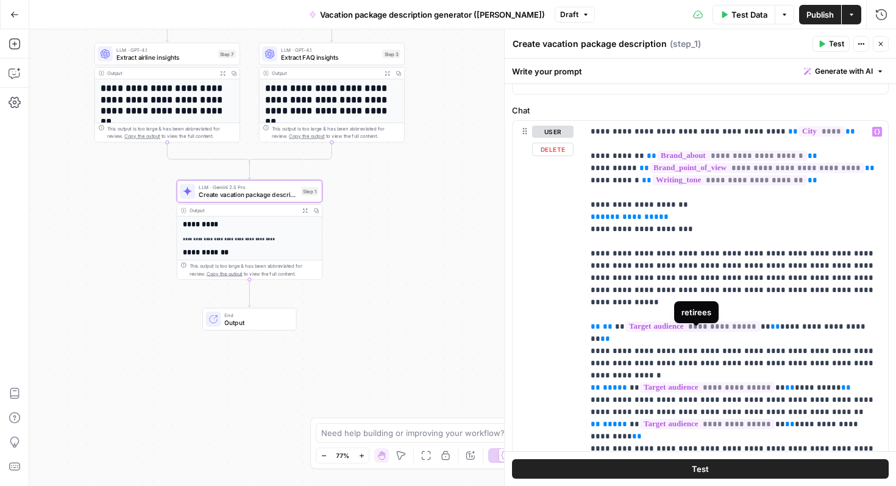
scroll to position [95, 0]
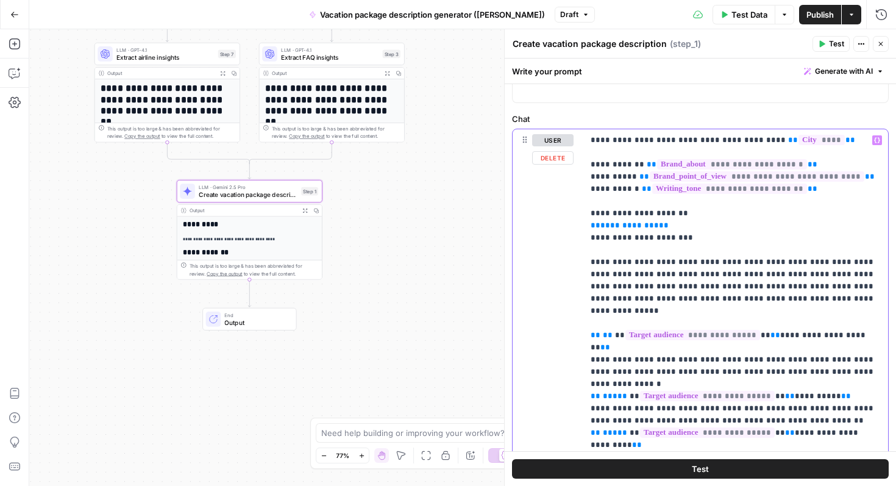
click at [622, 223] on span "**********" at bounding box center [630, 225] width 59 height 8
click at [820, 46] on icon "button" at bounding box center [822, 44] width 5 height 7
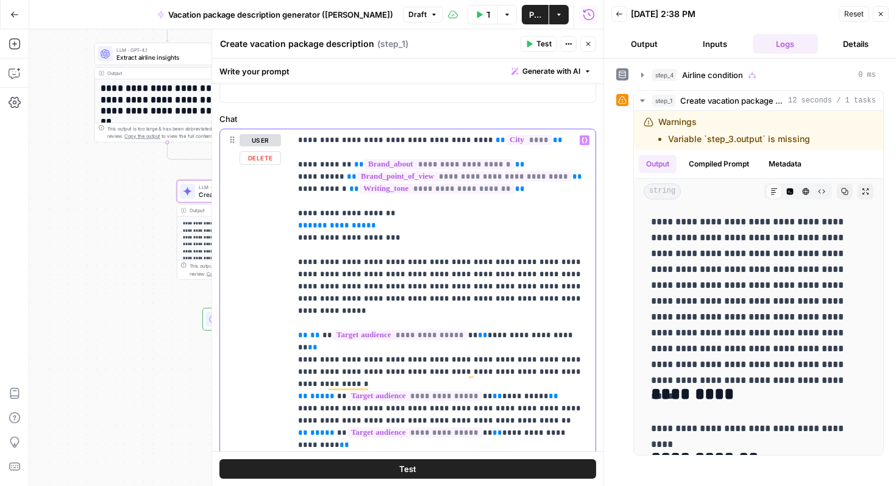
click at [352, 229] on span "**********" at bounding box center [337, 225] width 59 height 8
click at [332, 227] on span "**********" at bounding box center [337, 225] width 59 height 8
click at [163, 224] on div "**********" at bounding box center [316, 257] width 574 height 457
click at [884, 15] on icon "button" at bounding box center [880, 13] width 7 height 7
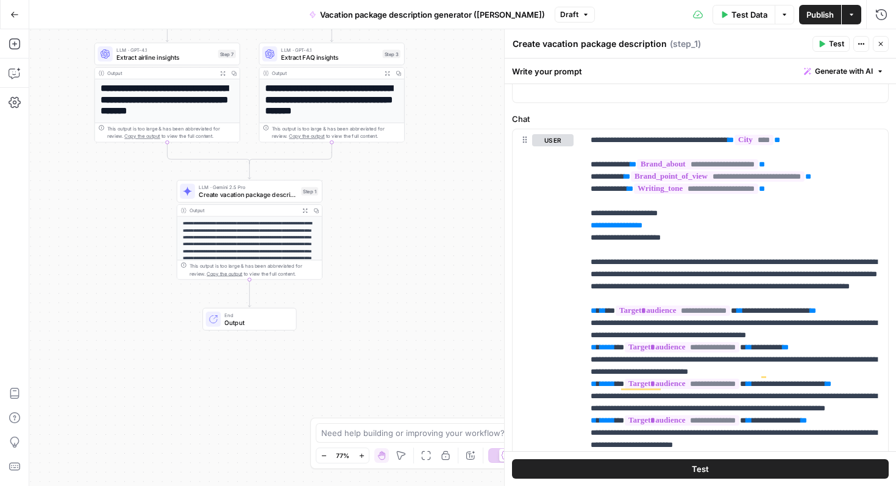
click at [335, 77] on div "Output Expand Output Copy" at bounding box center [332, 74] width 145 height 12
click at [656, 224] on p "**********" at bounding box center [736, 359] width 290 height 451
drag, startPoint x: 668, startPoint y: 227, endPoint x: 587, endPoint y: 226, distance: 80.5
click at [587, 226] on div "**********" at bounding box center [736, 359] width 305 height 461
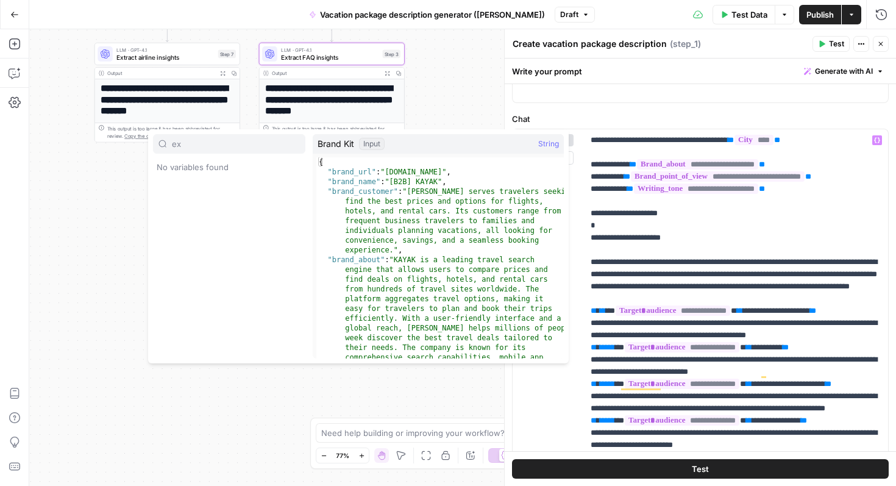
type input "e"
type input "s"
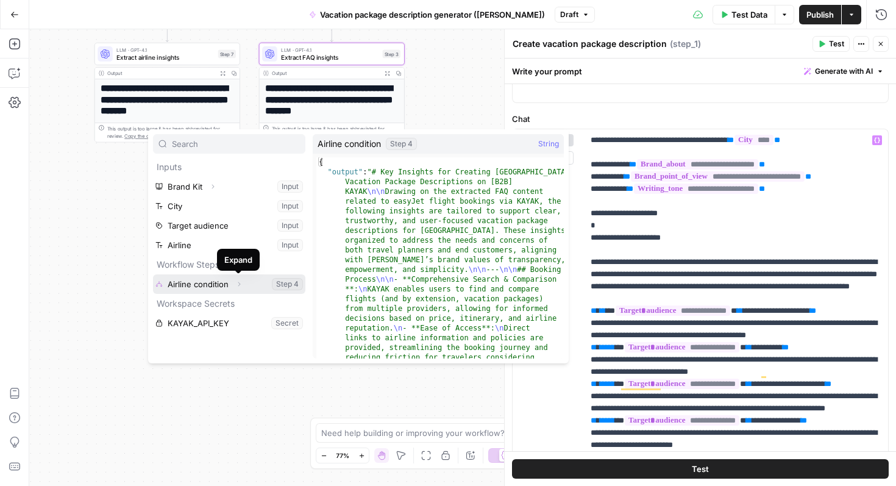
click at [239, 285] on icon "button" at bounding box center [238, 283] width 7 height 7
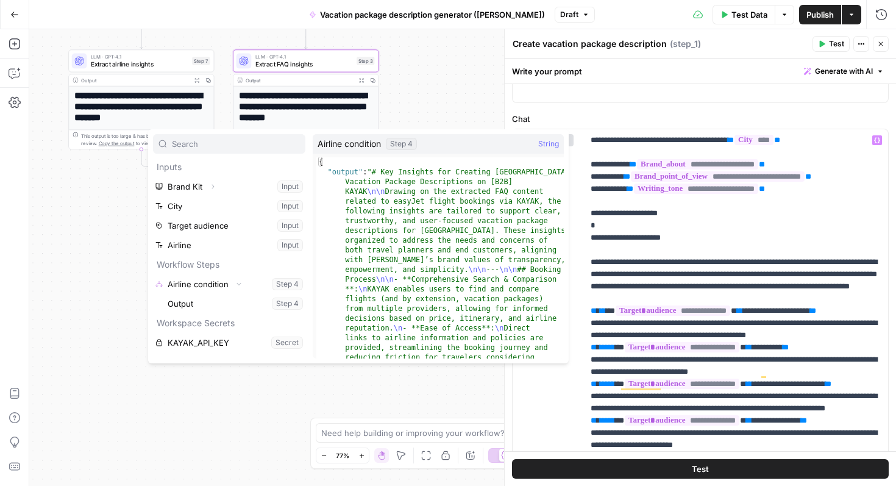
click at [420, 107] on div "**********" at bounding box center [462, 257] width 867 height 457
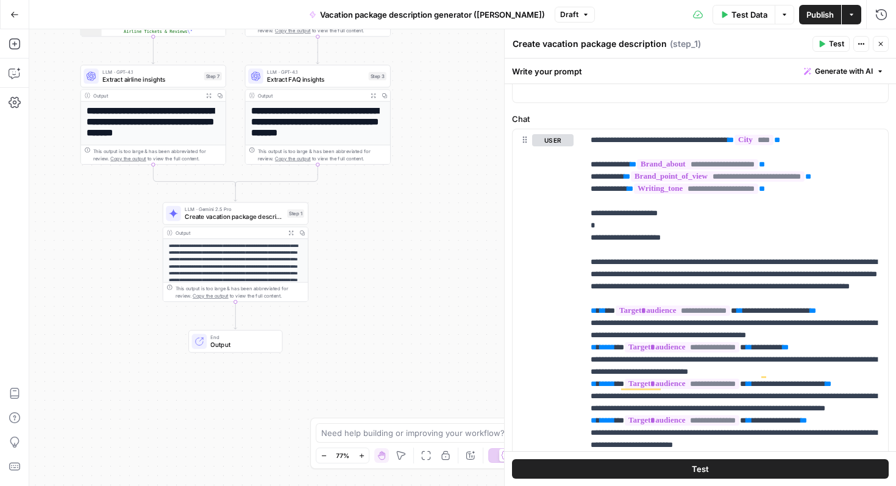
click at [233, 345] on span "Output" at bounding box center [242, 344] width 64 height 9
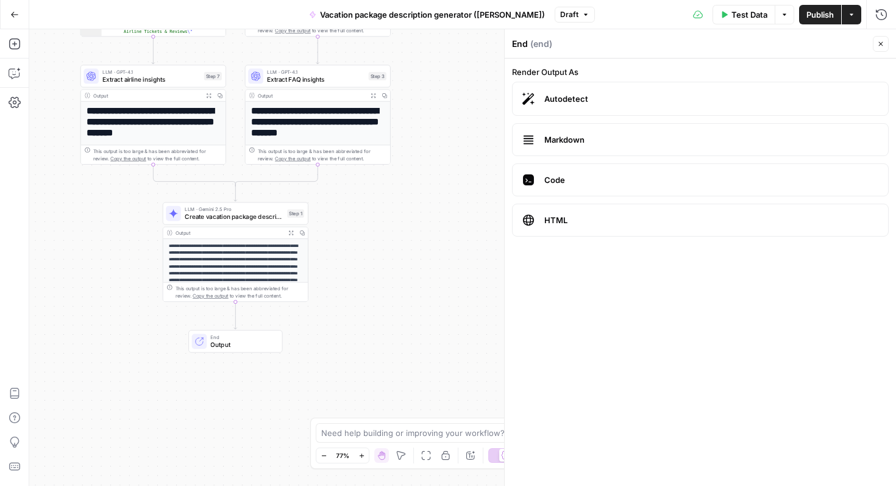
click at [590, 137] on span "Markdown" at bounding box center [712, 140] width 334 height 12
click at [559, 138] on span "Markdown" at bounding box center [712, 140] width 334 height 12
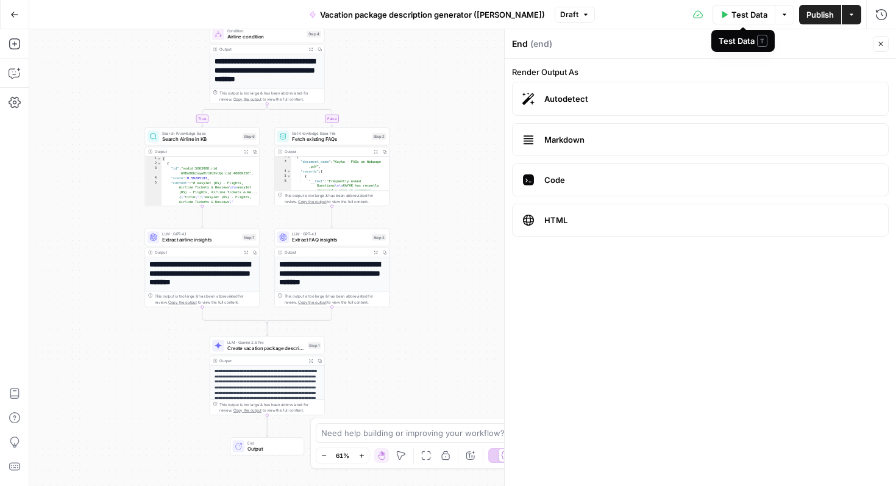
click at [341, 107] on div "**********" at bounding box center [462, 257] width 867 height 457
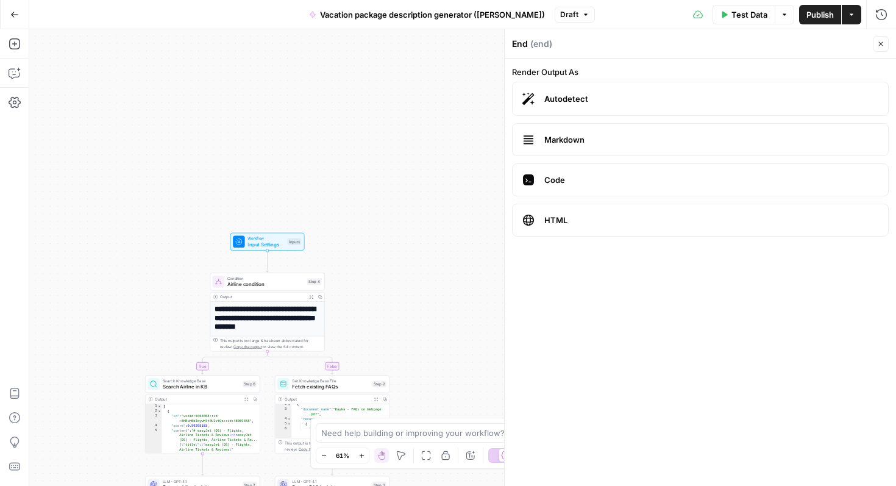
click at [816, 14] on span "Publish" at bounding box center [820, 15] width 27 height 12
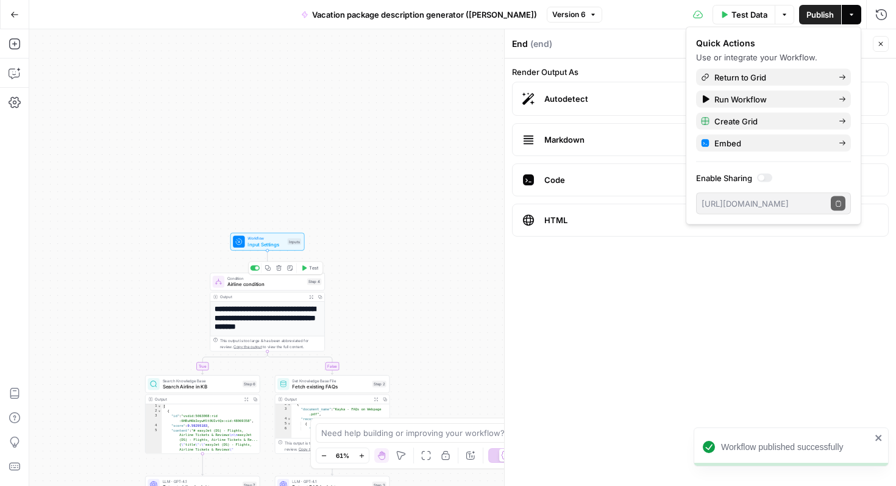
click at [265, 281] on span "Airline condition" at bounding box center [265, 283] width 77 height 7
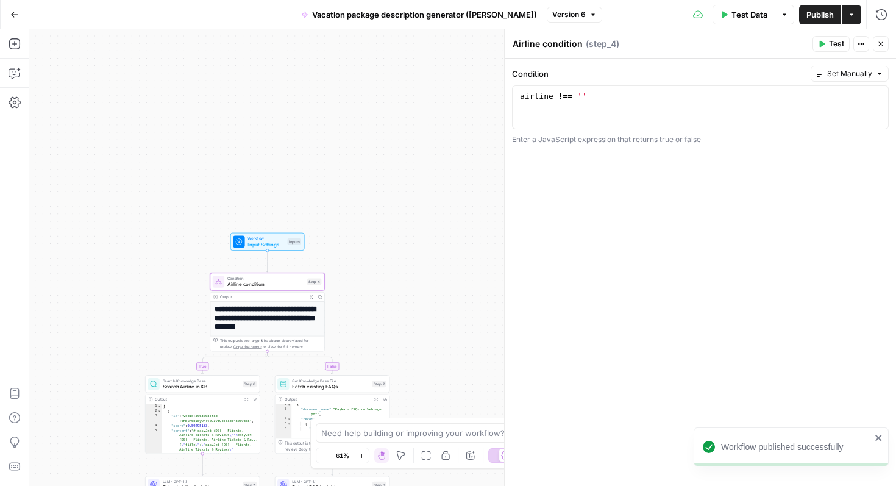
click at [747, 13] on span "Test Data" at bounding box center [750, 15] width 36 height 12
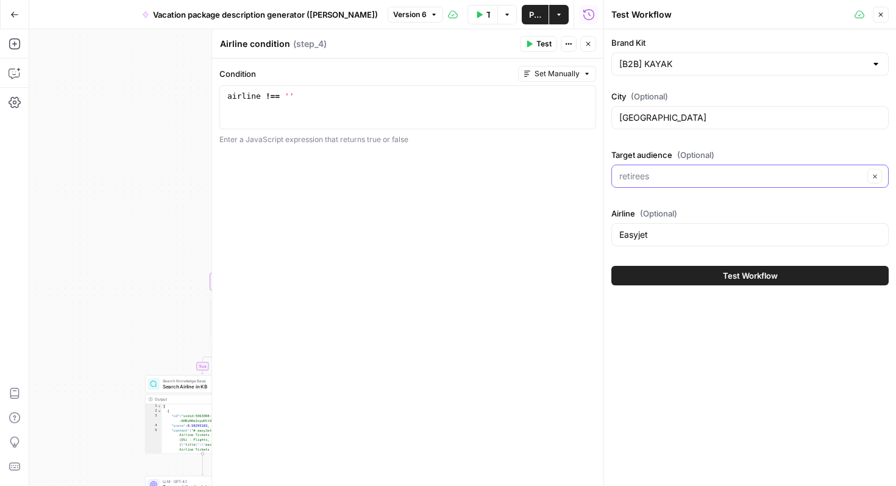
click at [673, 176] on input "Target audience (Optional)" at bounding box center [741, 176] width 245 height 12
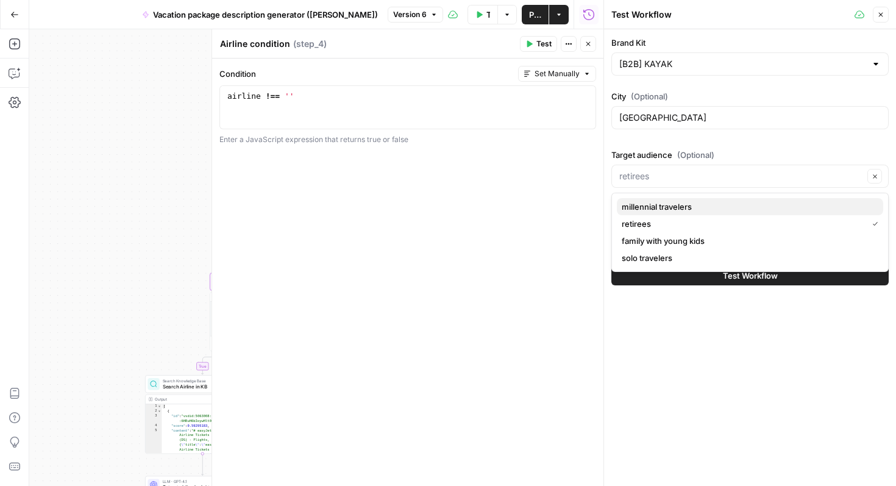
click at [655, 202] on span "millennial travelers" at bounding box center [748, 207] width 252 height 12
type input "millennial travelers"
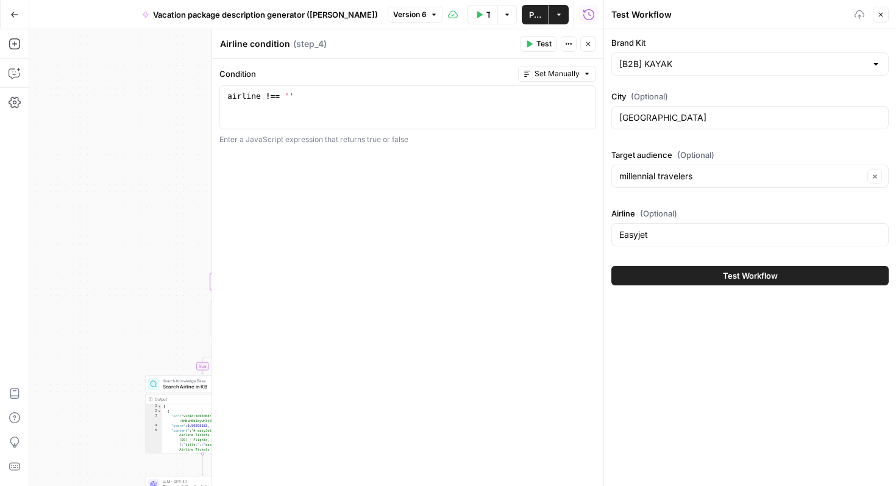
click at [706, 279] on button "Test Workflow" at bounding box center [750, 276] width 277 height 20
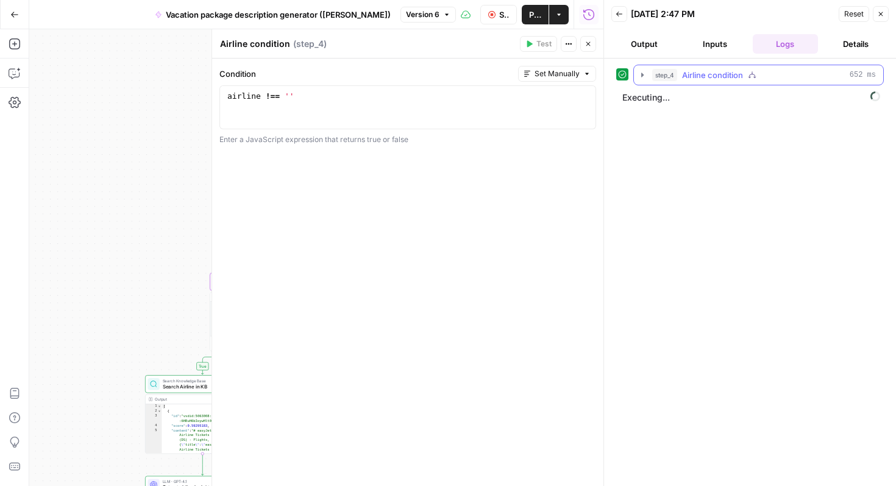
click at [642, 74] on icon "button" at bounding box center [642, 75] width 2 height 4
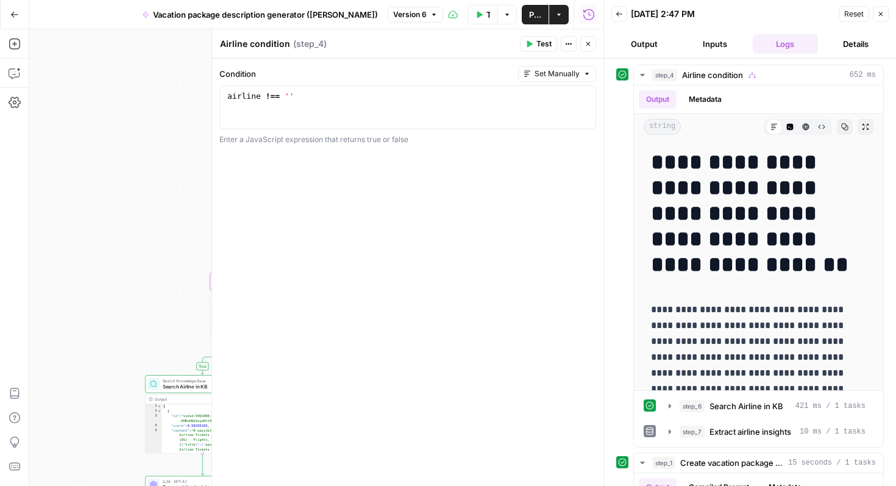
click at [136, 226] on div "**********" at bounding box center [316, 257] width 574 height 457
click at [886, 15] on button "Close" at bounding box center [881, 14] width 16 height 16
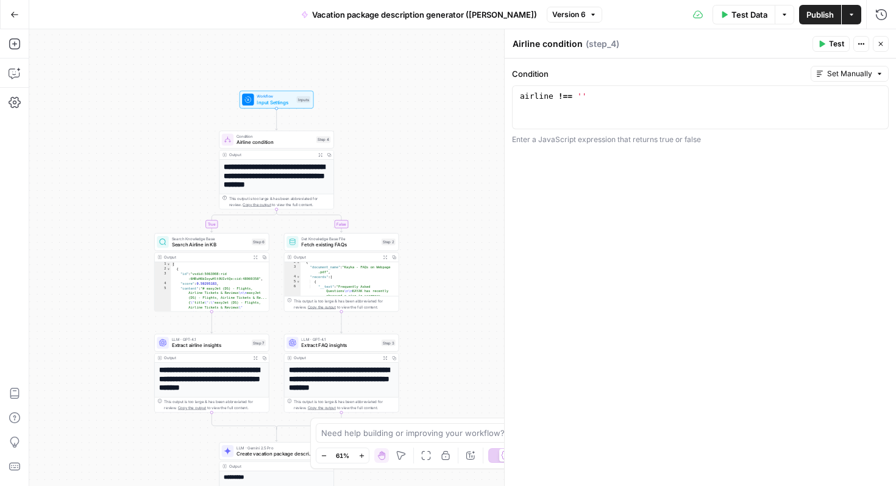
click at [275, 168] on h1 "**********" at bounding box center [276, 176] width 105 height 26
click at [268, 174] on h1 "**********" at bounding box center [276, 176] width 105 height 26
click at [287, 143] on span "Airline condition" at bounding box center [275, 141] width 77 height 7
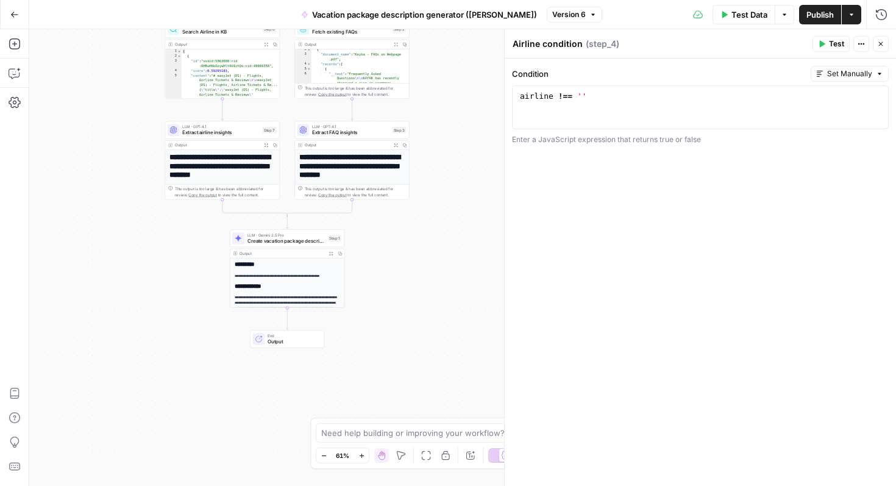
click at [277, 263] on h2 "*********" at bounding box center [287, 264] width 105 height 7
click at [278, 242] on span "Create vacation package description" at bounding box center [287, 240] width 78 height 7
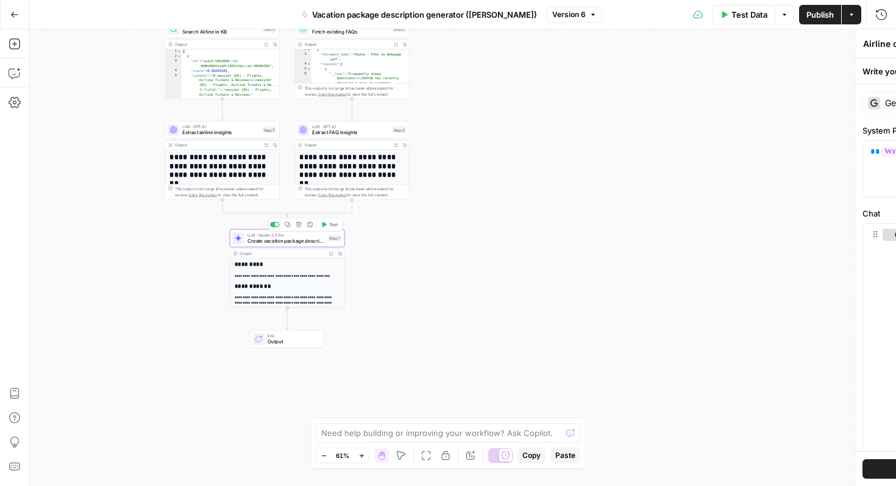
type textarea "Create vacation package description"
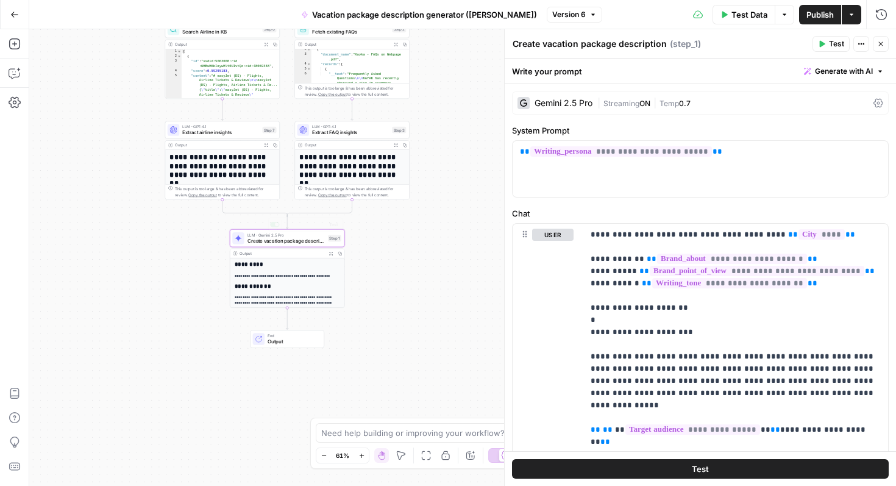
click at [284, 283] on h2 "**********" at bounding box center [287, 286] width 105 height 7
click at [271, 268] on div "**********" at bounding box center [287, 318] width 114 height 120
click at [401, 349] on div "**********" at bounding box center [462, 257] width 867 height 457
click at [884, 48] on button "Close" at bounding box center [881, 44] width 16 height 16
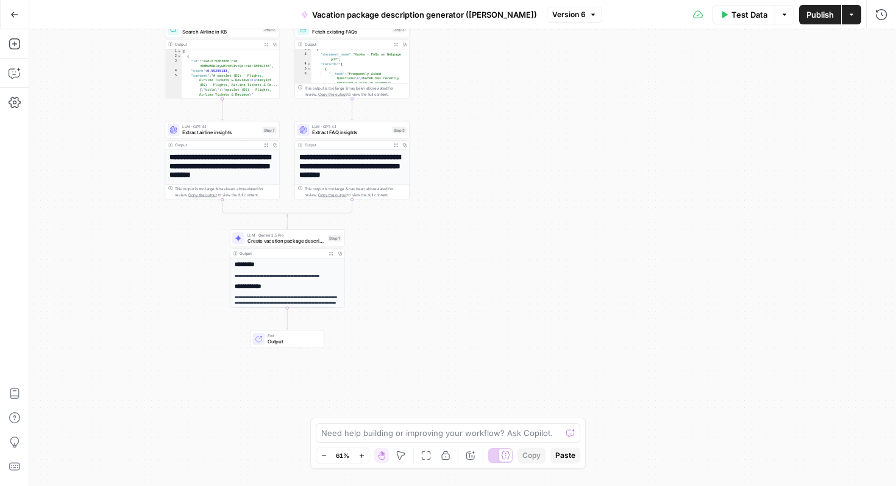
click at [785, 16] on icon "button" at bounding box center [784, 14] width 7 height 7
click at [741, 60] on span "View Last Test" at bounding box center [751, 60] width 54 height 12
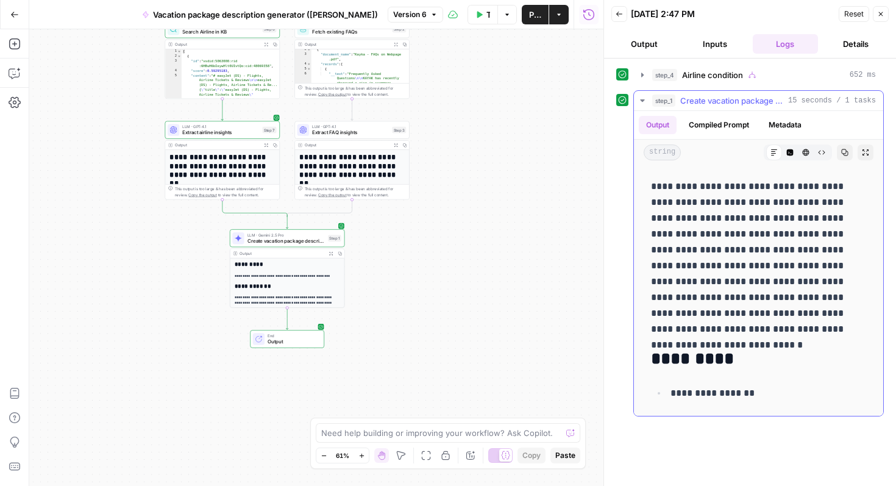
scroll to position [164, 0]
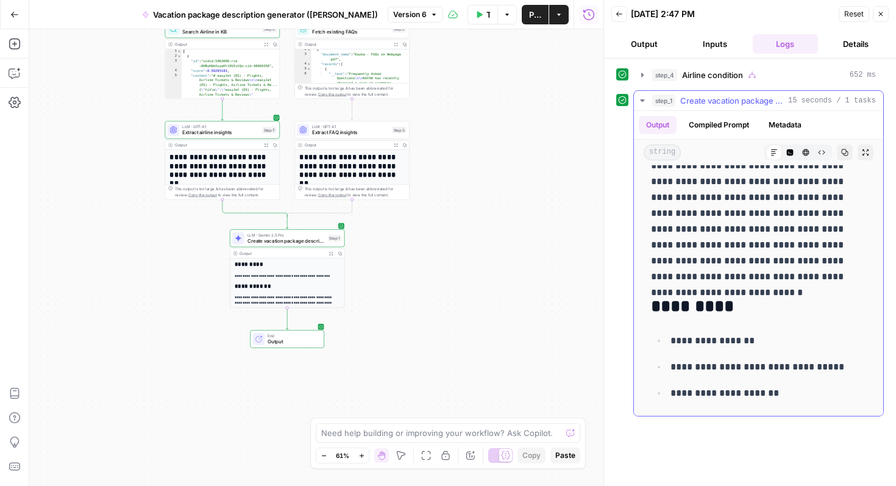
click at [642, 101] on icon "button" at bounding box center [642, 100] width 4 height 2
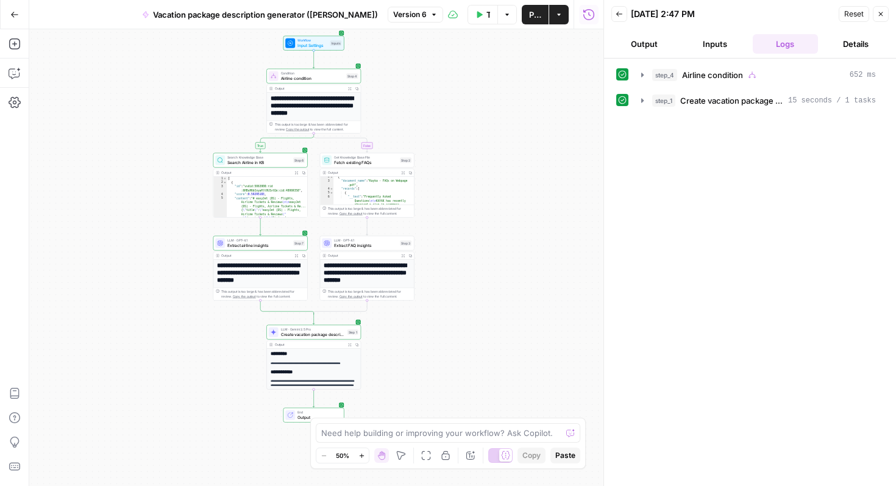
click at [530, 15] on span "Publish" at bounding box center [535, 15] width 12 height 12
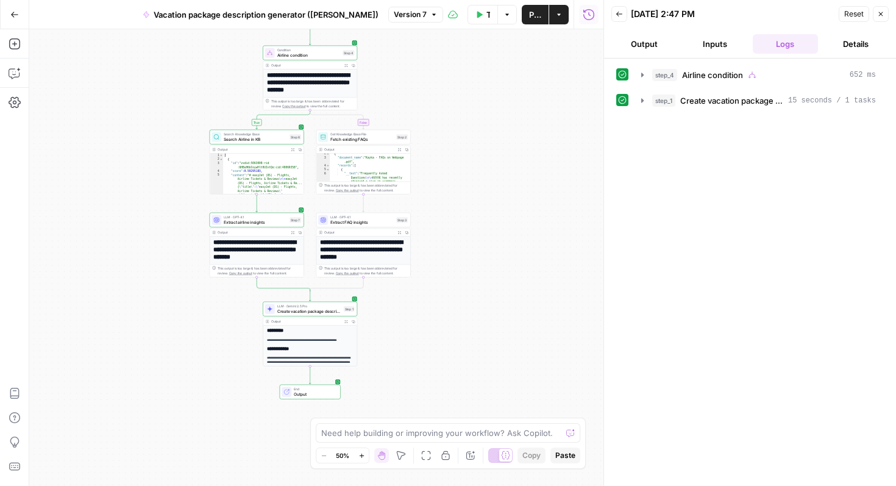
scroll to position [11, 0]
